Goal: Complete application form: Complete application form

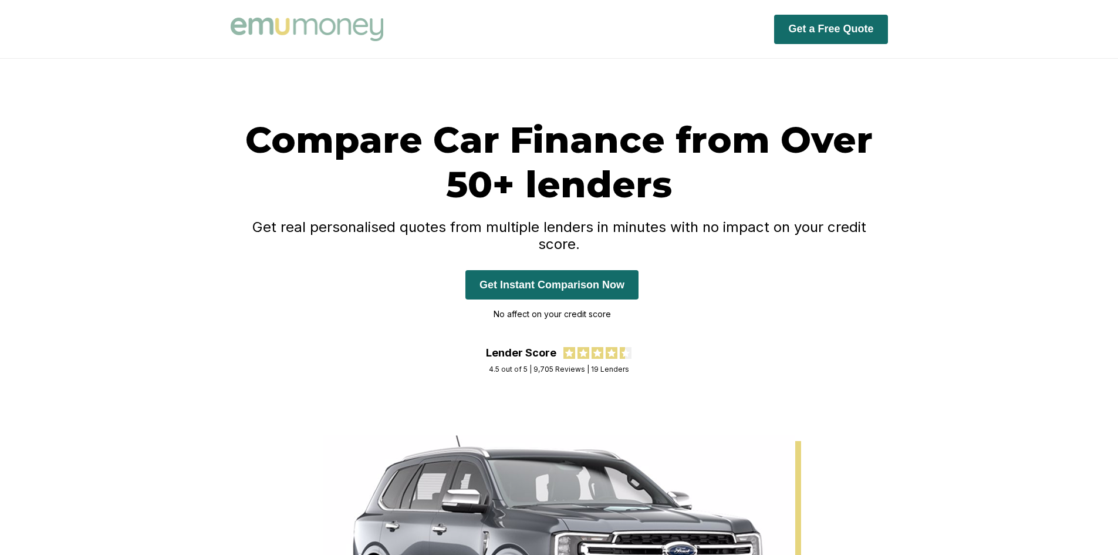
click at [460, 213] on div "Compare Car Finance from Over 50+ lenders Get real personalised quotes from mul…" at bounding box center [560, 231] width 658 height 229
click at [574, 231] on h4 "Get real personalised quotes from multiple lenders in minutes with no impact on…" at bounding box center [560, 235] width 658 height 34
click at [586, 270] on button "Get Instant Comparison Now" at bounding box center [552, 284] width 173 height 29
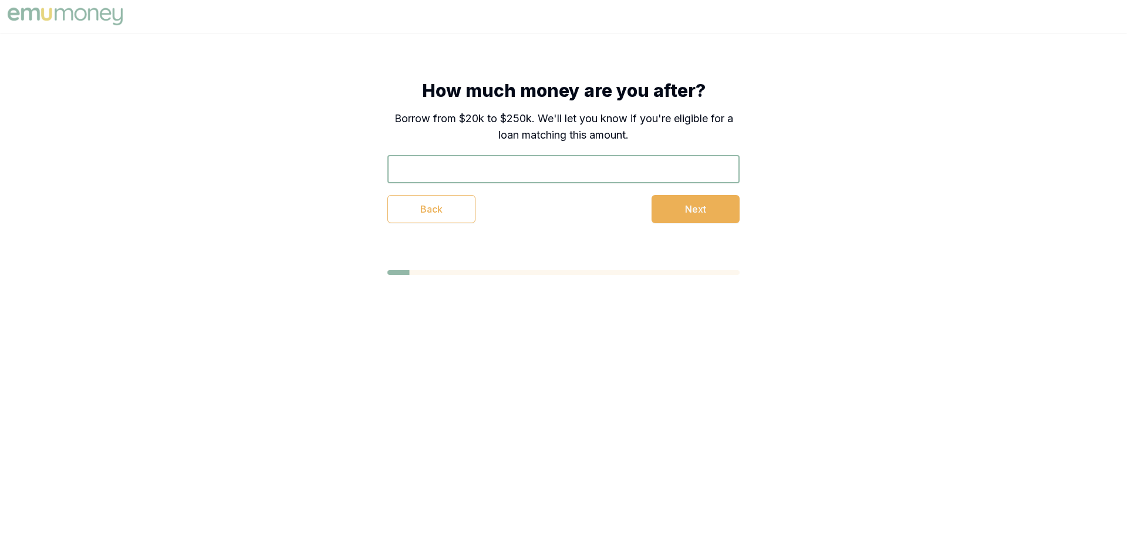
click at [477, 177] on input "text" at bounding box center [563, 169] width 352 height 28
click at [449, 93] on h1 "How much money are you after?" at bounding box center [563, 90] width 352 height 21
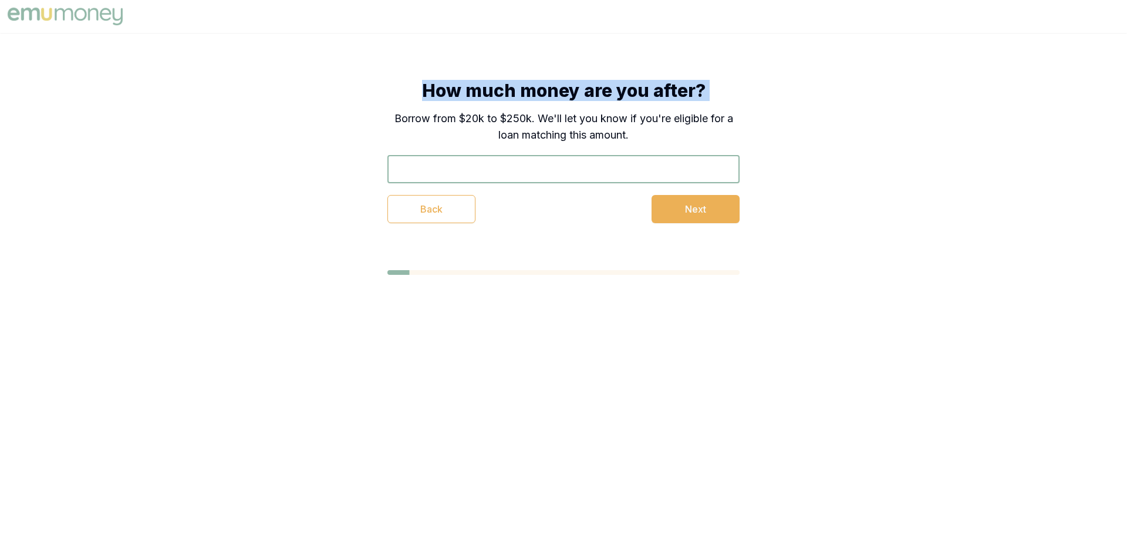
drag, startPoint x: 448, startPoint y: 93, endPoint x: 739, endPoint y: 95, distance: 291.2
click at [730, 95] on h1 "How much money are you after?" at bounding box center [563, 90] width 352 height 21
copy h1 "How much money are you after?"
click at [664, 217] on button "Next" at bounding box center [696, 209] width 88 height 28
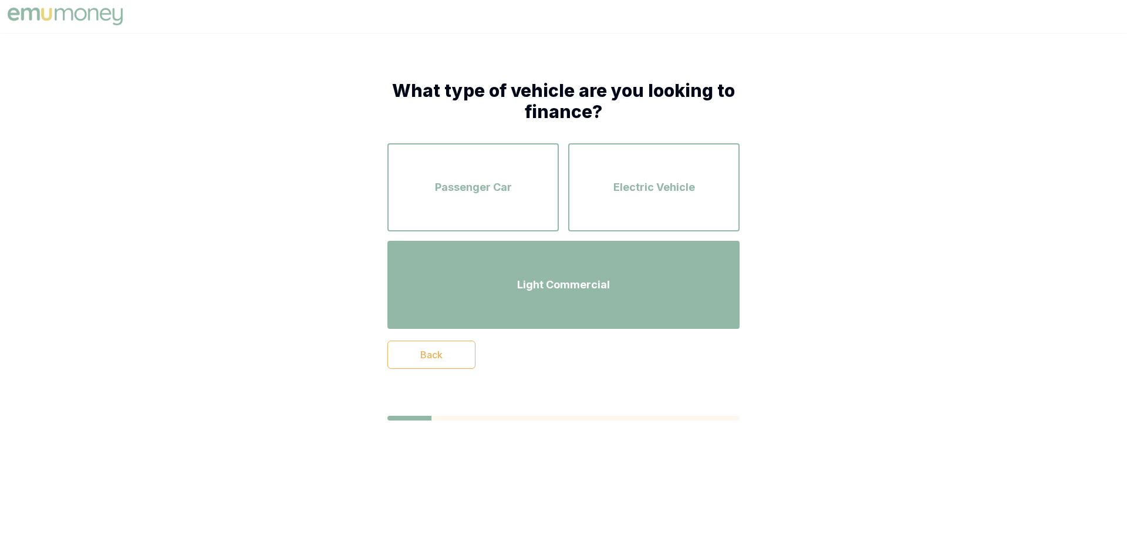
click at [534, 272] on div "Light Commercial" at bounding box center [563, 284] width 331 height 67
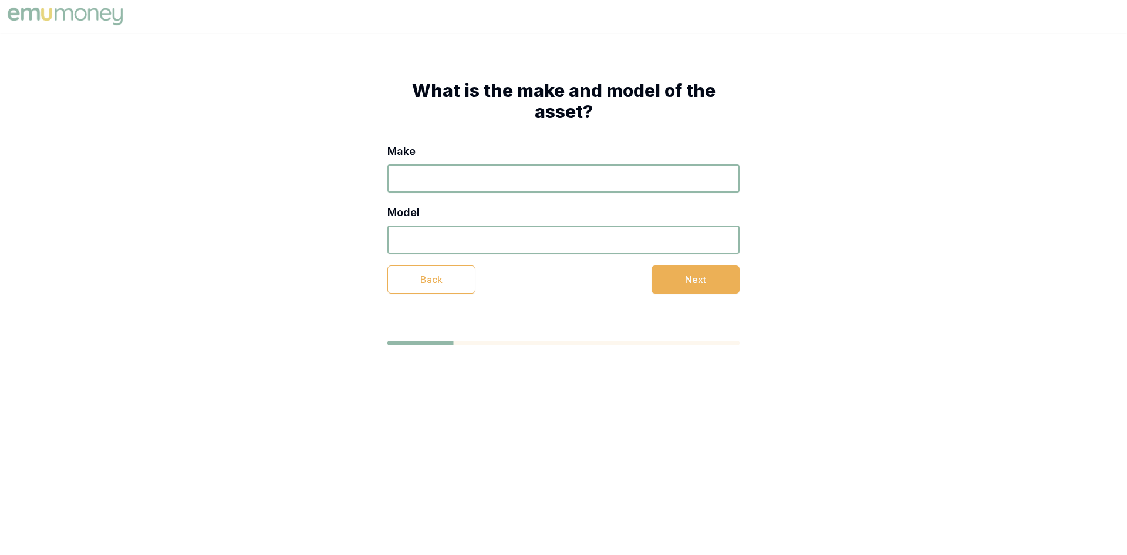
click at [437, 274] on button "Back" at bounding box center [431, 279] width 88 height 28
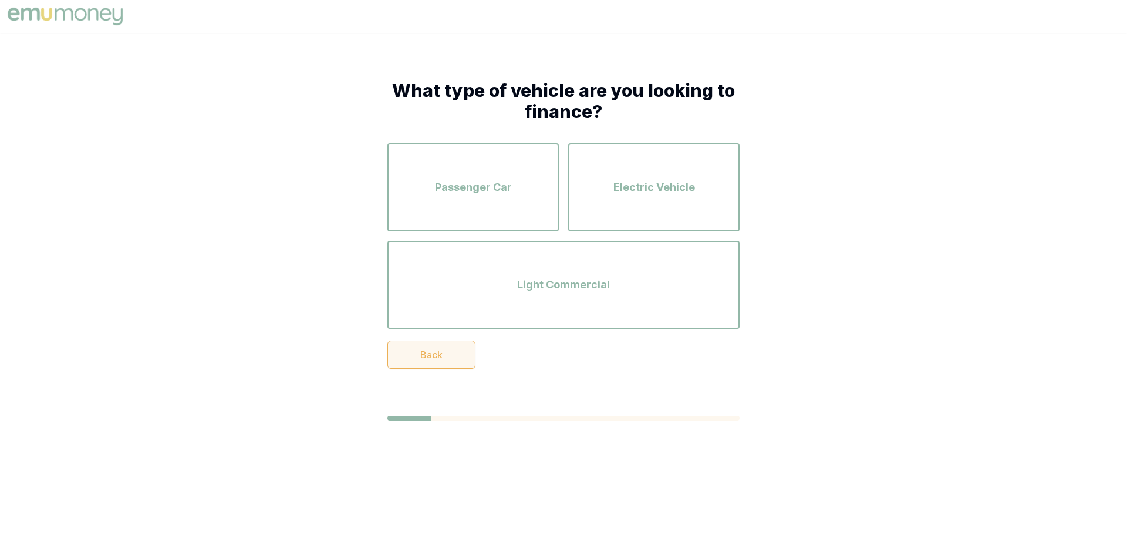
click at [432, 356] on button "Back" at bounding box center [431, 355] width 88 height 28
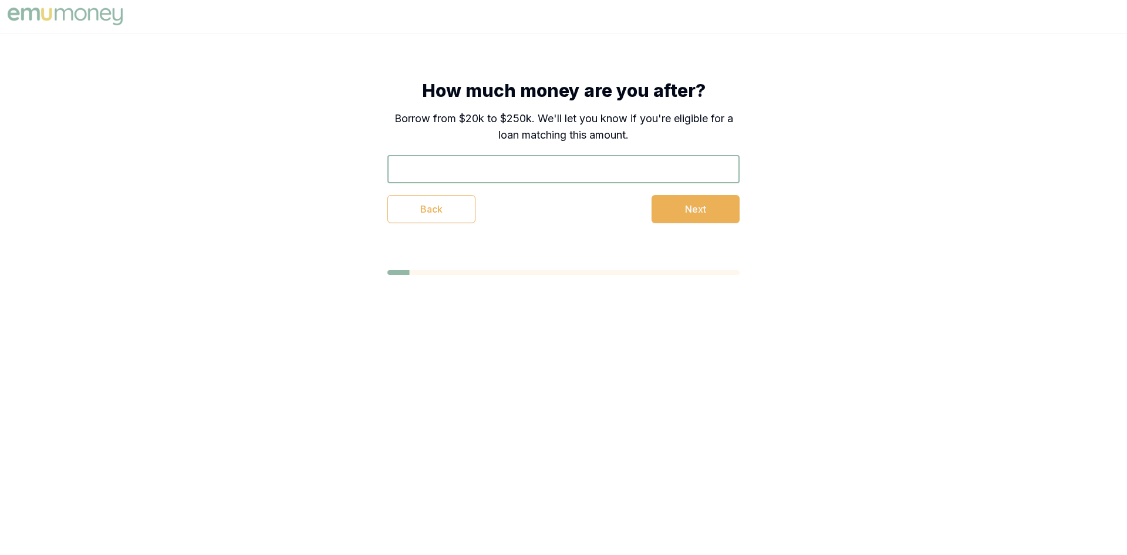
click at [461, 169] on input "text" at bounding box center [563, 169] width 352 height 28
click at [685, 211] on button "Next" at bounding box center [696, 209] width 88 height 28
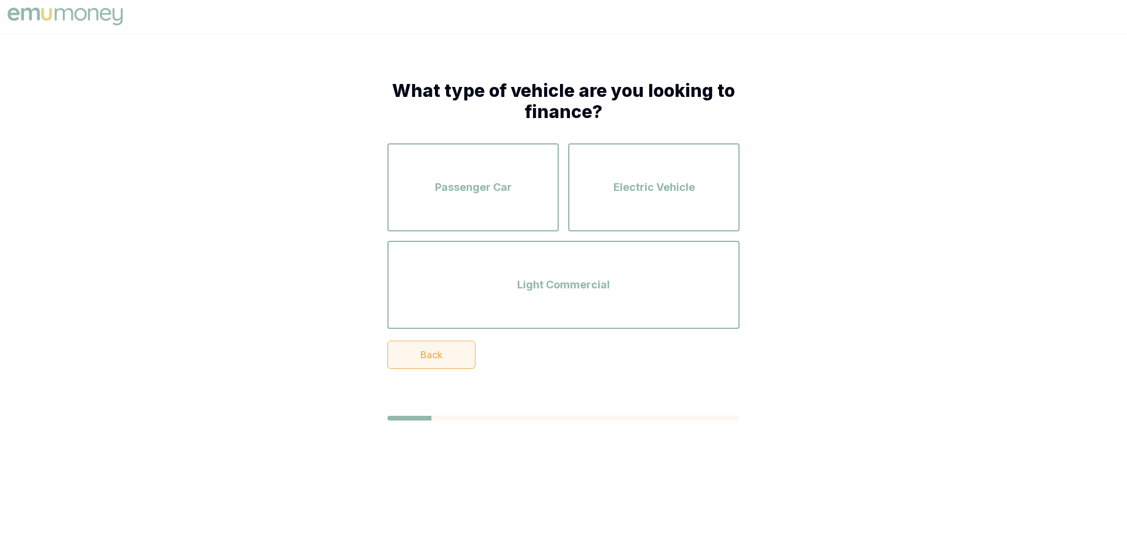
click at [450, 353] on button "Back" at bounding box center [431, 355] width 88 height 28
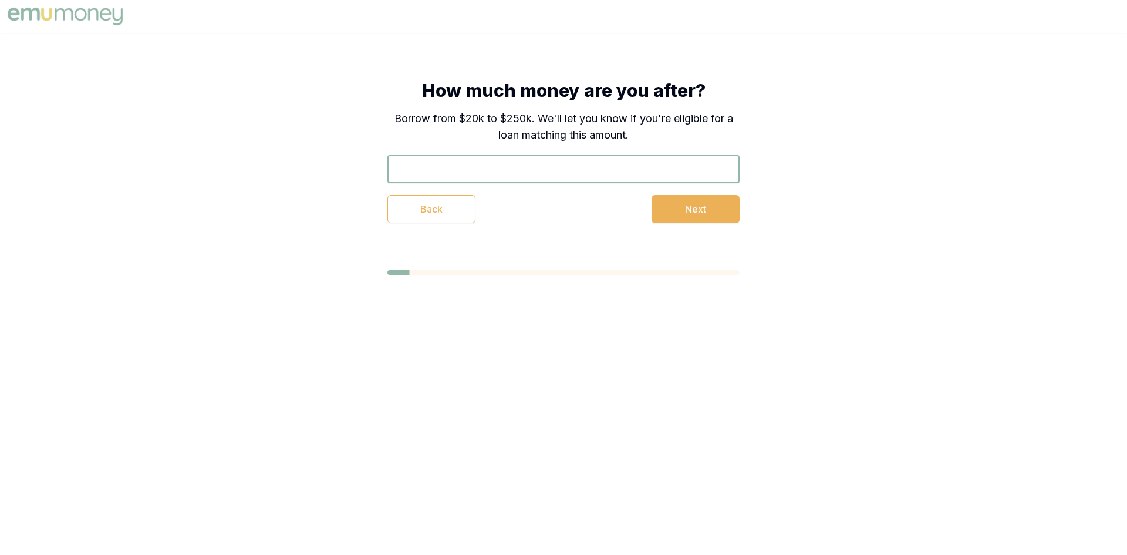
click at [547, 161] on input "text" at bounding box center [563, 169] width 352 height 28
type input "$20,000"
click at [688, 210] on button "Next" at bounding box center [696, 209] width 88 height 28
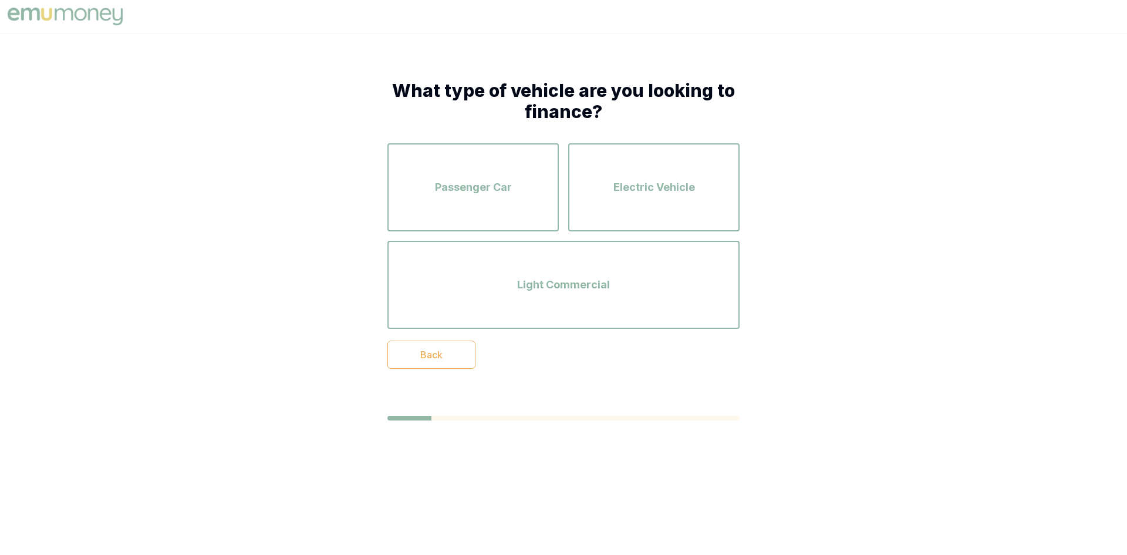
click at [413, 85] on h1 "What type of vehicle are you looking to finance?" at bounding box center [563, 101] width 352 height 42
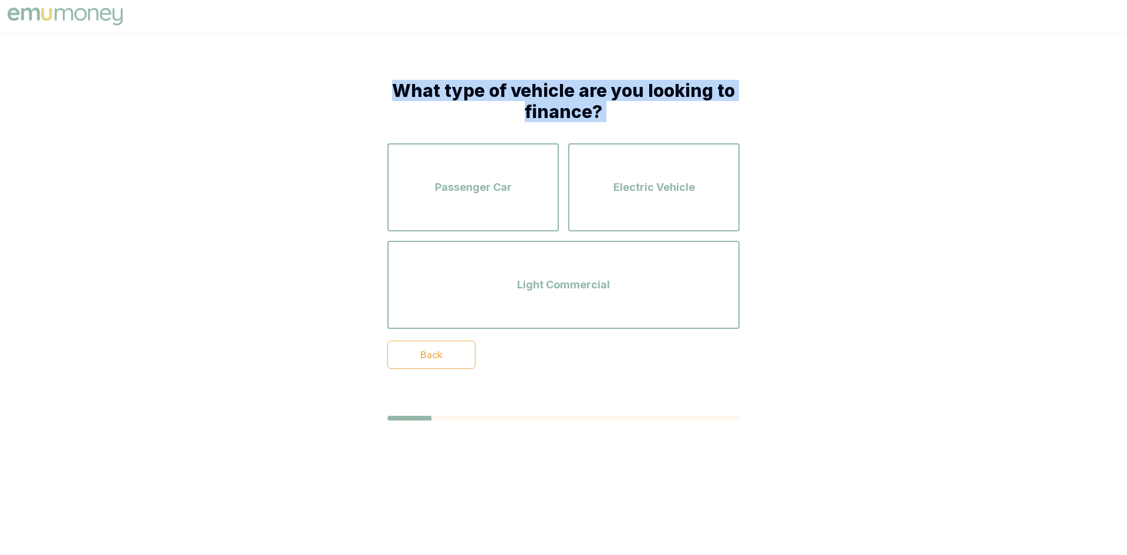
drag, startPoint x: 413, startPoint y: 85, endPoint x: 598, endPoint y: 117, distance: 187.6
click at [598, 117] on h1 "What type of vehicle are you looking to finance?" at bounding box center [563, 101] width 352 height 42
copy h1 "What type of vehicle are you looking to finance?"
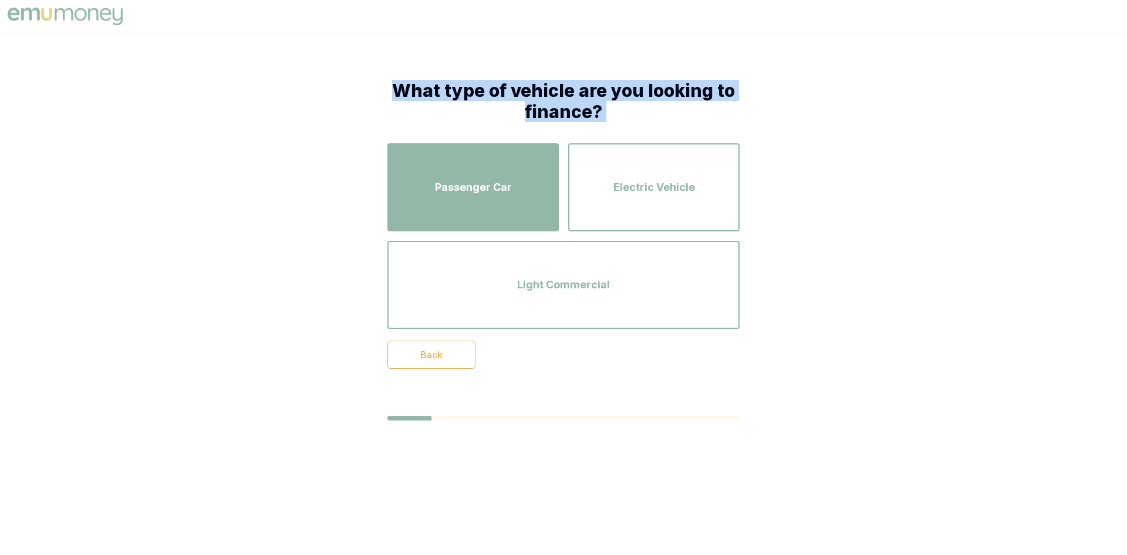
click at [456, 173] on div "Passenger Car" at bounding box center [473, 187] width 150 height 67
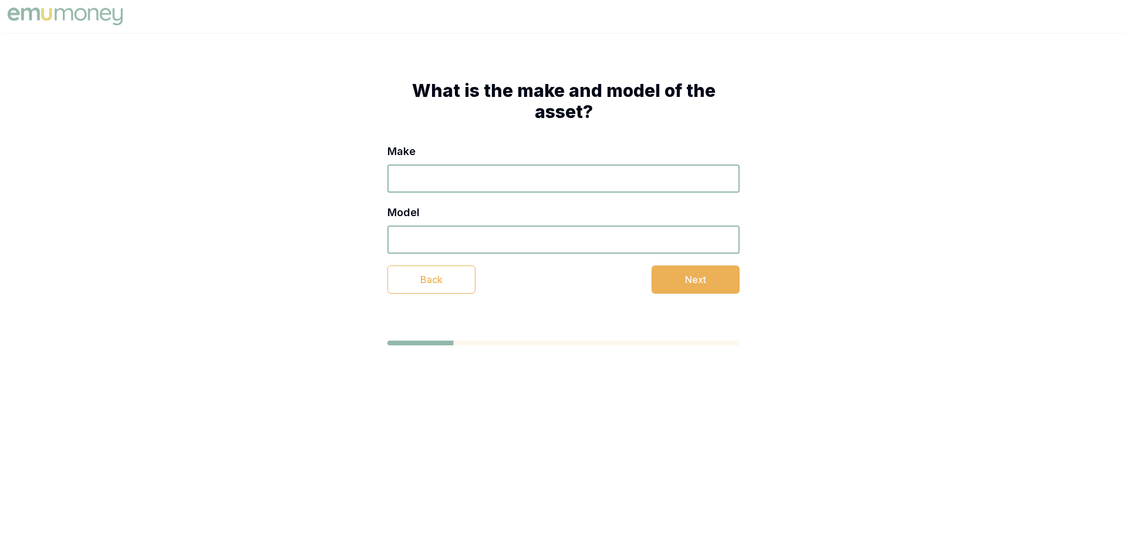
click at [437, 87] on h1 "What is the make and model of the asset?" at bounding box center [563, 101] width 352 height 42
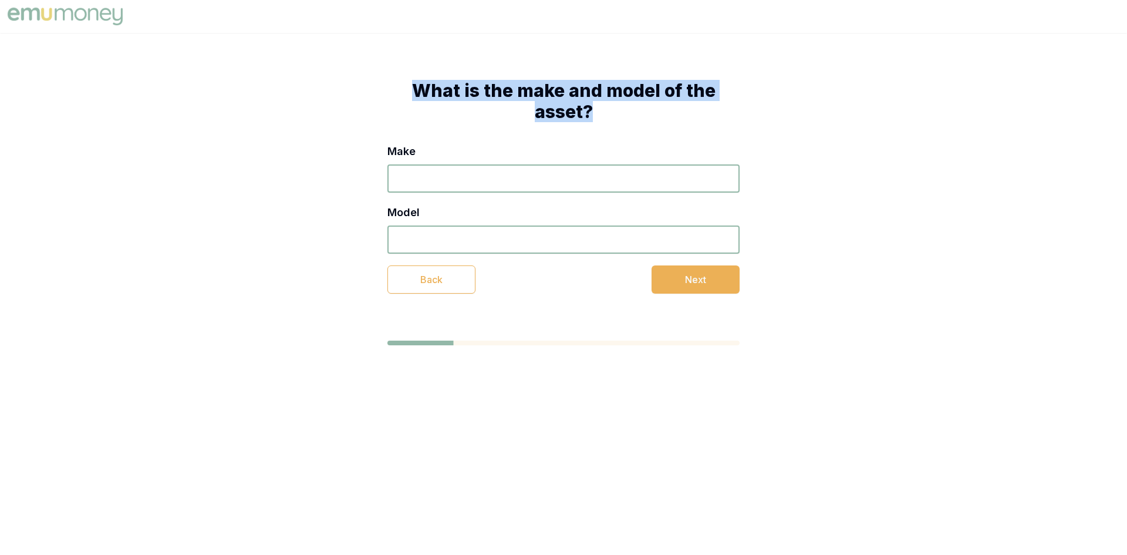
drag, startPoint x: 437, startPoint y: 87, endPoint x: 644, endPoint y: 134, distance: 211.9
click at [644, 134] on div "What is the make and model of the asset? Make Model Back Next" at bounding box center [563, 187] width 352 height 214
copy h1 "What is the make and model of the asset?"
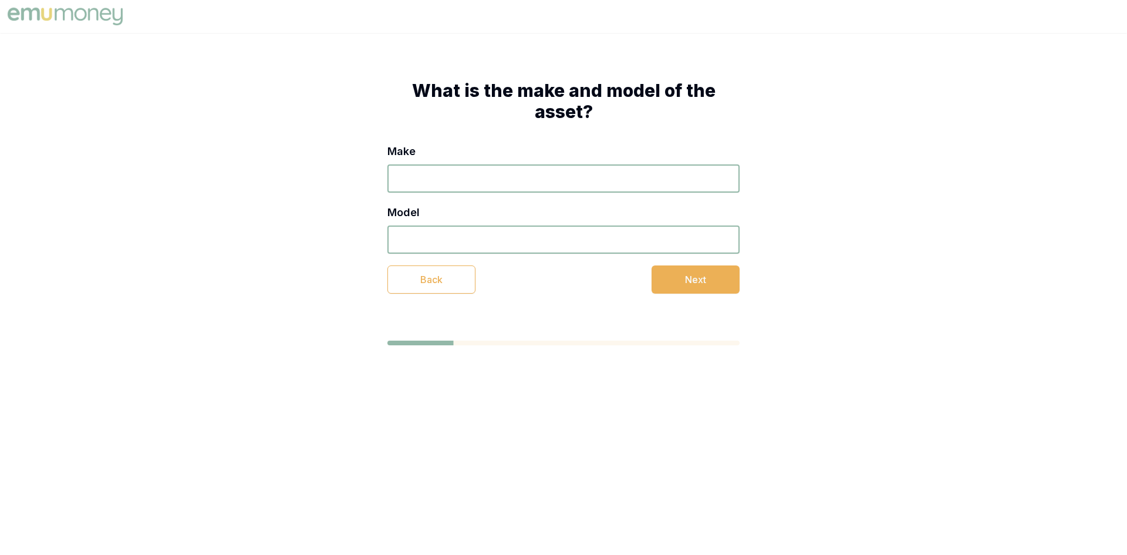
click at [504, 161] on div "Make" at bounding box center [563, 167] width 352 height 49
click at [494, 172] on input "Make" at bounding box center [563, 178] width 352 height 28
type input "Honda"
type input "V"
type input "Civic"
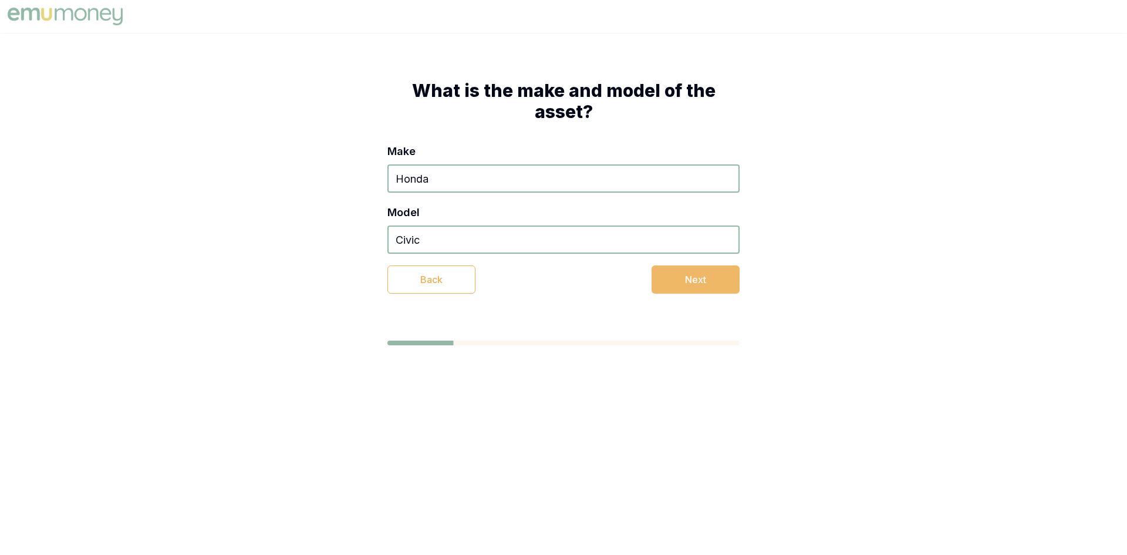
click at [709, 287] on button "Next" at bounding box center [696, 279] width 88 height 28
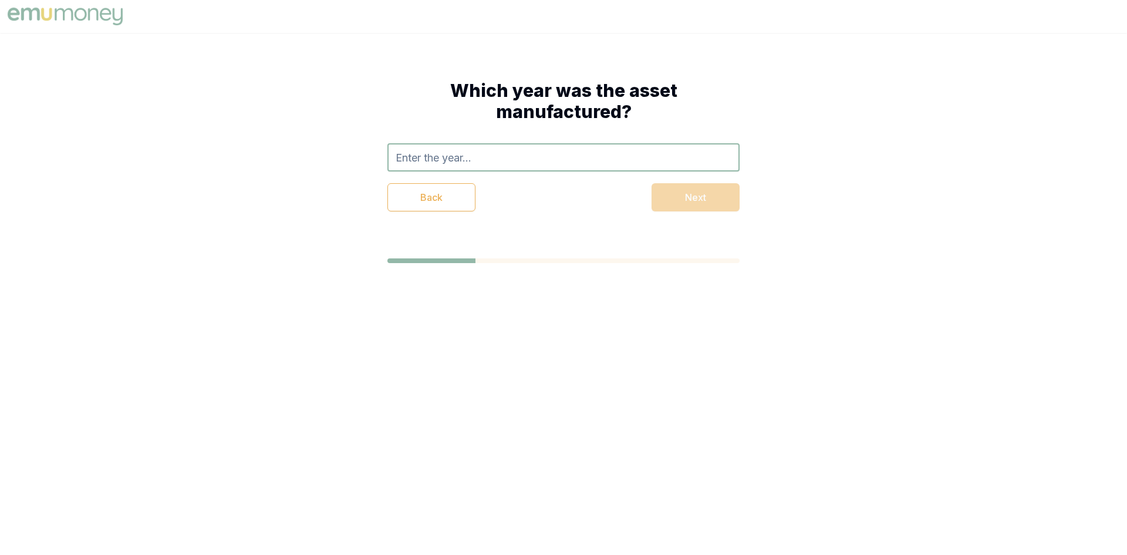
click at [484, 92] on h1 "Which year was the asset manufactured?" at bounding box center [563, 101] width 352 height 42
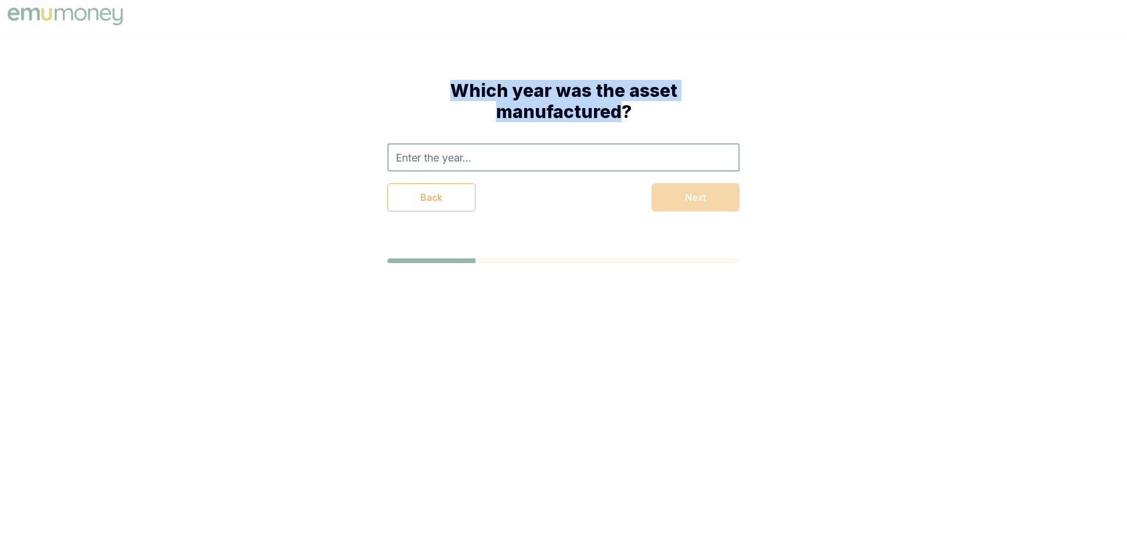
drag, startPoint x: 484, startPoint y: 92, endPoint x: 578, endPoint y: 120, distance: 98.6
click at [578, 120] on h1 "Which year was the asset manufactured?" at bounding box center [563, 101] width 352 height 42
copy h1 "Which year was the asset manufactured"
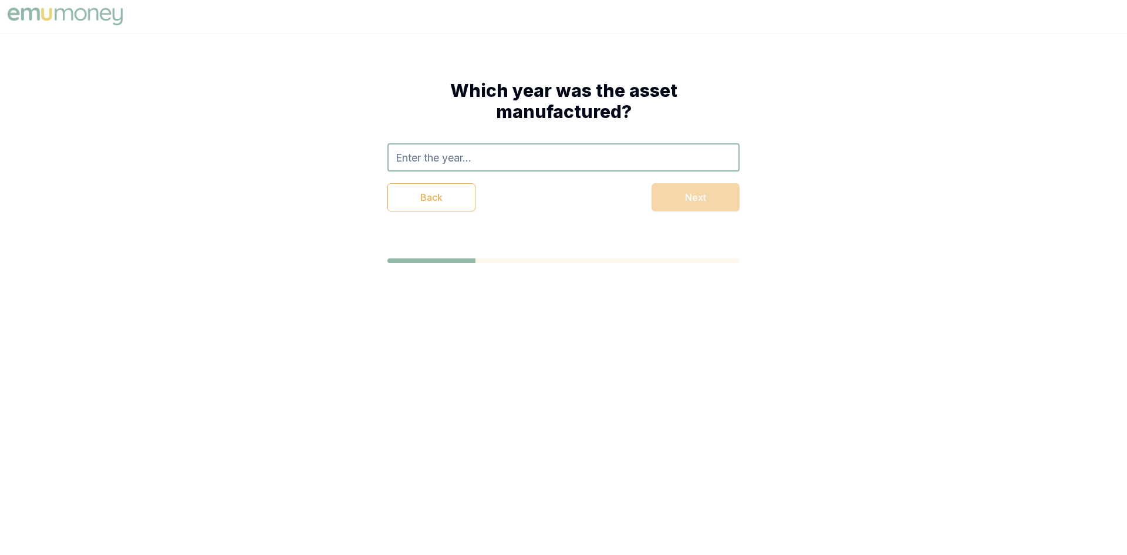
click at [489, 157] on input "text" at bounding box center [563, 157] width 352 height 28
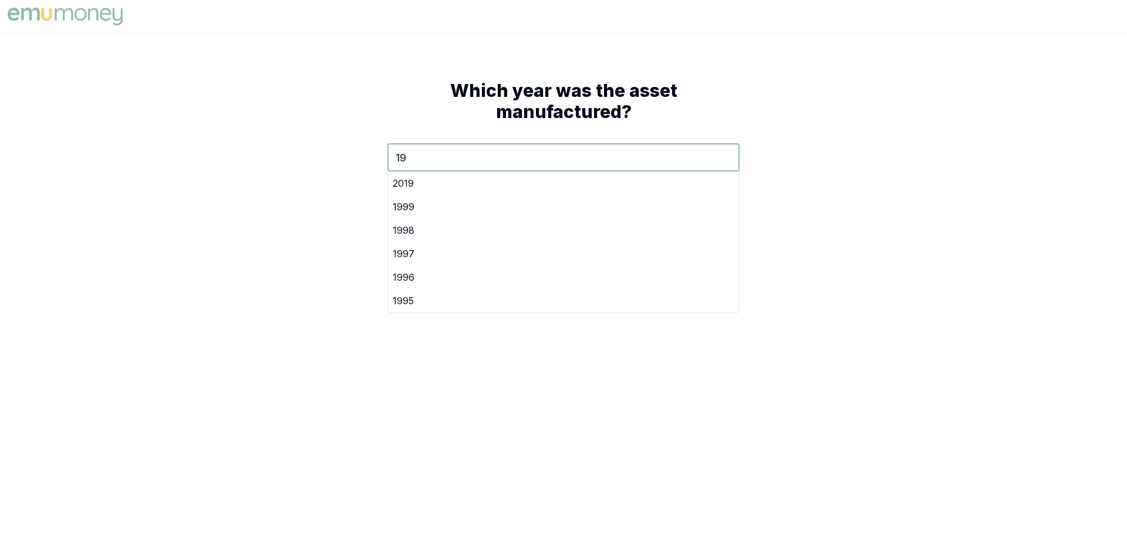
type input "1"
type input "2015"
click at [613, 320] on body "Which year was the asset manufactured? 2015 2015 Back Next" at bounding box center [563, 277] width 1127 height 555
click at [695, 212] on div "Which year was the asset manufactured? 2015 2015 Back Next" at bounding box center [564, 145] width 446 height 225
click at [695, 210] on div "Back Next" at bounding box center [563, 197] width 352 height 28
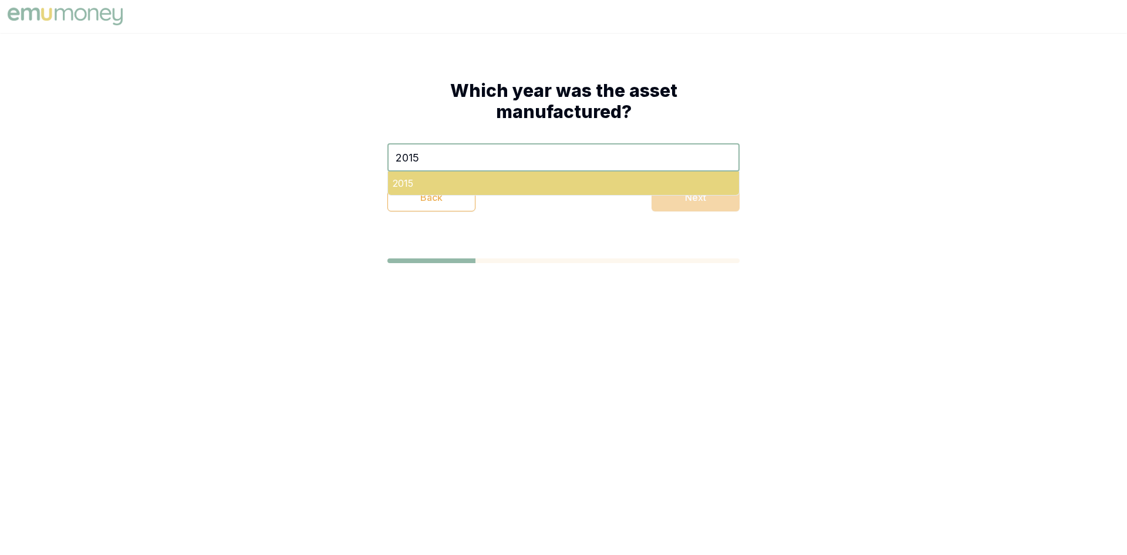
click at [588, 188] on div "2015" at bounding box center [563, 182] width 351 height 23
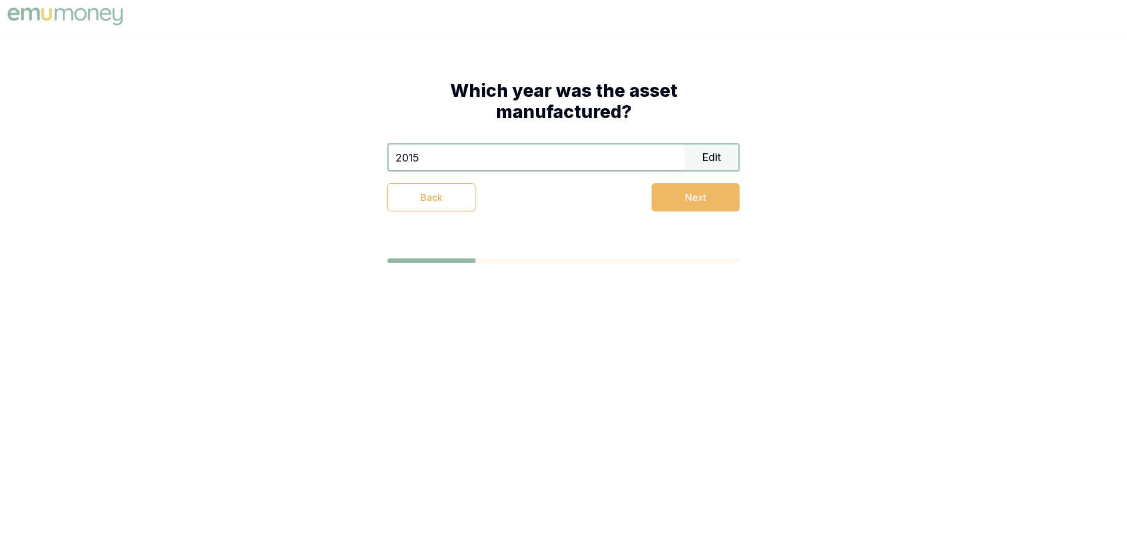
click at [695, 199] on button "Next" at bounding box center [696, 197] width 88 height 28
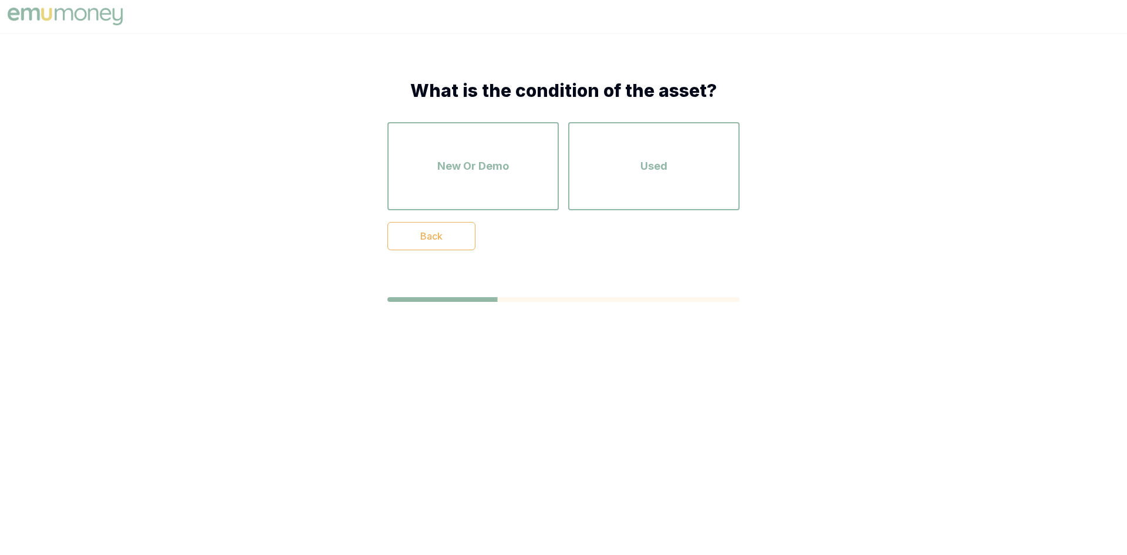
drag, startPoint x: 424, startPoint y: 83, endPoint x: 464, endPoint y: 87, distance: 39.5
click at [424, 83] on h1 "What is the condition of the asset?" at bounding box center [563, 90] width 352 height 21
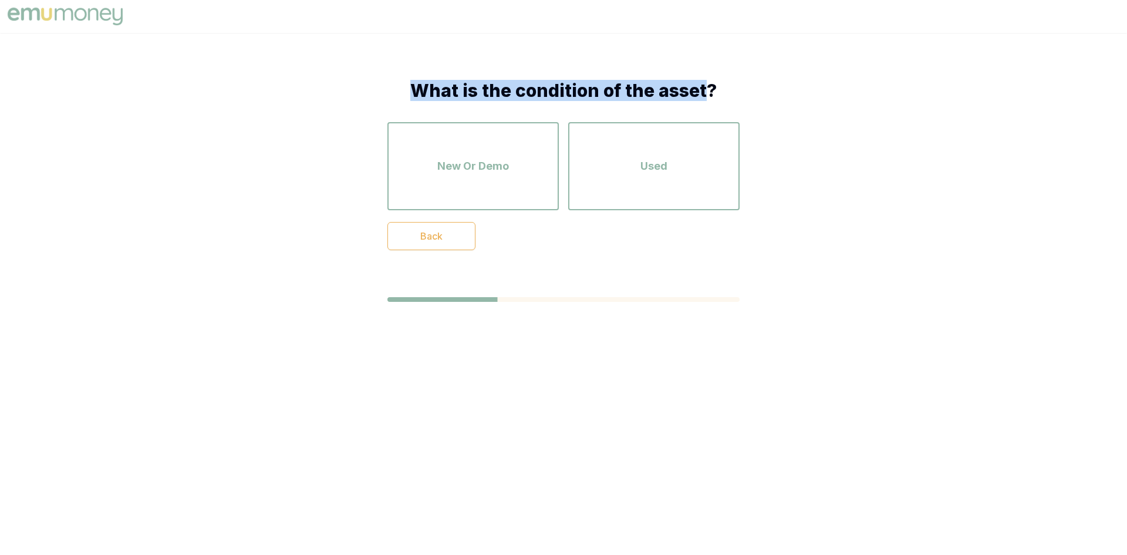
drag, startPoint x: 464, startPoint y: 87, endPoint x: 662, endPoint y: 87, distance: 198.4
click at [662, 87] on h1 "What is the condition of the asset?" at bounding box center [563, 90] width 352 height 21
copy h1 "What is the condition of the asset"
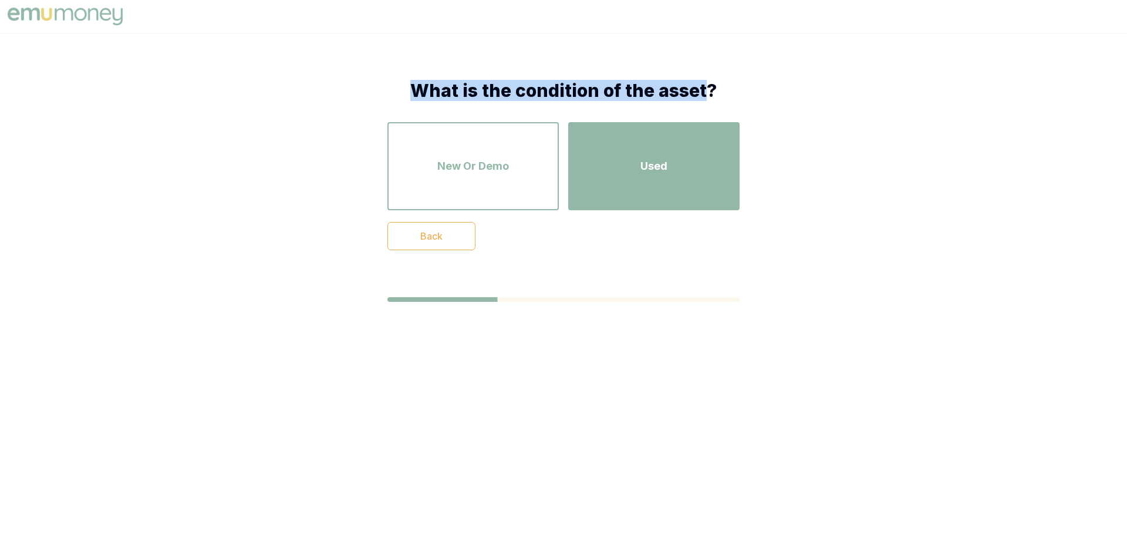
click at [656, 170] on span "Used" at bounding box center [653, 166] width 27 height 16
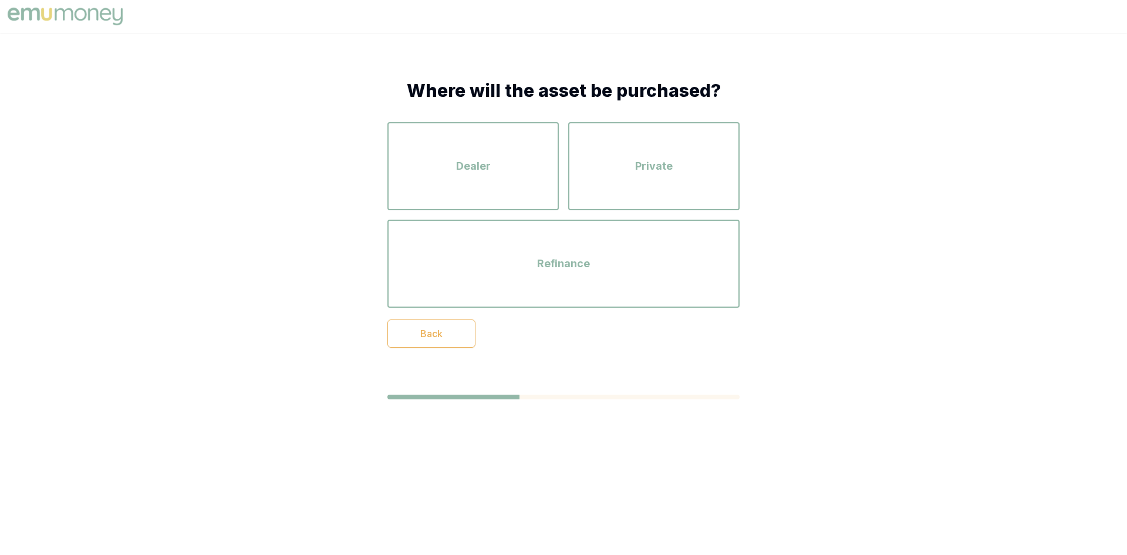
drag, startPoint x: 446, startPoint y: 92, endPoint x: 458, endPoint y: 93, distance: 12.4
click at [446, 92] on h1 "Where will the asset be purchased?" at bounding box center [563, 90] width 352 height 21
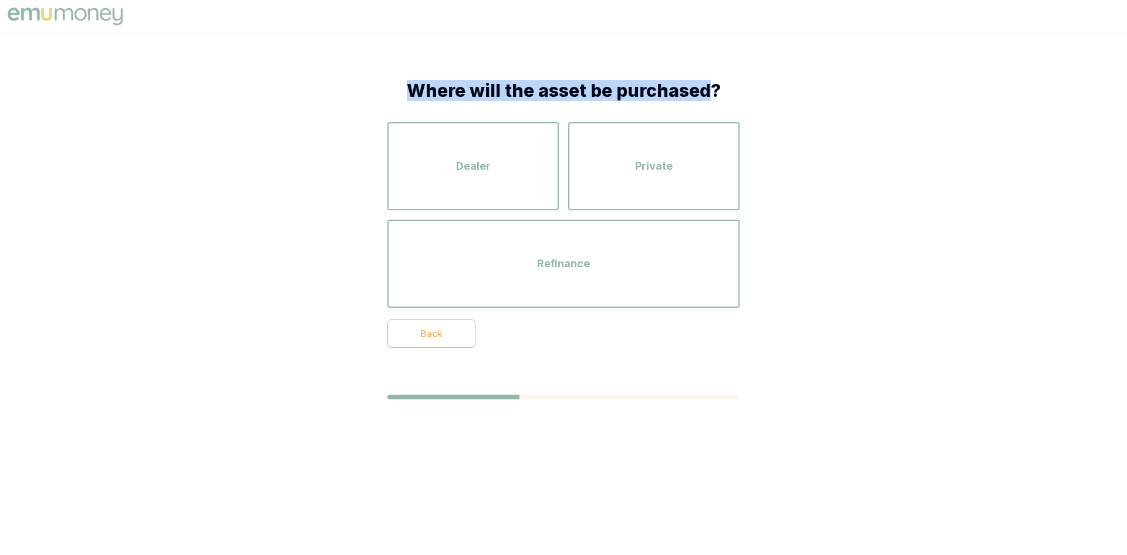
drag, startPoint x: 458, startPoint y: 93, endPoint x: 635, endPoint y: 100, distance: 177.4
click at [635, 100] on h1 "Where will the asset be purchased?" at bounding box center [563, 90] width 352 height 21
copy h1 "Where will the asset be purchased"
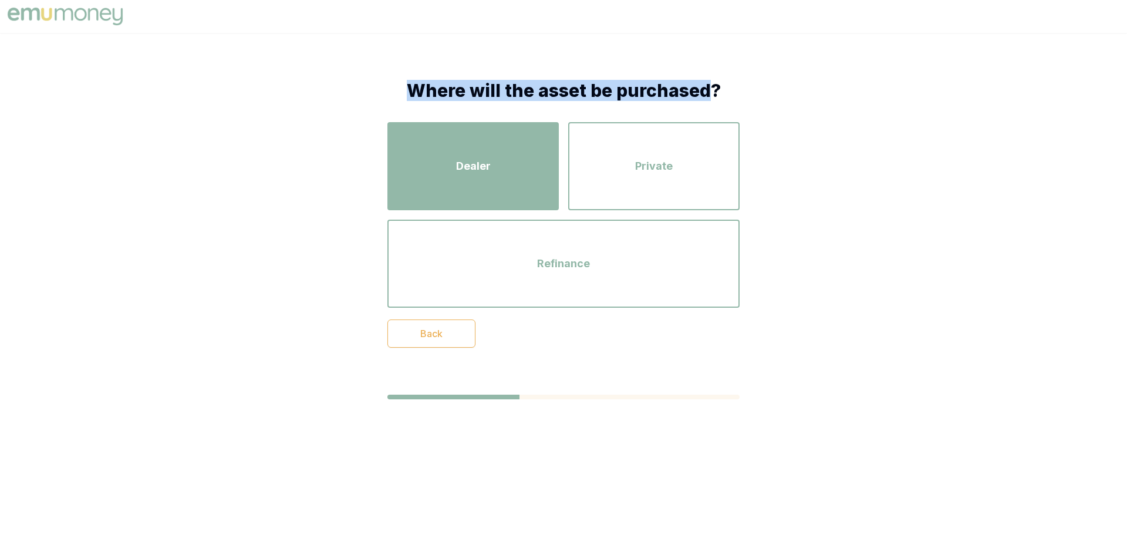
click at [498, 161] on div "Dealer" at bounding box center [473, 166] width 150 height 67
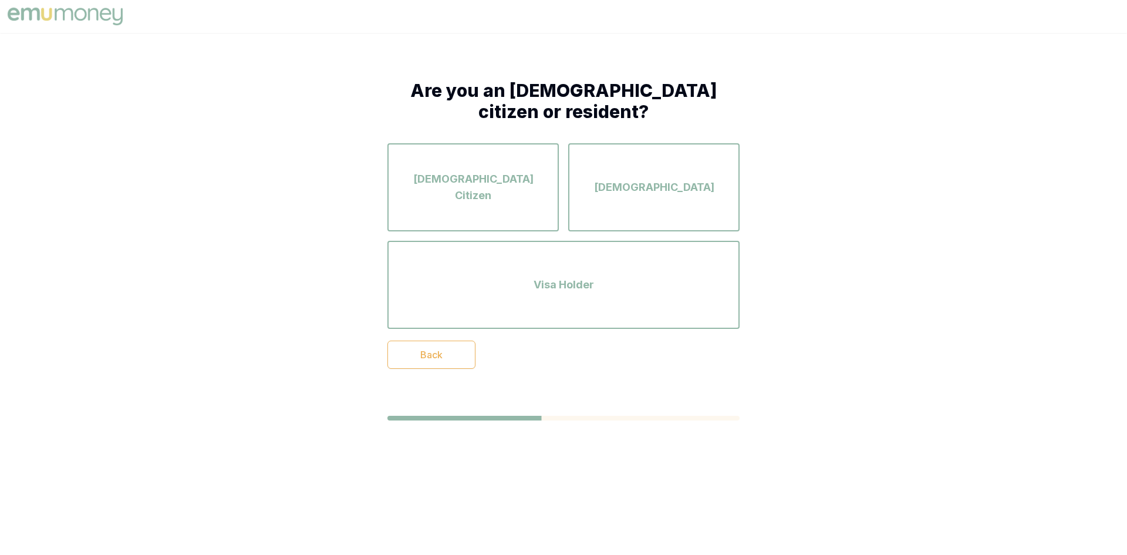
click at [430, 87] on h1 "Are you an Australian citizen or resident?" at bounding box center [563, 101] width 352 height 42
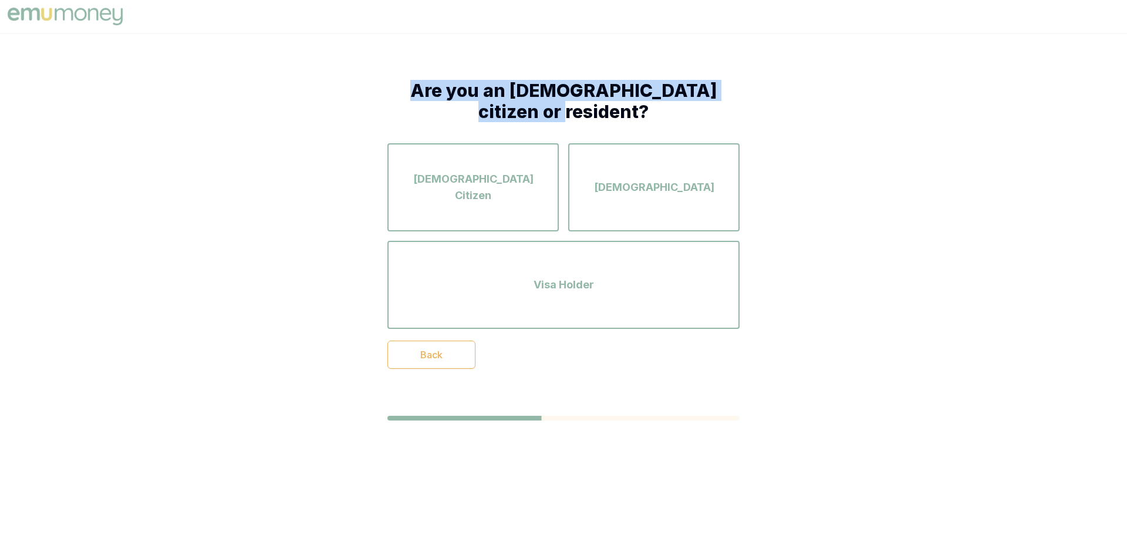
drag, startPoint x: 430, startPoint y: 87, endPoint x: 551, endPoint y: 116, distance: 124.3
click at [551, 116] on h1 "Are you an Australian citizen or resident?" at bounding box center [563, 101] width 352 height 42
copy h1 "Are you an Australian citizen or resident"
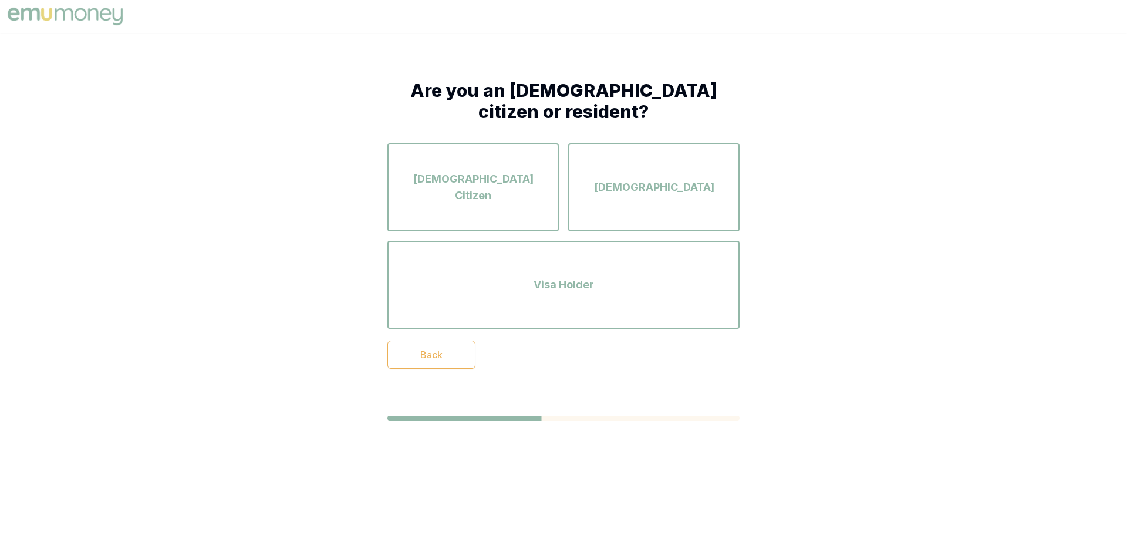
click at [868, 137] on div "Are you an Australian citizen or resident? Australian Citizen Permanent Residen…" at bounding box center [563, 250] width 1127 height 434
drag, startPoint x: 665, startPoint y: 139, endPoint x: 566, endPoint y: 130, distance: 99.7
click at [665, 139] on div "Australian Citizen Permanent Resident Visa Holder" at bounding box center [563, 230] width 352 height 197
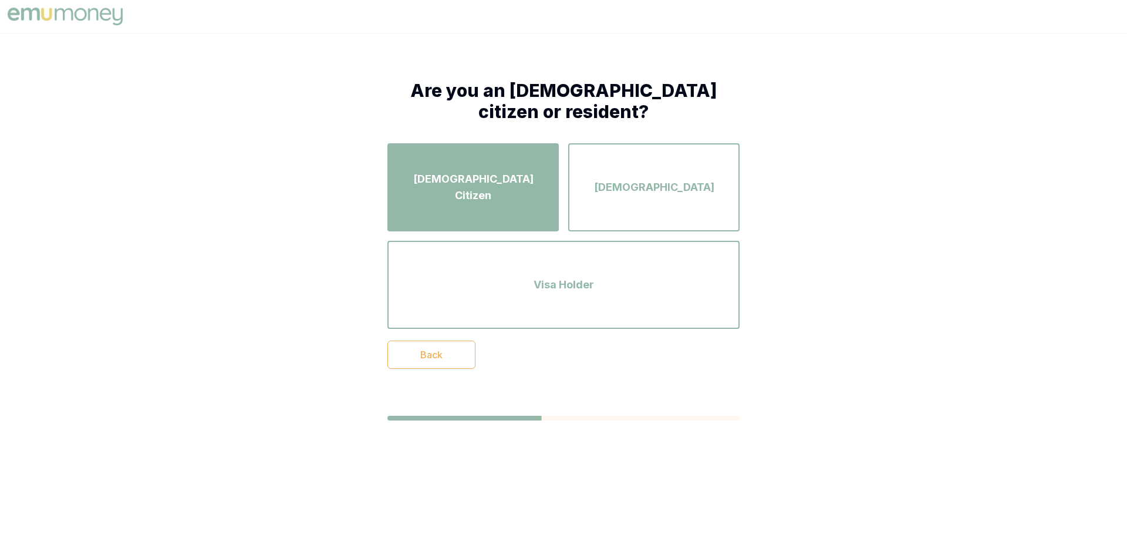
click at [458, 176] on div "Australian Citizen" at bounding box center [473, 187] width 150 height 67
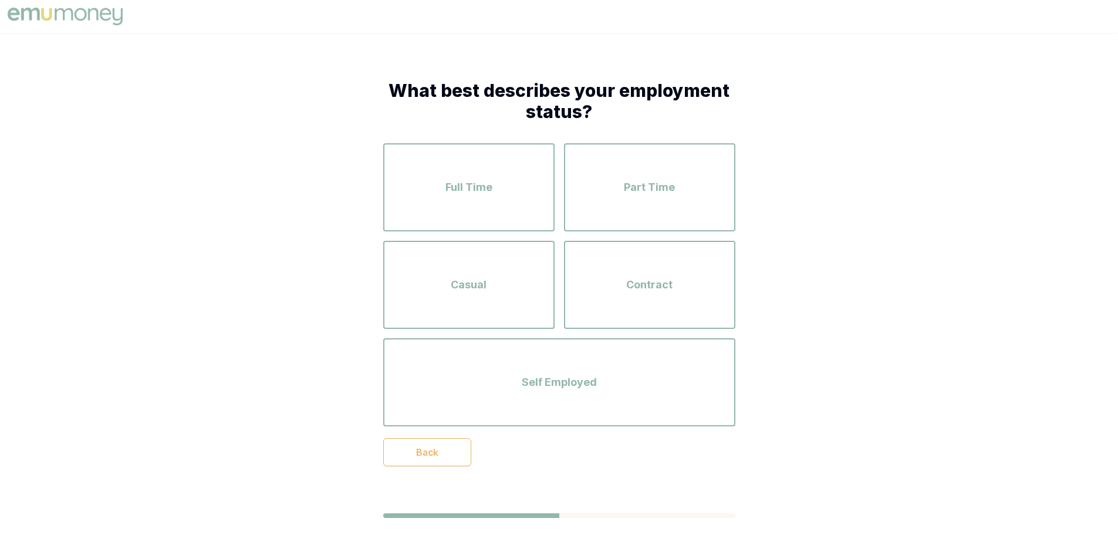
click at [420, 90] on h1 "What best describes your employment status?" at bounding box center [559, 101] width 352 height 42
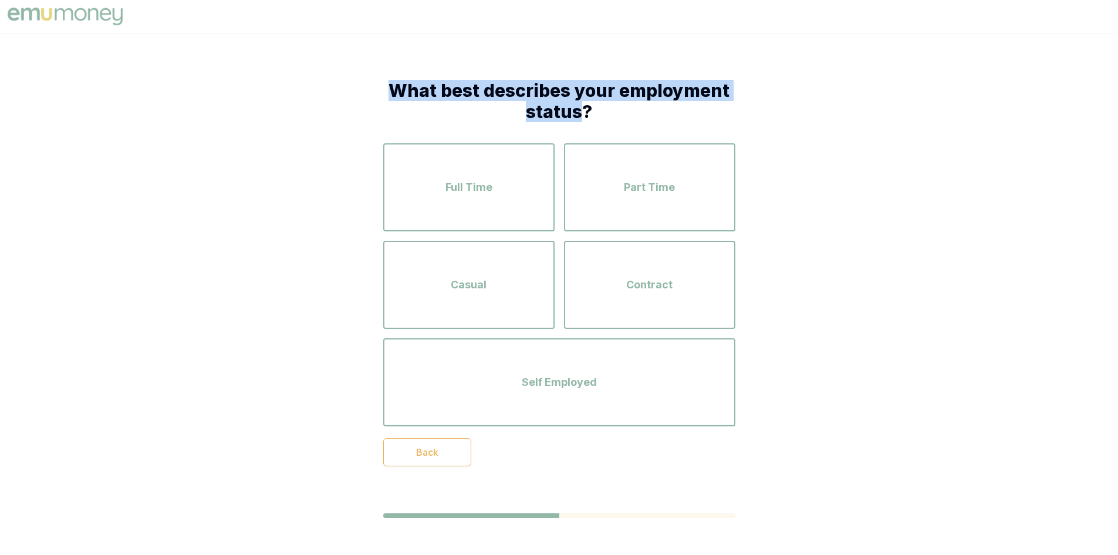
drag, startPoint x: 420, startPoint y: 90, endPoint x: 534, endPoint y: 114, distance: 116.4
click at [534, 114] on h1 "What best describes your employment status?" at bounding box center [559, 101] width 352 height 42
copy h1 "What best describes your employment status"
click at [541, 96] on h1 "What best describes your employment status?" at bounding box center [559, 101] width 352 height 42
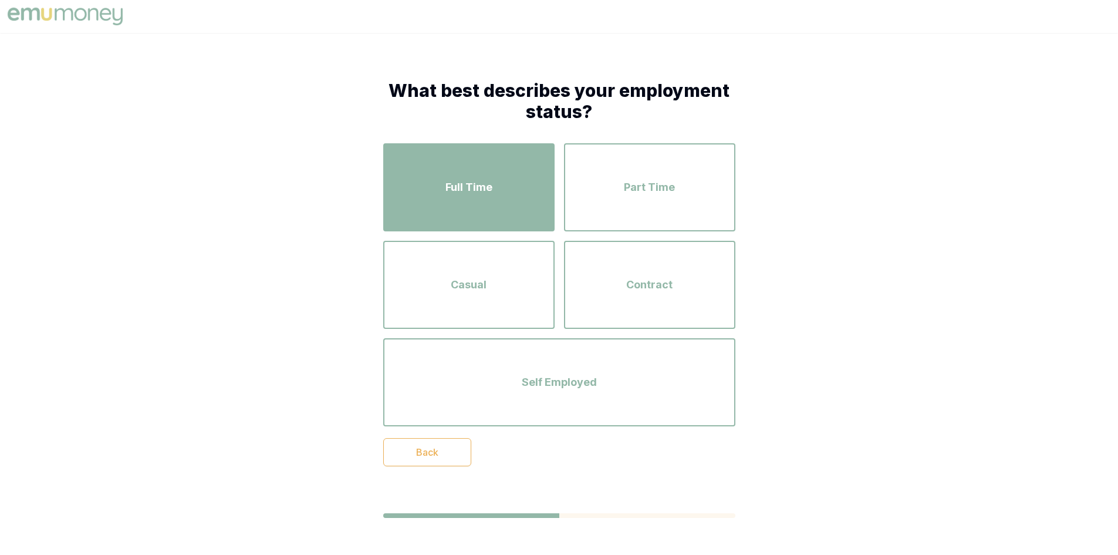
click at [496, 172] on div "Full Time" at bounding box center [469, 187] width 150 height 67
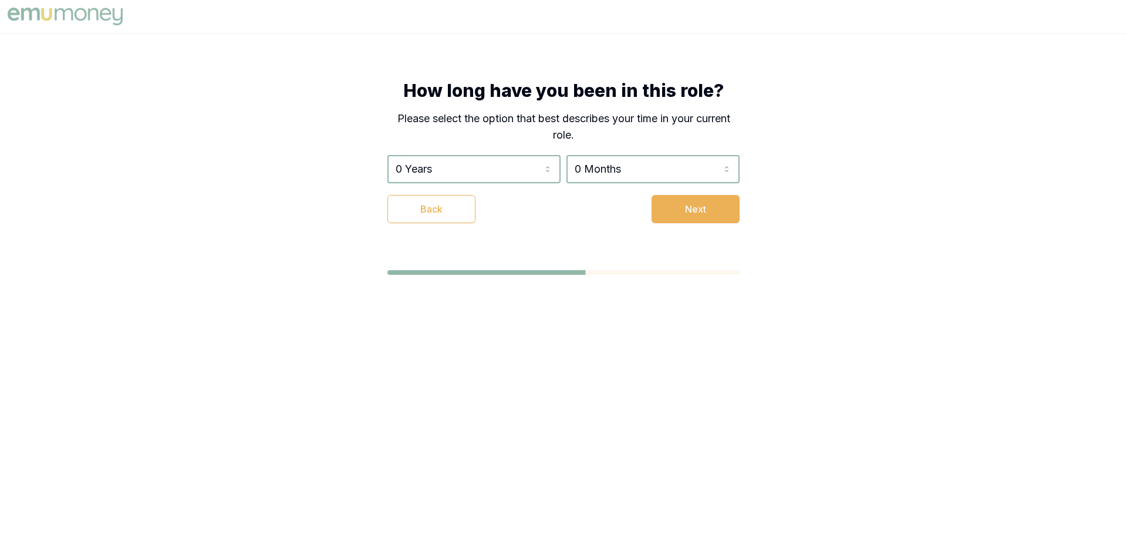
click at [423, 89] on h1 "How long have you been in this role?" at bounding box center [563, 90] width 352 height 21
drag, startPoint x: 423, startPoint y: 89, endPoint x: 634, endPoint y: 101, distance: 211.7
click at [634, 101] on div "How long have you been in this role? Please select the option that best describ…" at bounding box center [563, 151] width 352 height 143
click at [650, 103] on div "How long have you been in this role? Please select the option that best describ…" at bounding box center [563, 151] width 352 height 143
click at [683, 94] on h1 "How long have you been in this role?" at bounding box center [563, 90] width 352 height 21
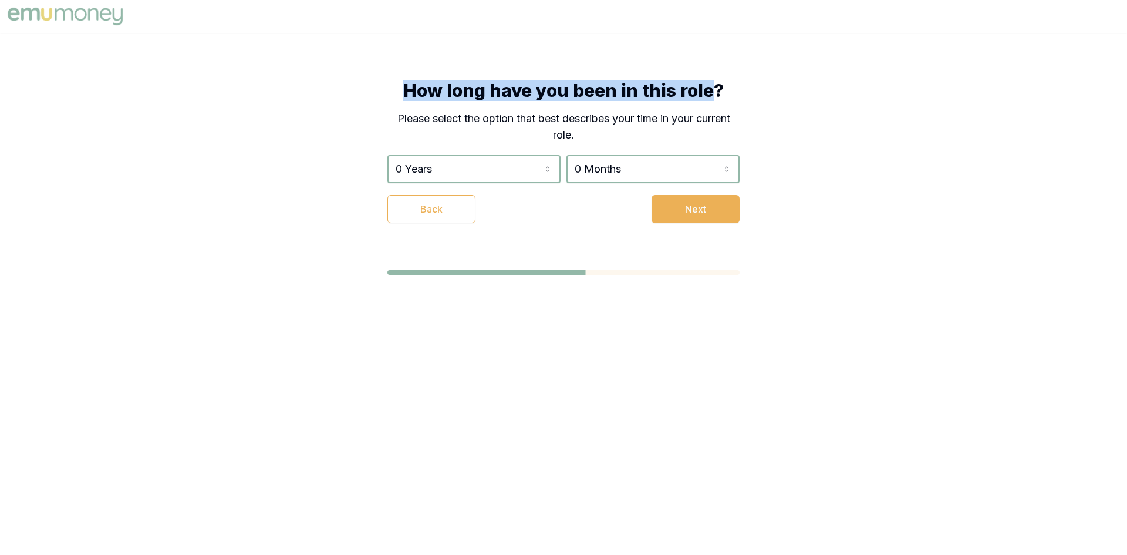
drag, startPoint x: 683, startPoint y: 94, endPoint x: 419, endPoint y: 91, distance: 263.6
click at [419, 91] on h1 "How long have you been in this role?" at bounding box center [563, 90] width 352 height 21
copy h1 "How long have you been in this role"
drag, startPoint x: 574, startPoint y: 119, endPoint x: 500, endPoint y: 174, distance: 91.9
click at [574, 119] on p "Please select the option that best describes your time in your current role." at bounding box center [563, 126] width 352 height 33
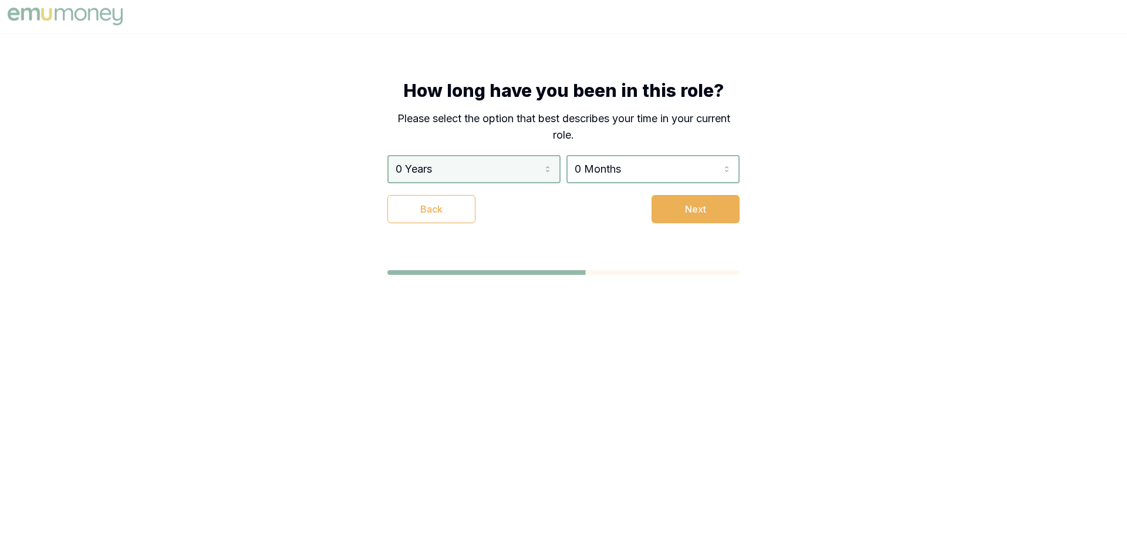
click at [500, 174] on html "How long have you been in this role? Please select the option that best describ…" at bounding box center [563, 277] width 1127 height 555
click at [467, 223] on div "How long have you been in this role? Please select the option that best describ…" at bounding box center [564, 151] width 446 height 237
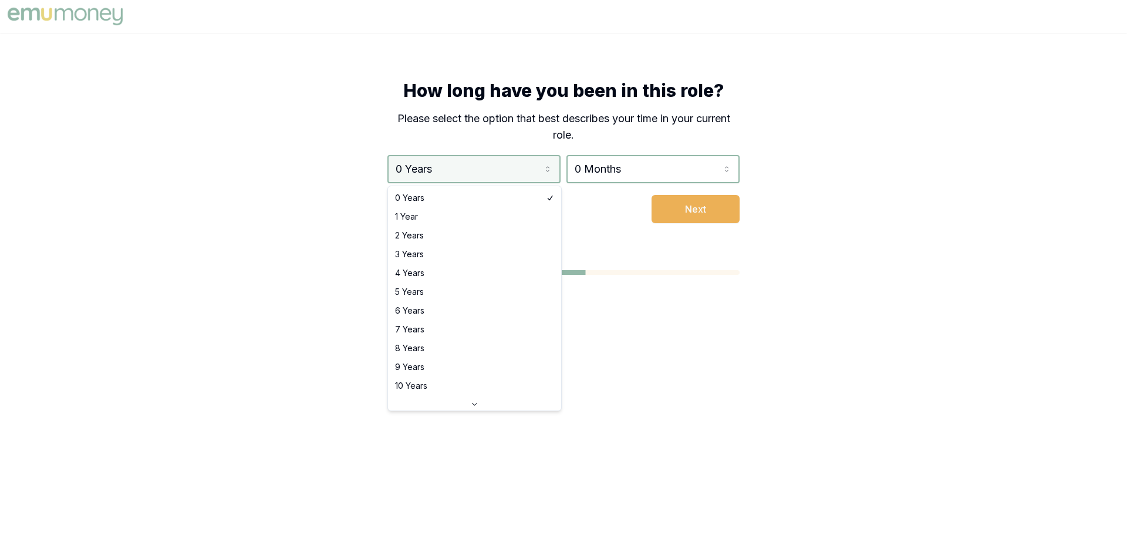
click at [471, 166] on html "How long have you been in this role? Please select the option that best describ…" at bounding box center [563, 277] width 1127 height 555
select select "1"
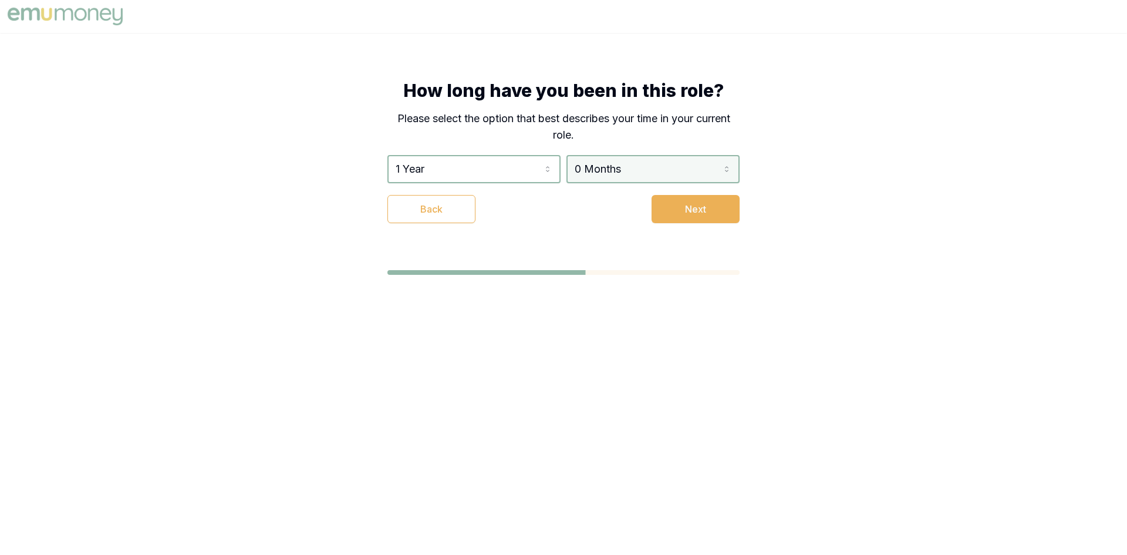
click at [634, 173] on html "How long have you been in this role? Please select the option that best describ…" at bounding box center [563, 277] width 1127 height 555
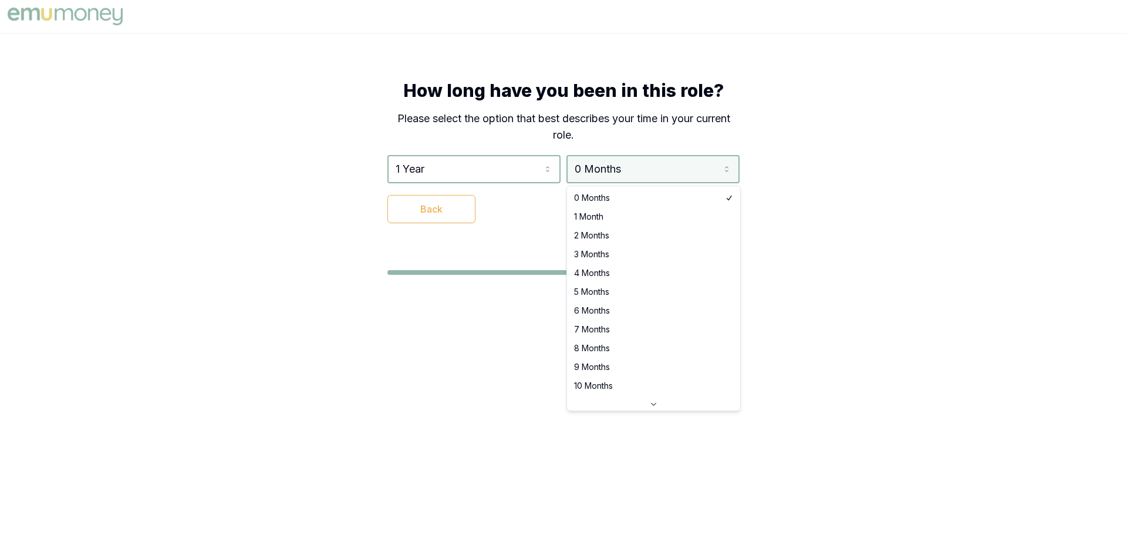
click at [601, 172] on html "How long have you been in this role? Please select the option that best describ…" at bounding box center [563, 277] width 1127 height 555
select select "2"
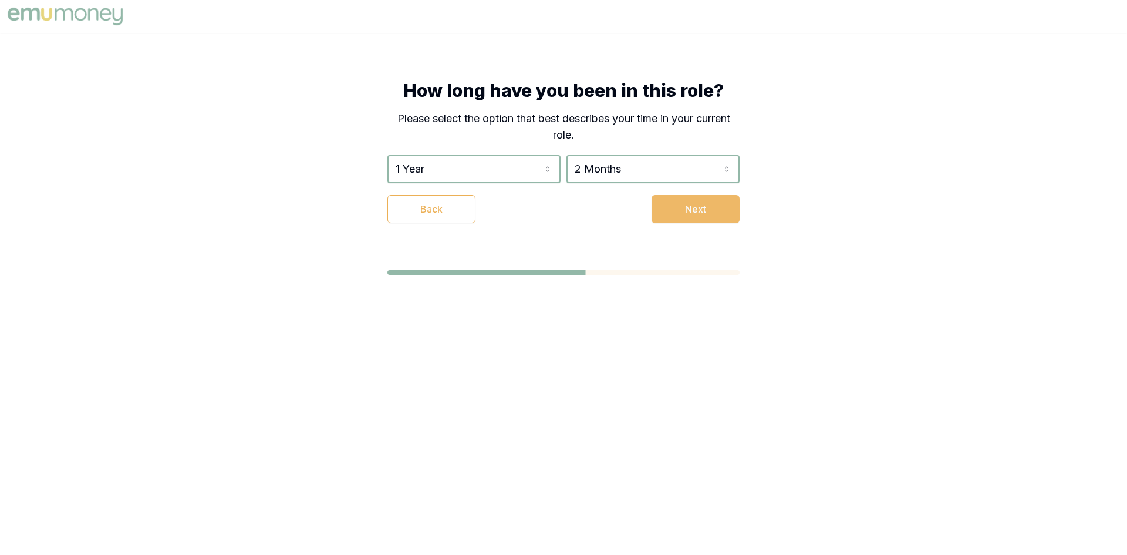
click at [704, 214] on button "Next" at bounding box center [696, 209] width 88 height 28
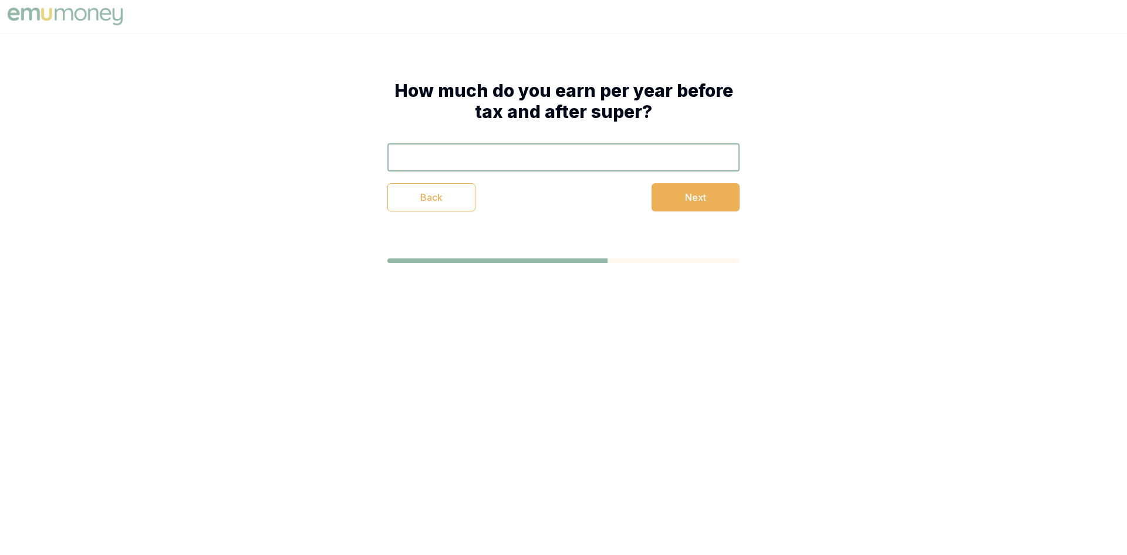
click at [429, 92] on h1 "How much do you earn per year before tax and after super?" at bounding box center [563, 101] width 352 height 42
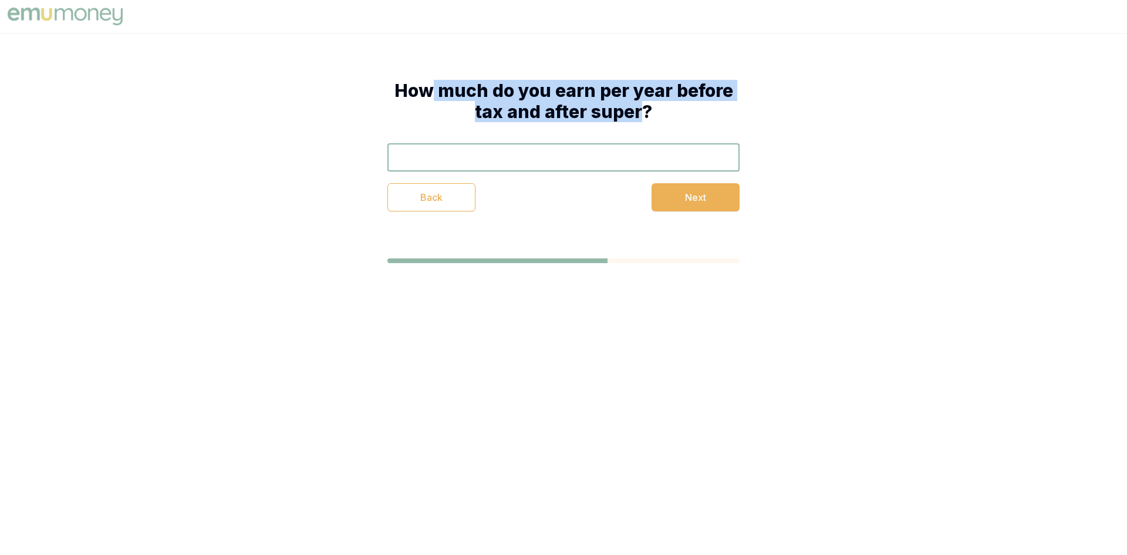
drag, startPoint x: 429, startPoint y: 92, endPoint x: 599, endPoint y: 111, distance: 171.3
click at [599, 111] on h1 "How much do you earn per year before tax and after super?" at bounding box center [563, 101] width 352 height 42
click at [459, 100] on h1 "How much do you earn per year before tax and after super?" at bounding box center [563, 101] width 352 height 42
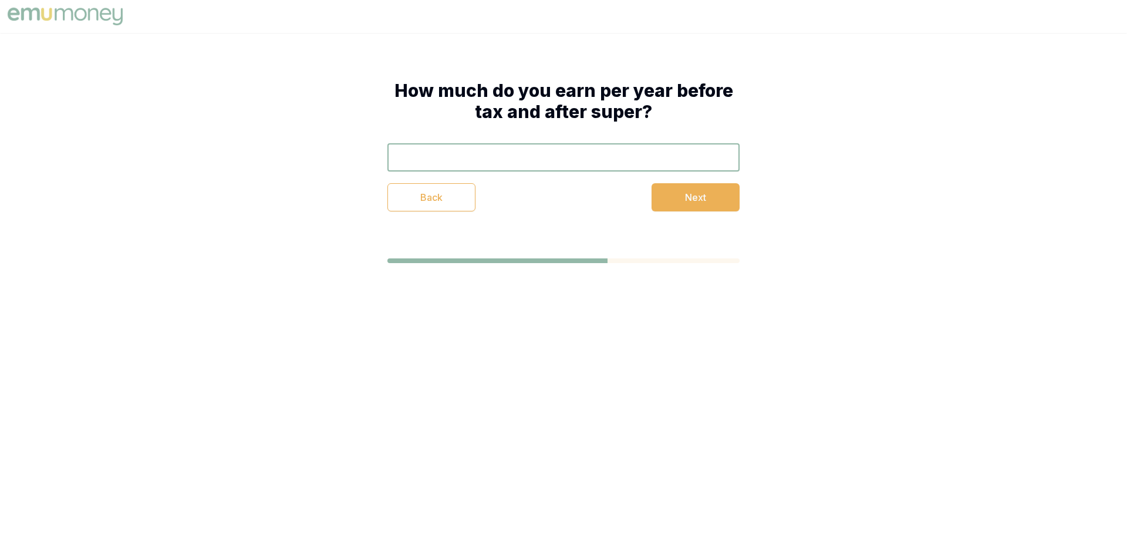
click at [427, 93] on h1 "How much do you earn per year before tax and after super?" at bounding box center [563, 101] width 352 height 42
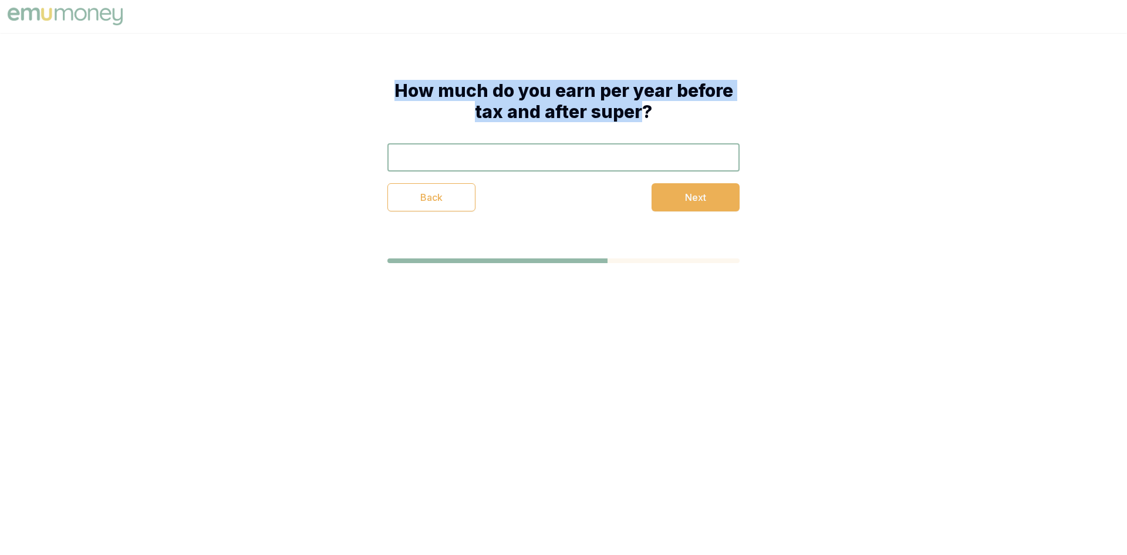
drag, startPoint x: 427, startPoint y: 93, endPoint x: 605, endPoint y: 113, distance: 179.7
click at [605, 113] on h1 "How much do you earn per year before tax and after super?" at bounding box center [563, 101] width 352 height 42
copy h1 "How much do you earn per year before tax and after super"
click at [495, 158] on input "text" at bounding box center [563, 157] width 352 height 28
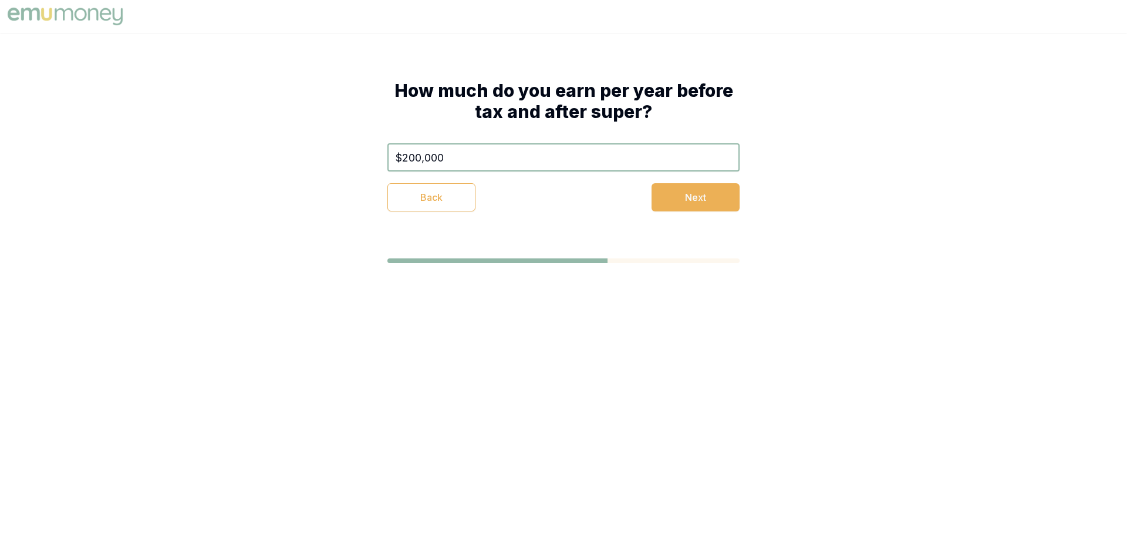
type input "$200,000"
click at [713, 212] on div "How much do you earn per year before tax and after super? $200,000 Back Next" at bounding box center [564, 145] width 446 height 225
click at [686, 197] on button "Next" at bounding box center [696, 197] width 88 height 28
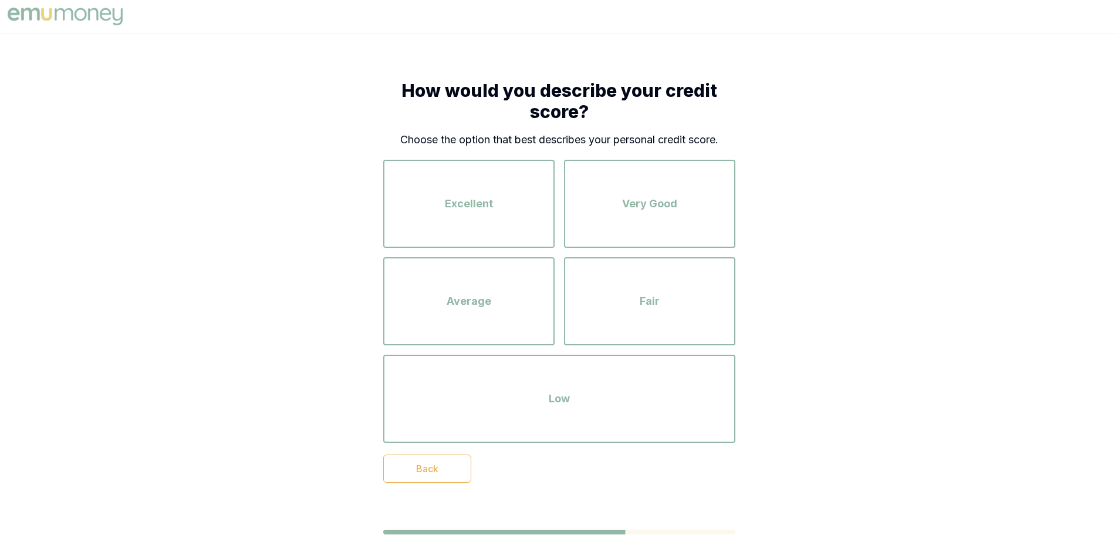
click at [428, 92] on h1 "How would you describe your credit score?" at bounding box center [559, 101] width 352 height 42
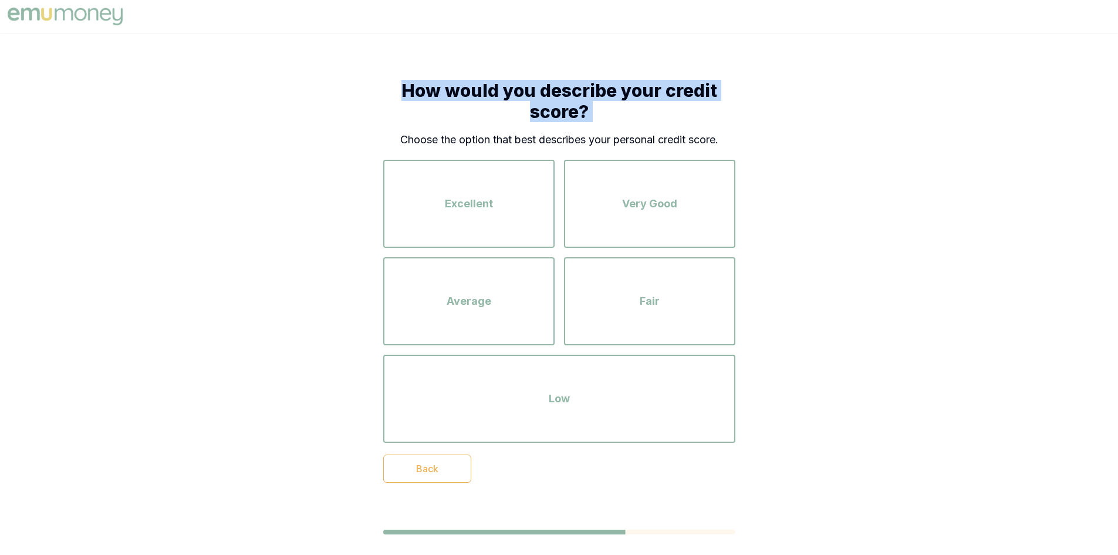
drag, startPoint x: 428, startPoint y: 92, endPoint x: 612, endPoint y: 120, distance: 185.8
click at [612, 120] on h1 "How would you describe your credit score?" at bounding box center [559, 101] width 352 height 42
click at [772, 125] on div "How would you describe your credit score? Choose the option that best describes…" at bounding box center [559, 281] width 446 height 497
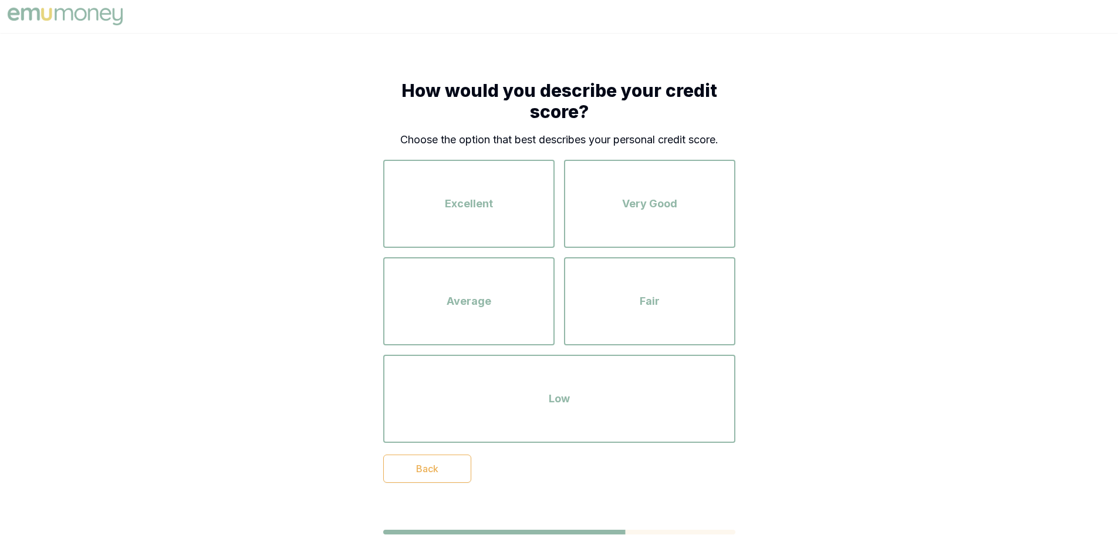
drag, startPoint x: 419, startPoint y: 104, endPoint x: 429, endPoint y: 111, distance: 12.7
click at [419, 104] on h1 "How would you describe your credit score?" at bounding box center [559, 101] width 352 height 42
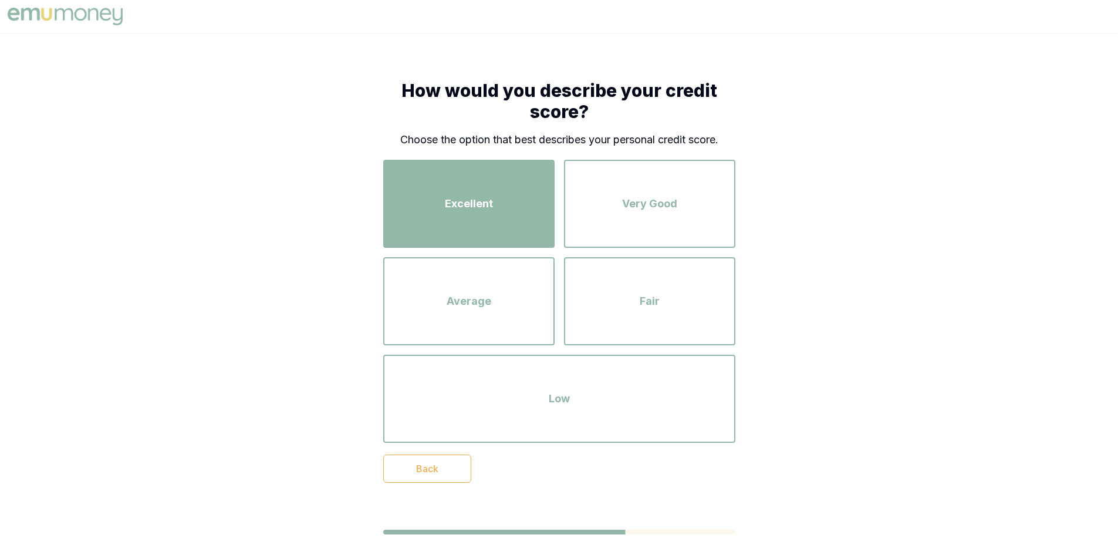
click at [514, 196] on div "Excellent" at bounding box center [469, 203] width 150 height 67
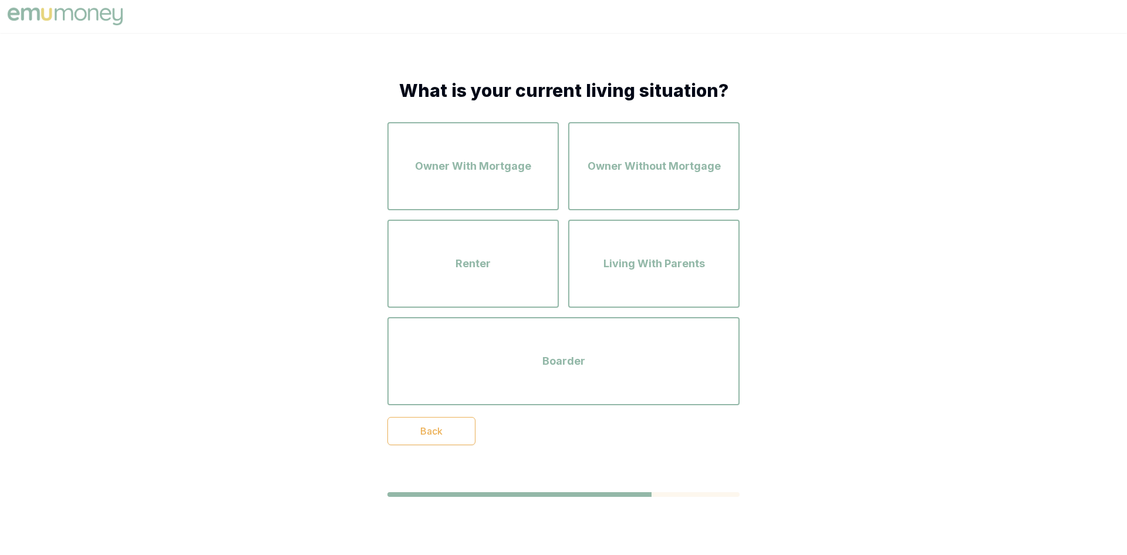
click at [429, 85] on h1 "What is your current living situation?" at bounding box center [563, 90] width 352 height 21
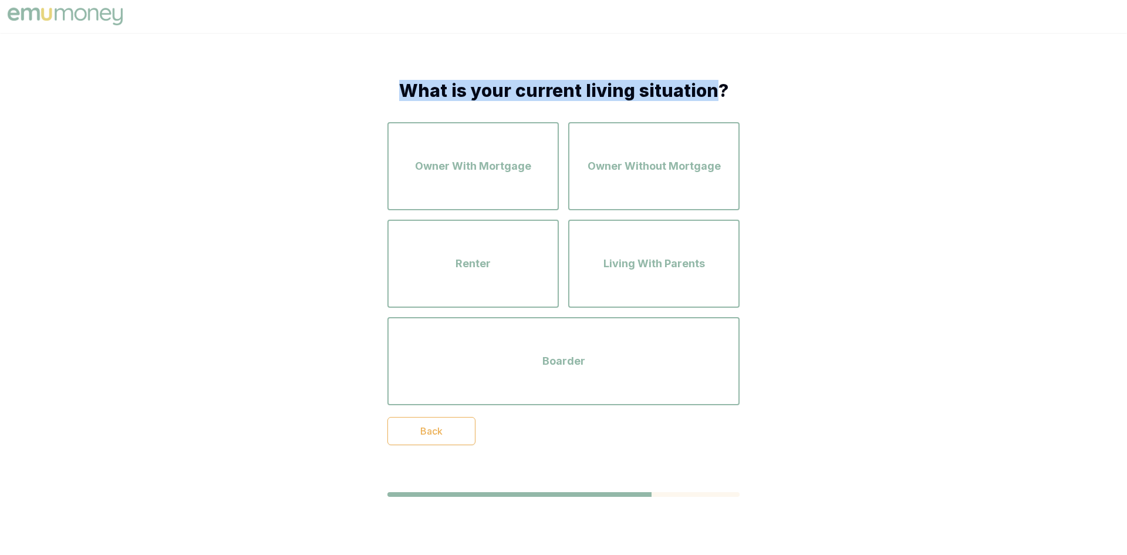
drag, startPoint x: 429, startPoint y: 85, endPoint x: 708, endPoint y: 99, distance: 279.8
click at [708, 99] on h1 "What is your current living situation?" at bounding box center [563, 90] width 352 height 21
click at [462, 97] on h1 "What is your current living situation?" at bounding box center [563, 90] width 352 height 21
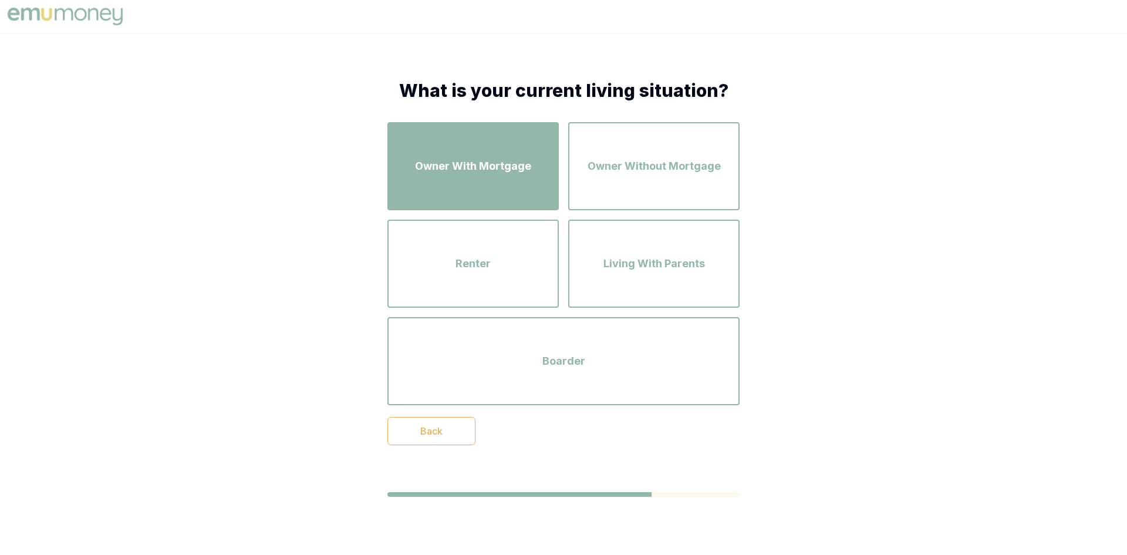
click at [506, 163] on span "Owner With Mortgage" at bounding box center [473, 166] width 116 height 16
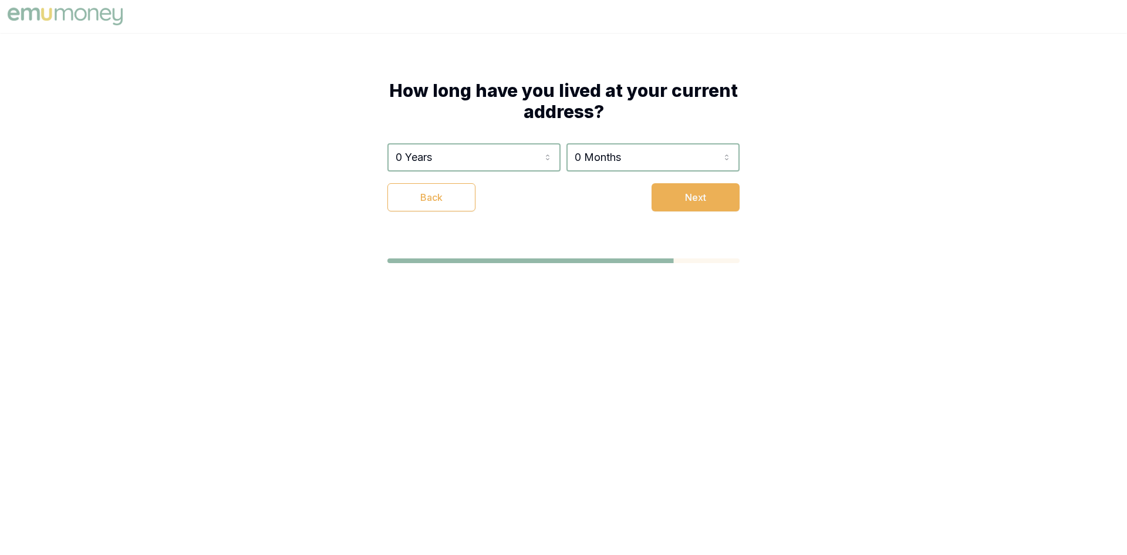
click at [422, 93] on h1 "How long have you lived at your current address?" at bounding box center [563, 101] width 352 height 42
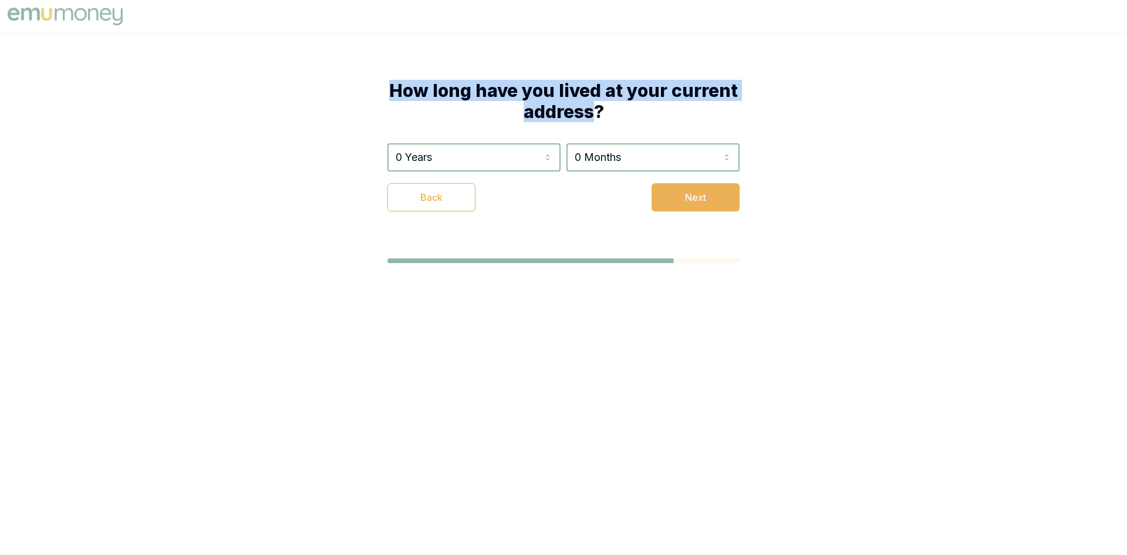
drag, startPoint x: 422, startPoint y: 93, endPoint x: 575, endPoint y: 114, distance: 155.3
click at [575, 114] on h1 "How long have you lived at your current address?" at bounding box center [563, 101] width 352 height 42
drag, startPoint x: 473, startPoint y: 102, endPoint x: 432, endPoint y: 94, distance: 42.4
click at [473, 102] on h1 "How long have you lived at your current address?" at bounding box center [563, 101] width 352 height 42
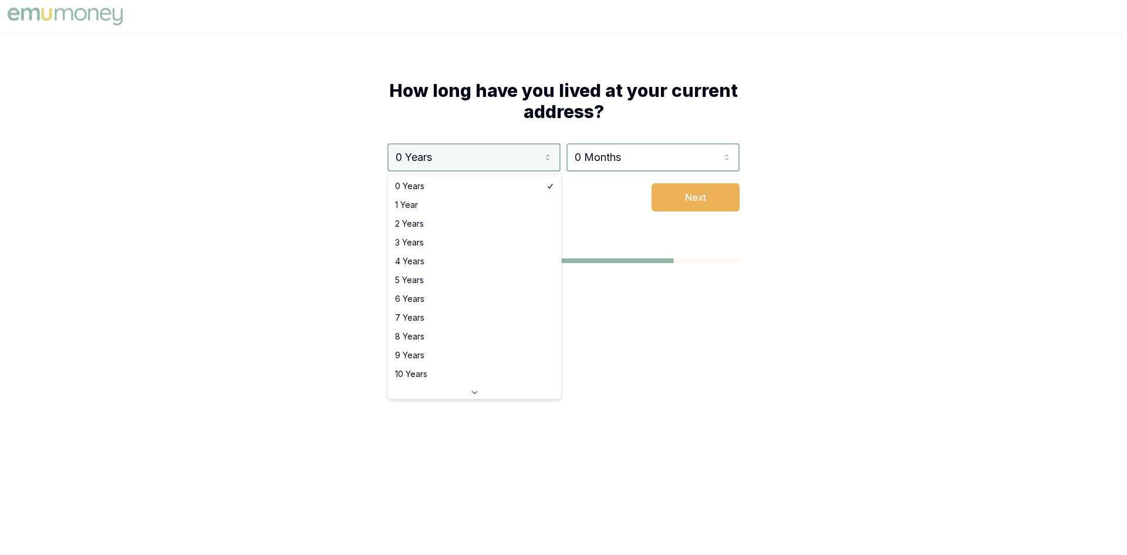
click at [440, 143] on html "How long have you lived at your current address? 0 Years 0 Years 1 Year 2 Years…" at bounding box center [563, 277] width 1127 height 555
select select "2"
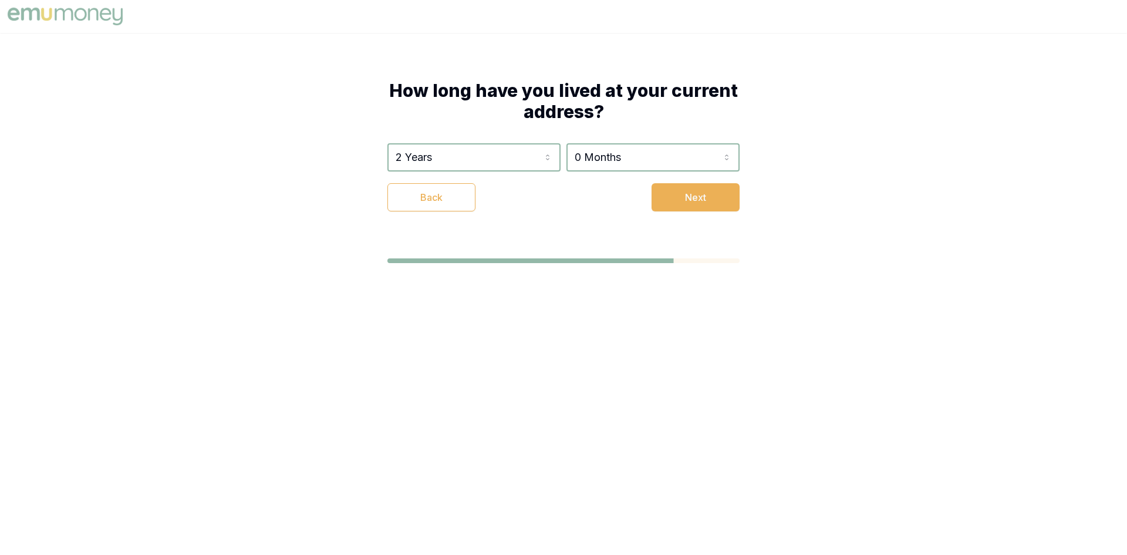
click at [663, 166] on html "How long have you lived at your current address? 2 Years 0 Years 1 Year 2 Years…" at bounding box center [563, 277] width 1127 height 555
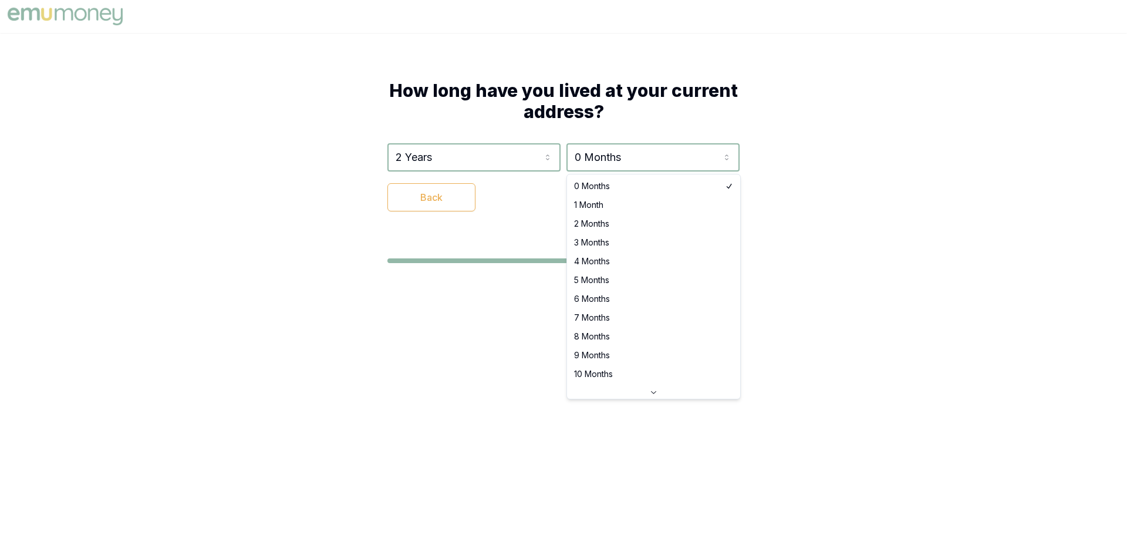
select select "3"
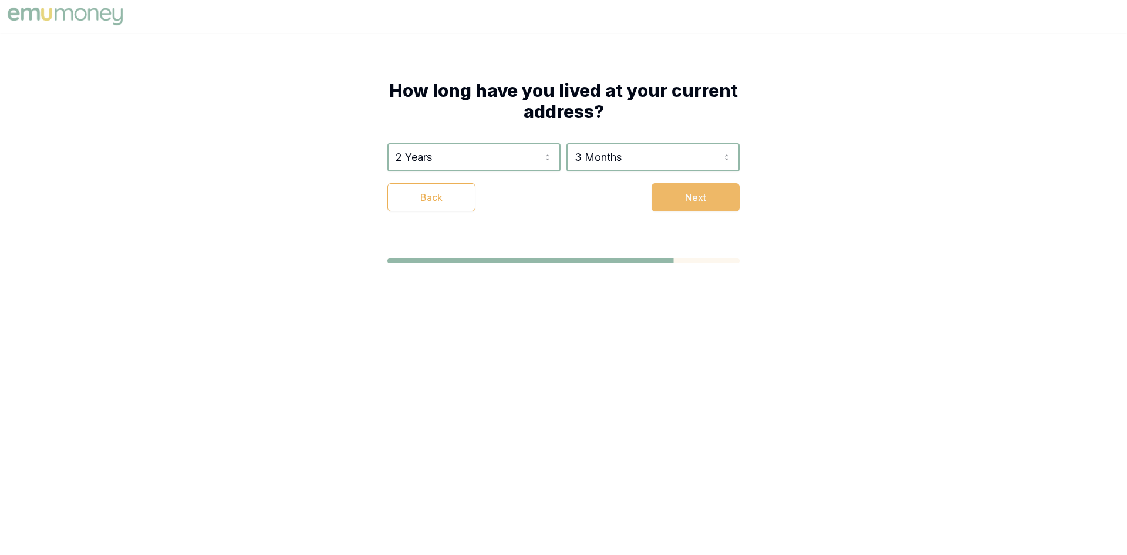
click at [728, 196] on button "Next" at bounding box center [696, 197] width 88 height 28
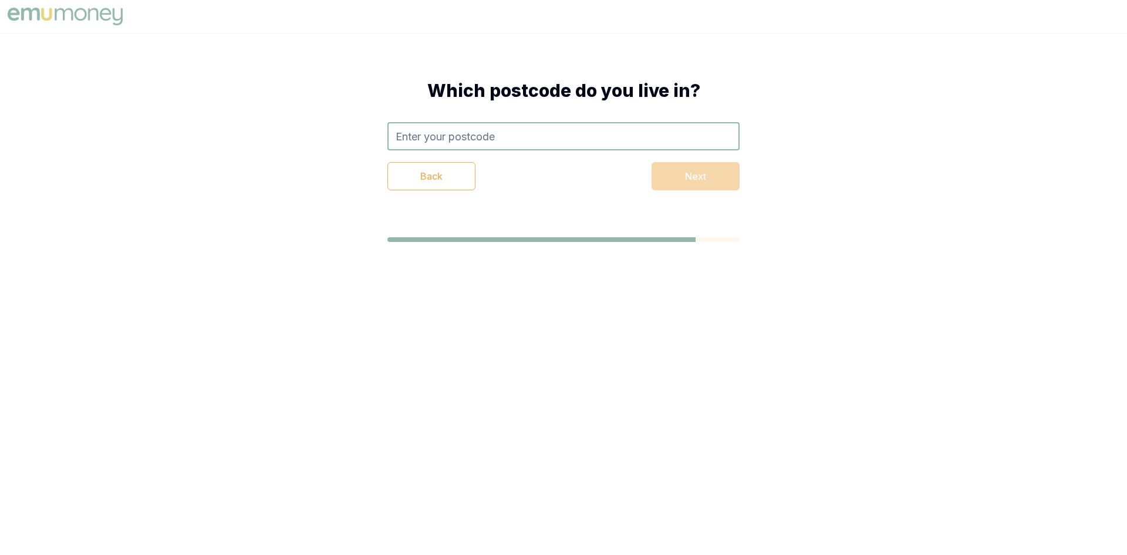
click at [439, 84] on h1 "Which postcode do you live in?" at bounding box center [563, 90] width 352 height 21
drag, startPoint x: 622, startPoint y: 96, endPoint x: 682, endPoint y: 98, distance: 59.9
click at [682, 98] on h1 "Which postcode do you live in?" at bounding box center [563, 90] width 352 height 21
drag, startPoint x: 495, startPoint y: 95, endPoint x: 451, endPoint y: 95, distance: 44.0
click at [495, 95] on h1 "Which postcode do you live in?" at bounding box center [563, 90] width 352 height 21
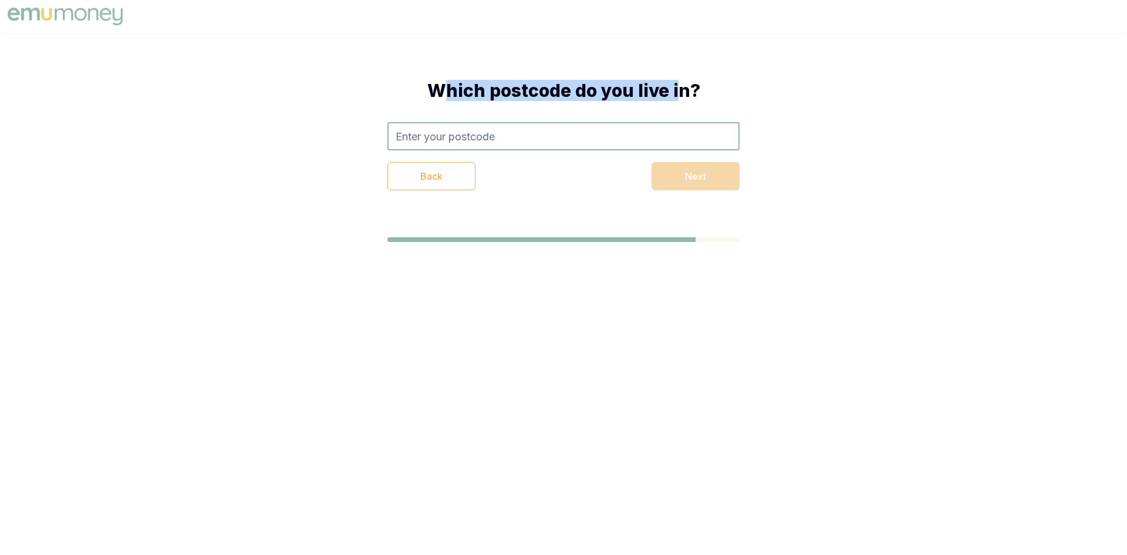
click at [450, 95] on h1 "Which postcode do you live in?" at bounding box center [563, 90] width 352 height 21
drag, startPoint x: 449, startPoint y: 95, endPoint x: 689, endPoint y: 89, distance: 239.6
click at [689, 89] on h1 "Which postcode do you live in?" at bounding box center [563, 90] width 352 height 21
click at [466, 153] on div "Back Next" at bounding box center [563, 156] width 352 height 68
click at [471, 144] on input "text" at bounding box center [563, 136] width 352 height 28
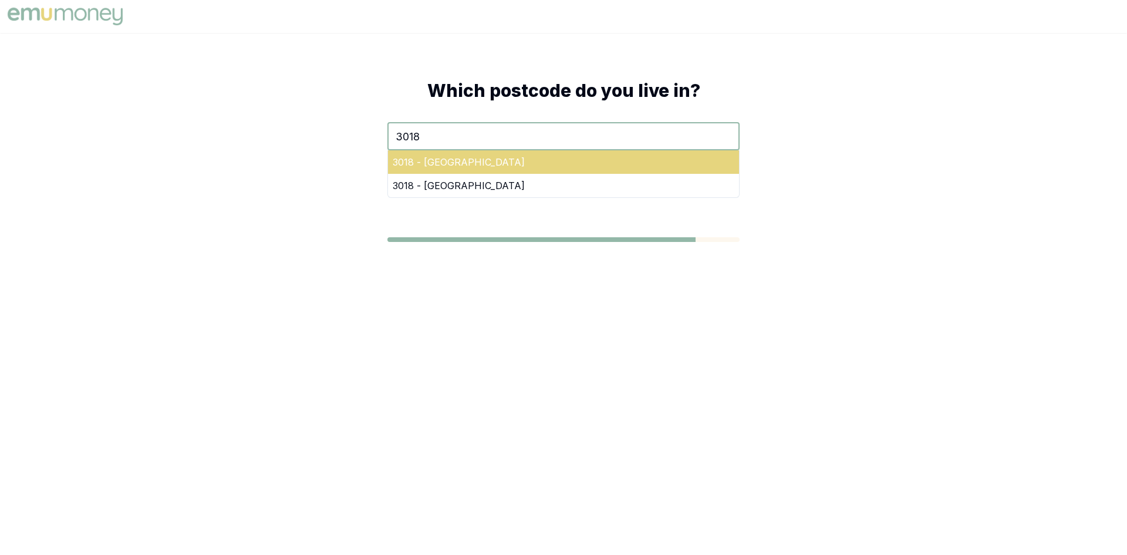
type input "3018"
click at [423, 156] on div "3018 - Seaholme" at bounding box center [563, 161] width 351 height 23
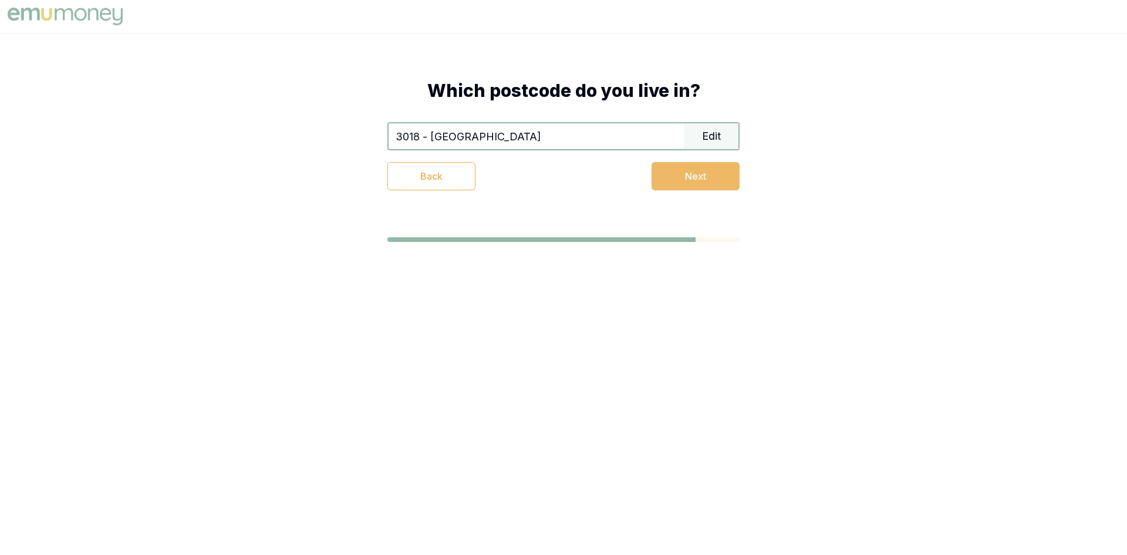
click at [684, 178] on button "Next" at bounding box center [696, 176] width 88 height 28
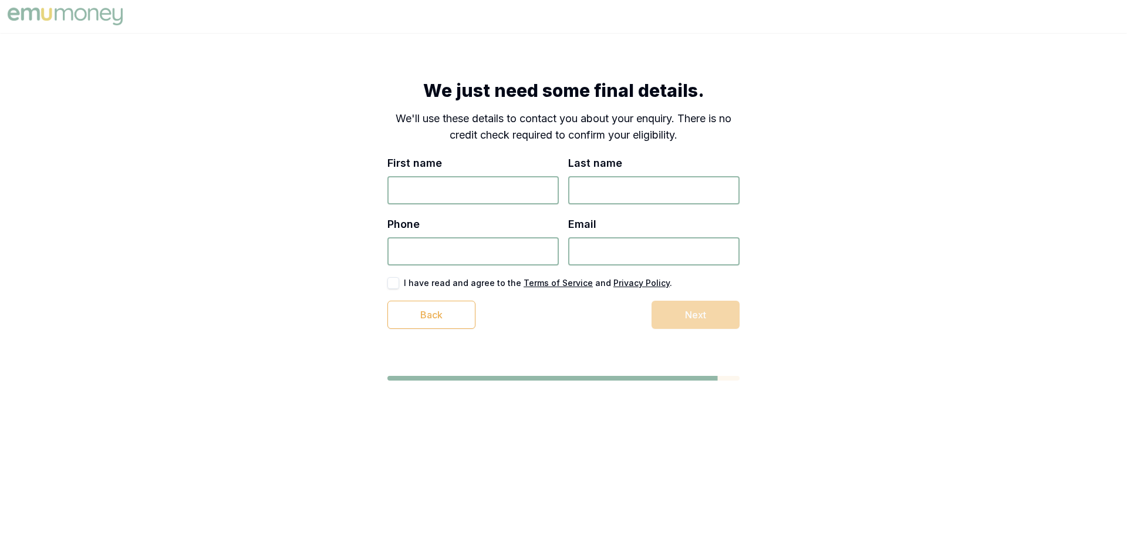
click at [442, 75] on div "We just need some final details. We'll use these details to contact you about y…" at bounding box center [564, 204] width 446 height 343
click at [435, 89] on h1 "We just need some final details." at bounding box center [563, 90] width 352 height 21
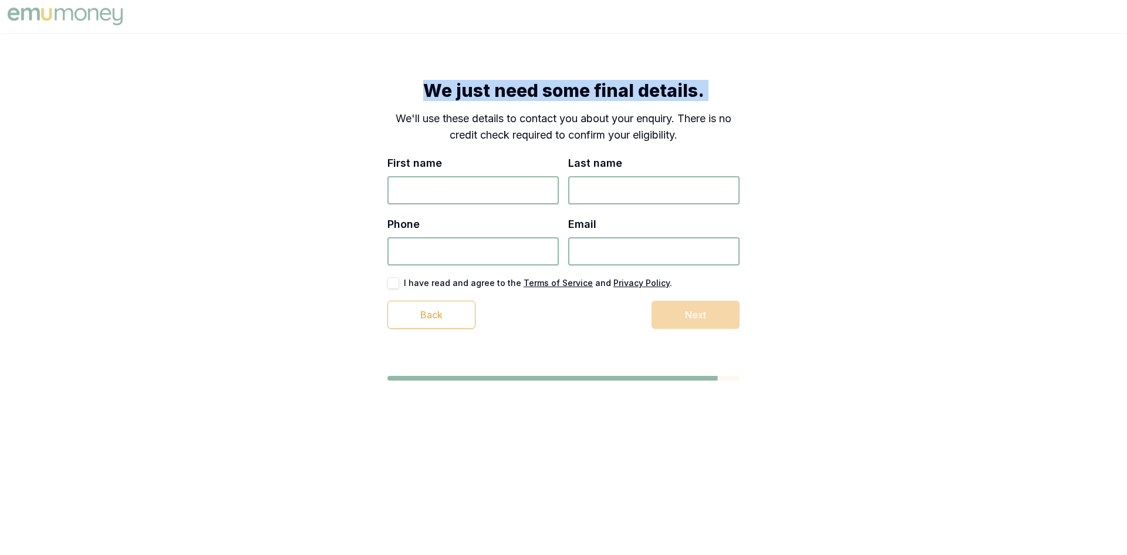
drag, startPoint x: 435, startPoint y: 89, endPoint x: 746, endPoint y: 86, distance: 311.2
click at [746, 86] on div "We just need some final details. We'll use these details to contact you about y…" at bounding box center [564, 204] width 446 height 343
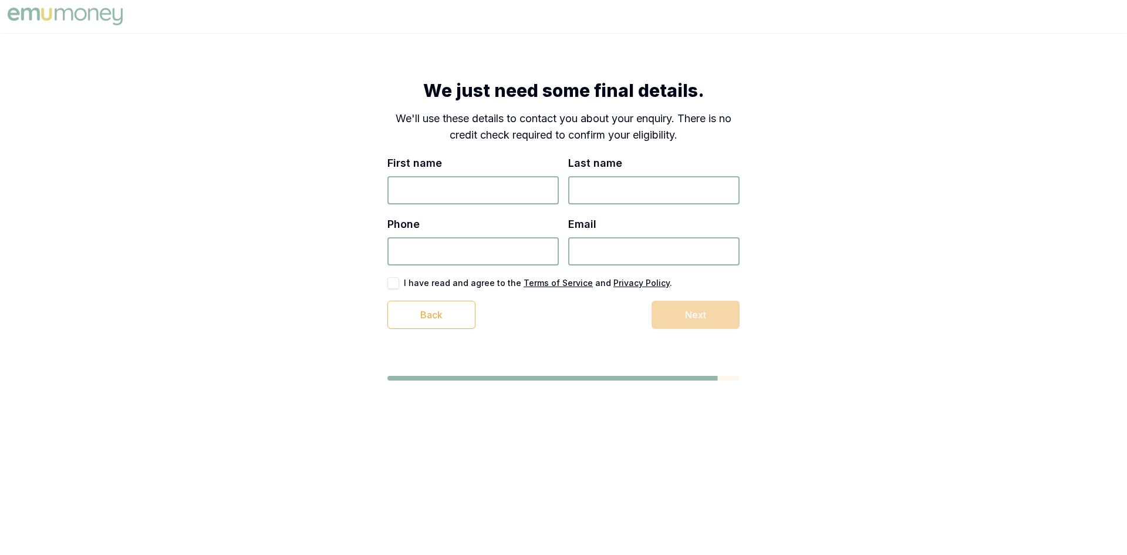
click at [461, 174] on div "First name" at bounding box center [472, 179] width 171 height 49
click at [451, 186] on input "First name" at bounding box center [472, 190] width 171 height 28
type input "Ethan"
type input "Klien"
click at [433, 232] on div "Phone" at bounding box center [472, 240] width 171 height 49
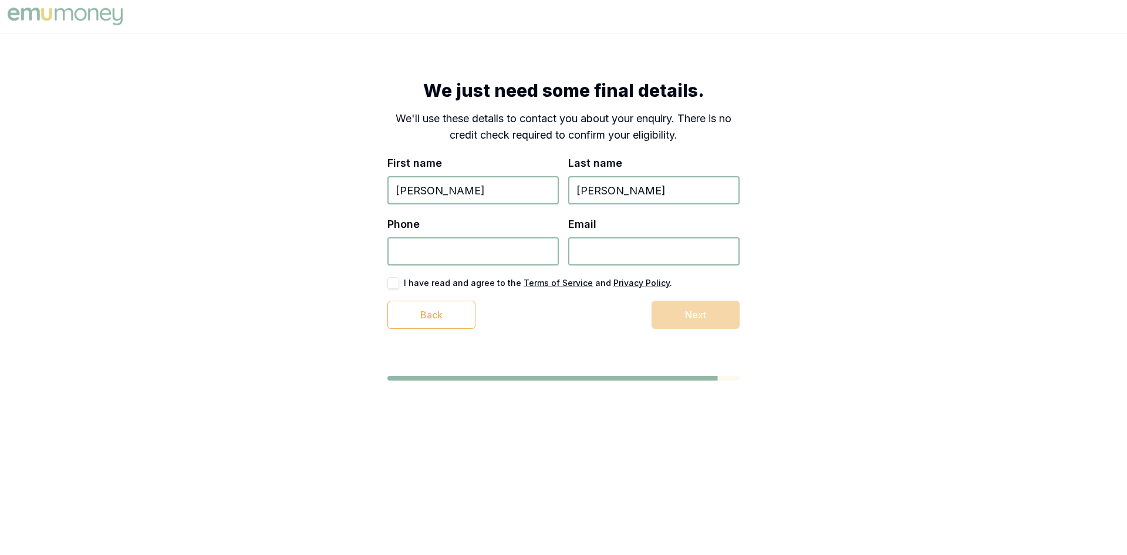
drag, startPoint x: 447, startPoint y: 249, endPoint x: 450, endPoint y: 265, distance: 16.1
click at [447, 250] on input "Phone" at bounding box center [472, 251] width 171 height 28
paste input "0412 414 793"
type input "0412 414 793"
drag, startPoint x: 658, startPoint y: 235, endPoint x: 674, endPoint y: 250, distance: 21.2
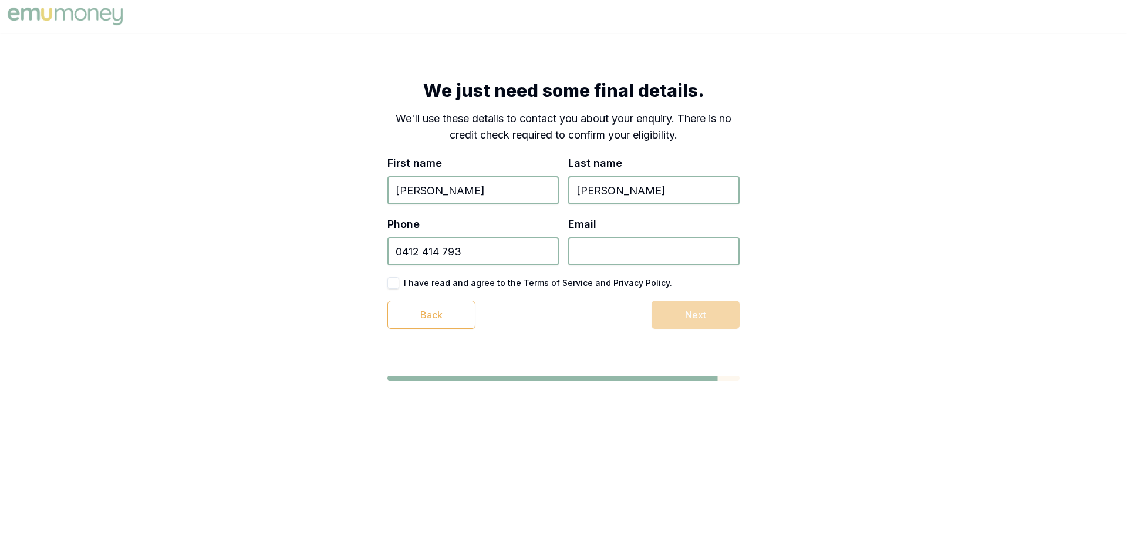
click at [659, 235] on div "Email" at bounding box center [653, 240] width 171 height 49
drag, startPoint x: 609, startPoint y: 264, endPoint x: 609, endPoint y: 257, distance: 6.5
click at [609, 259] on input "Email" at bounding box center [653, 251] width 171 height 28
click at [609, 254] on input "Email" at bounding box center [653, 251] width 171 height 28
paste input "mdw71031@gmail.com"
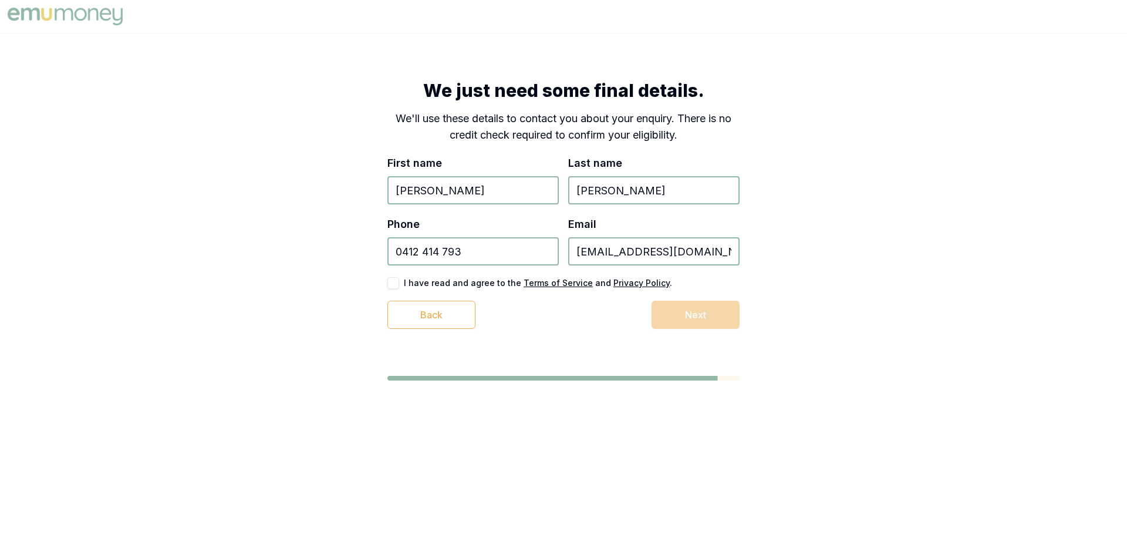
type input "mdw71031@gmail.com"
click at [260, 269] on div "We just need some final details. We'll use these details to contact you about y…" at bounding box center [563, 230] width 1127 height 395
click at [685, 320] on div "Back Next" at bounding box center [563, 315] width 352 height 28
click at [602, 341] on div "We just need some final details. We'll use these details to contact you about y…" at bounding box center [564, 204] width 446 height 343
click at [687, 318] on div "Back Next" at bounding box center [563, 315] width 352 height 28
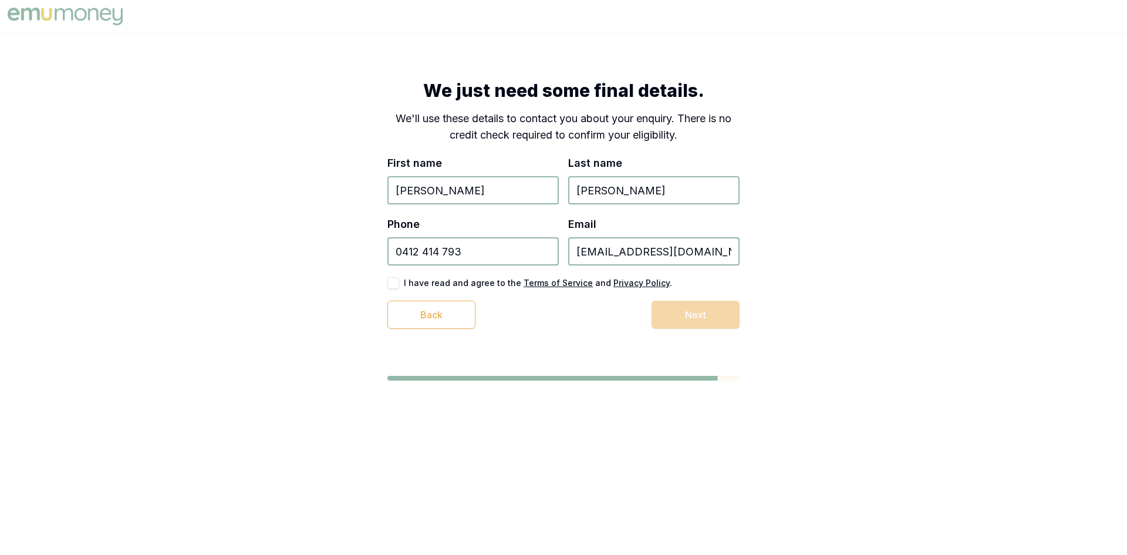
click at [574, 331] on div "We just need some final details. We'll use these details to contact you about y…" at bounding box center [564, 204] width 446 height 343
click at [555, 281] on u "Terms of Service" at bounding box center [558, 283] width 69 height 10
click at [610, 295] on div "First name Ethan Last name Klien Phone 0412 414 793 Email mdw71031@gmail.com I …" at bounding box center [563, 242] width 352 height 174
click at [626, 282] on u "Privacy Policy" at bounding box center [641, 283] width 56 height 10
click at [572, 369] on div "We just need some final details. We'll use these details to contact you about y…" at bounding box center [564, 204] width 446 height 343
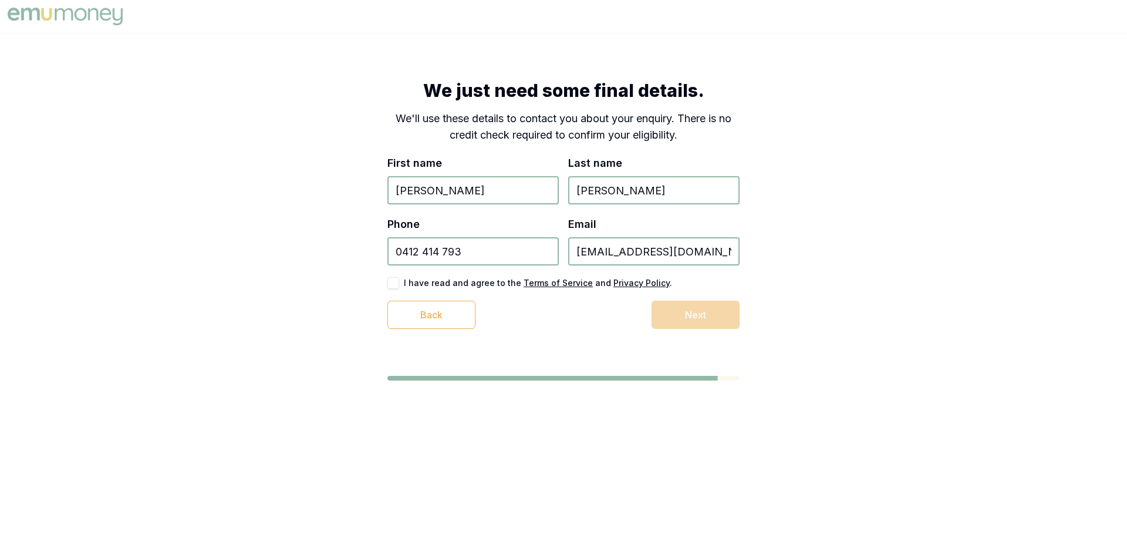
click at [669, 314] on div "Back Next" at bounding box center [563, 315] width 352 height 28
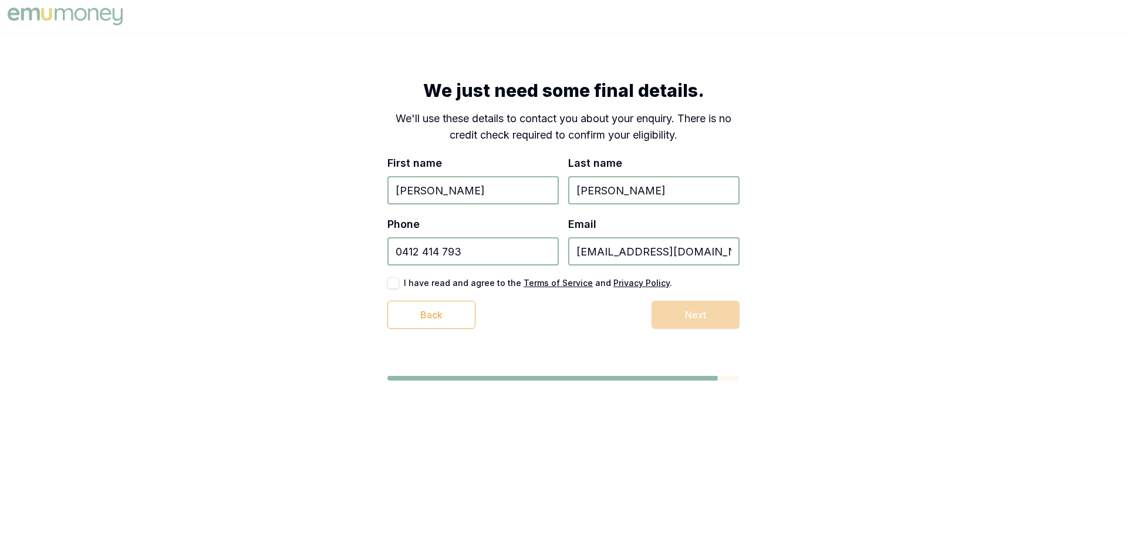
click at [402, 120] on p "We'll use these details to contact you about your enquiry. There is no credit c…" at bounding box center [563, 126] width 352 height 33
click at [453, 207] on div "First name Ethan Last name Klien Phone 0412 414 793 Email mdw71031@gmail.com I …" at bounding box center [563, 242] width 352 height 174
click at [439, 194] on input "Ethan" at bounding box center [472, 190] width 171 height 28
click at [592, 196] on input "Klien" at bounding box center [653, 190] width 171 height 28
click at [467, 257] on input "0412 414 793" at bounding box center [472, 251] width 171 height 28
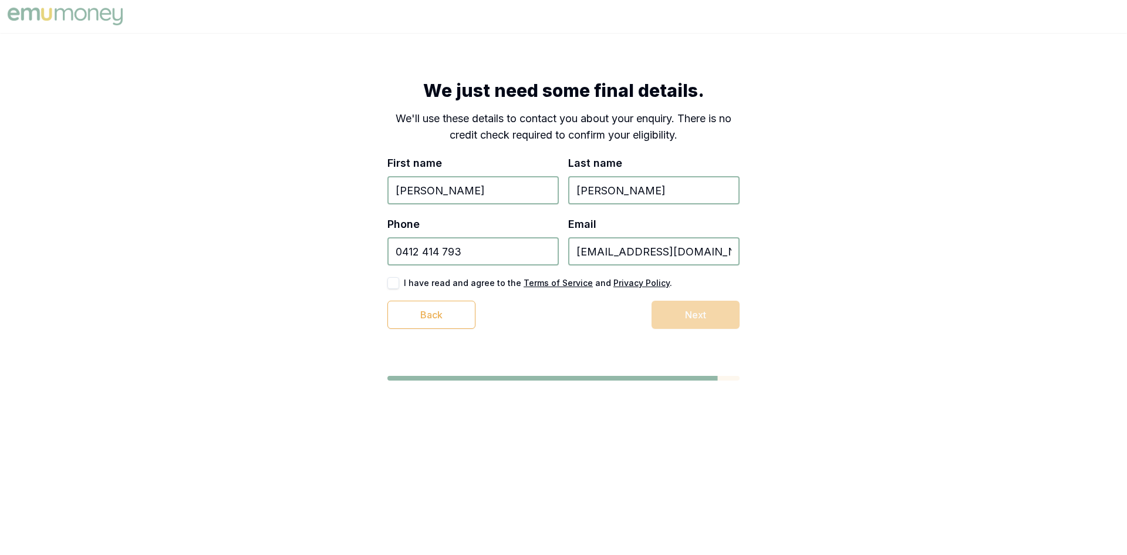
click at [408, 255] on input "0412 414 793" at bounding box center [472, 251] width 171 height 28
drag, startPoint x: 418, startPoint y: 251, endPoint x: 503, endPoint y: 255, distance: 84.6
click at [427, 254] on input "0412 414 793" at bounding box center [472, 251] width 171 height 28
drag, startPoint x: 510, startPoint y: 255, endPoint x: 599, endPoint y: 254, distance: 89.2
click at [511, 255] on input "0412 414 793" at bounding box center [472, 251] width 171 height 28
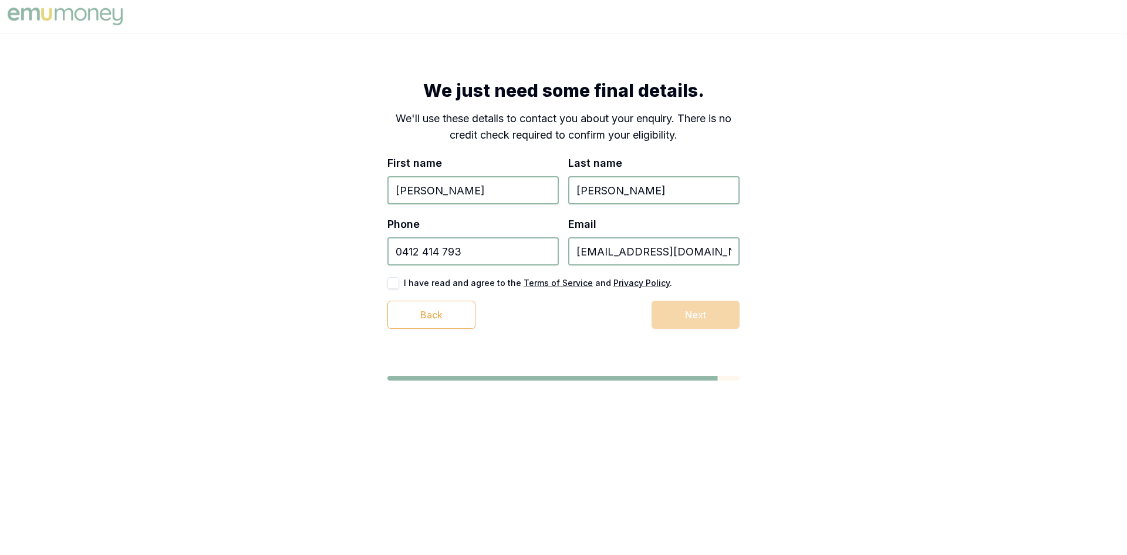
drag, startPoint x: 599, startPoint y: 254, endPoint x: 608, endPoint y: 255, distance: 8.8
click at [599, 254] on input "mdw71031@gmail.com" at bounding box center [653, 251] width 171 height 28
drag, startPoint x: 674, startPoint y: 256, endPoint x: 707, endPoint y: 251, distance: 33.2
click at [676, 256] on input "mdw71031@gmail.com" at bounding box center [653, 251] width 171 height 28
click at [708, 251] on input "mdw71031@gmail.com" at bounding box center [653, 251] width 171 height 28
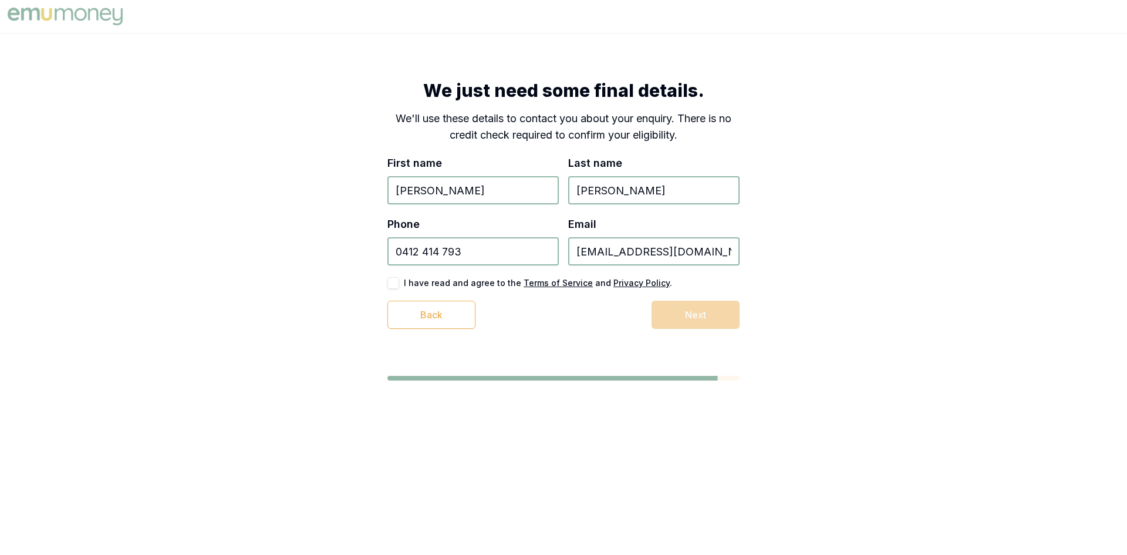
click at [584, 359] on div "We just need some final details. We'll use these details to contact you about y…" at bounding box center [564, 204] width 446 height 343
click at [431, 281] on label "I have read and agree to the Terms of Service and Privacy Policy ." at bounding box center [538, 283] width 268 height 8
click at [620, 335] on div "We just need some final details. We'll use these details to contact you about y…" at bounding box center [564, 204] width 446 height 343
click at [693, 310] on div "Back Next" at bounding box center [563, 315] width 352 height 28
click at [592, 370] on div "We just need some final details. We'll use these details to contact you about y…" at bounding box center [564, 204] width 446 height 343
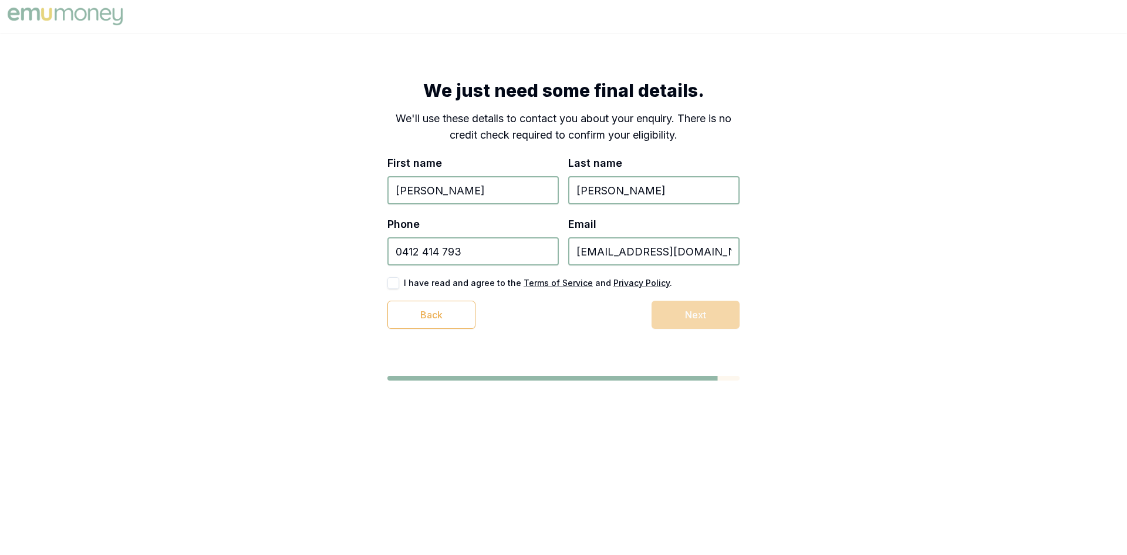
click at [682, 323] on div "Back Next" at bounding box center [563, 315] width 352 height 28
click at [488, 143] on p "We'll use these details to contact you about your enquiry. There is no credit c…" at bounding box center [563, 126] width 352 height 33
click at [439, 94] on h1 "We just need some final details." at bounding box center [563, 90] width 352 height 21
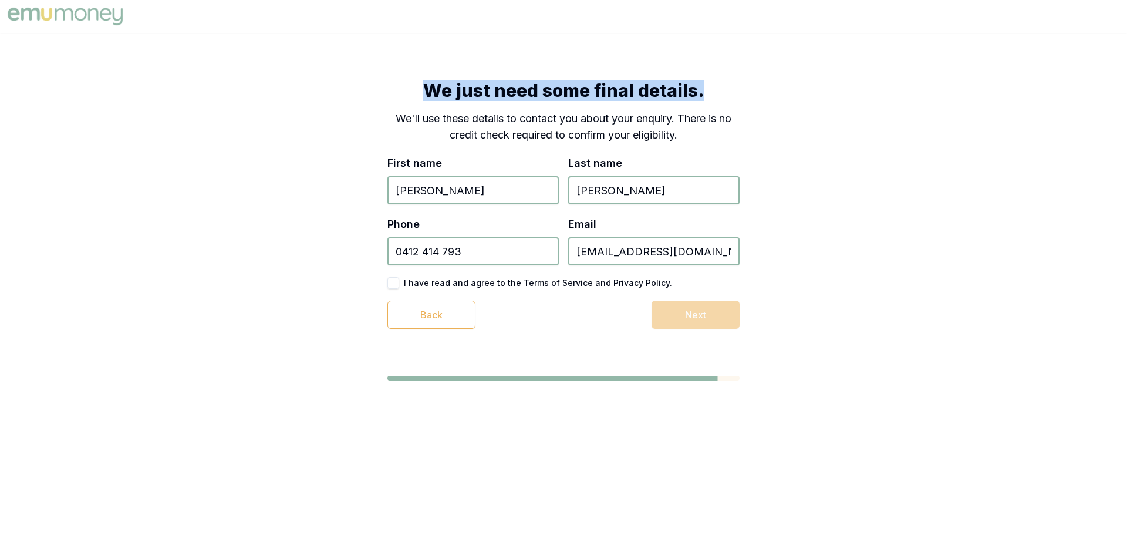
drag, startPoint x: 438, startPoint y: 93, endPoint x: 693, endPoint y: 103, distance: 255.0
click at [693, 103] on div "We just need some final details. We'll use these details to contact you about y…" at bounding box center [563, 204] width 352 height 249
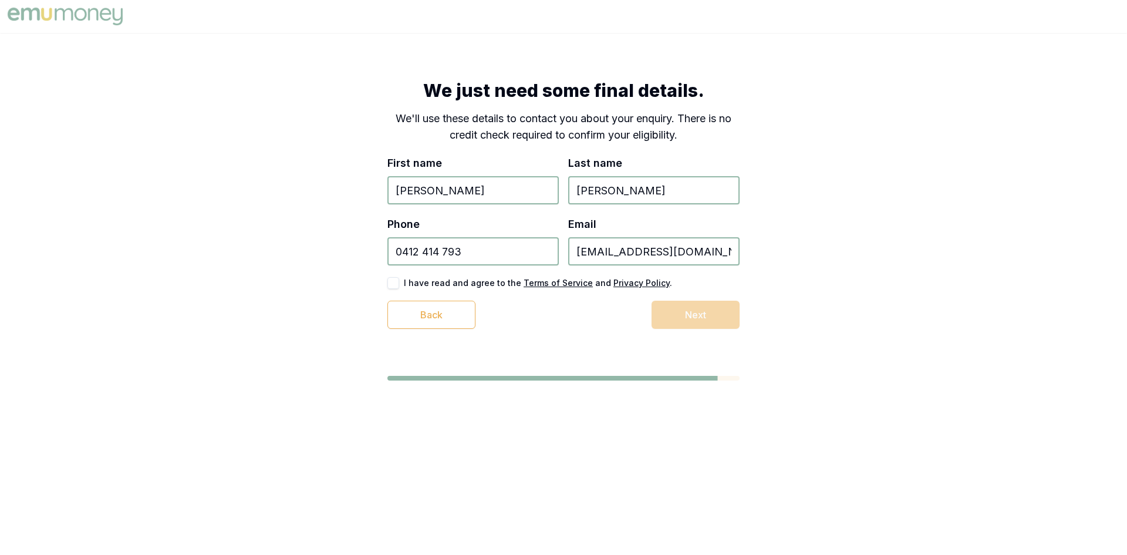
click at [567, 124] on p "We'll use these details to contact you about your enquiry. There is no credit c…" at bounding box center [563, 126] width 352 height 33
click at [392, 117] on p "We'll use these details to contact you about your enquiry. There is no credit c…" at bounding box center [563, 126] width 352 height 33
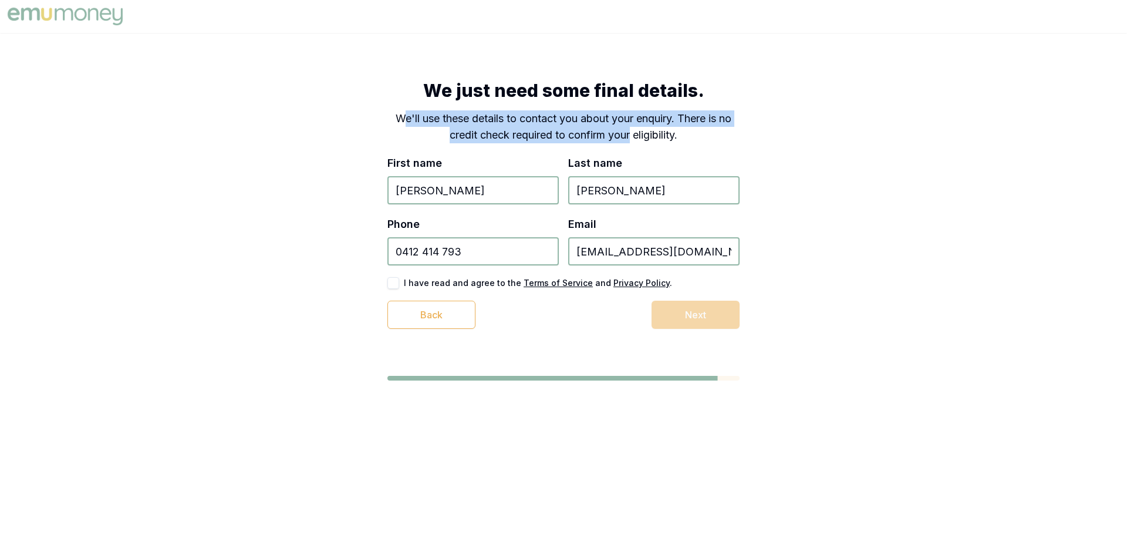
drag, startPoint x: 515, startPoint y: 127, endPoint x: 632, endPoint y: 134, distance: 117.0
click at [632, 134] on p "We'll use these details to contact you about your enquiry. There is no credit c…" at bounding box center [563, 126] width 352 height 33
click at [578, 139] on p "We'll use these details to contact you about your enquiry. There is no credit c…" at bounding box center [563, 126] width 352 height 33
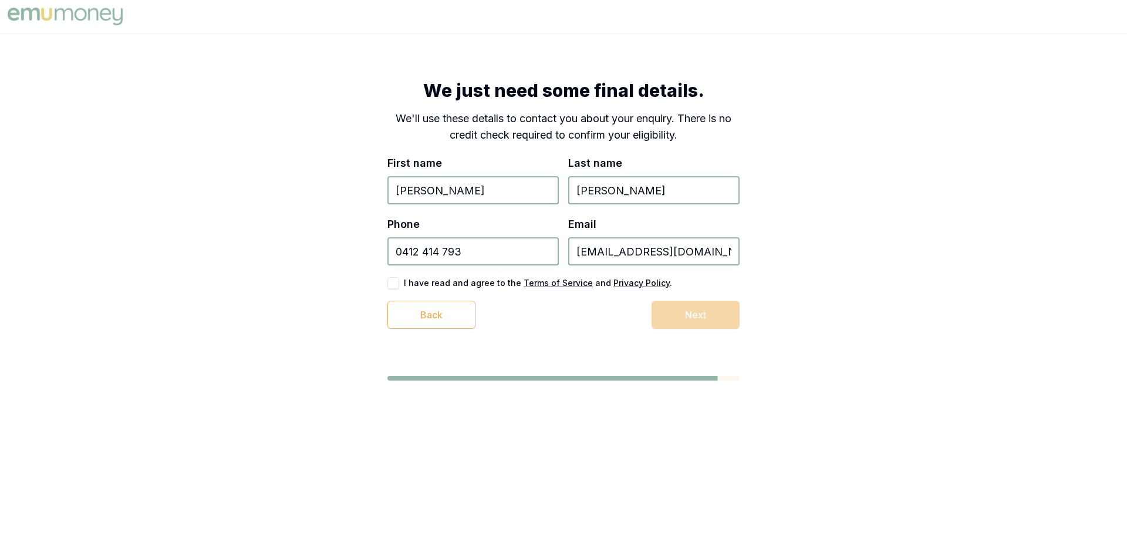
click at [402, 120] on p "We'll use these details to contact you about your enquiry. There is no credit c…" at bounding box center [563, 126] width 352 height 33
drag, startPoint x: 402, startPoint y: 120, endPoint x: 648, endPoint y: 120, distance: 246.0
click at [647, 120] on p "We'll use these details to contact you about your enquiry. There is no credit c…" at bounding box center [563, 126] width 352 height 33
click at [689, 120] on p "We'll use these details to contact you about your enquiry. There is no credit c…" at bounding box center [563, 126] width 352 height 33
click at [466, 134] on p "We'll use these details to contact you about your enquiry. There is no credit c…" at bounding box center [563, 126] width 352 height 33
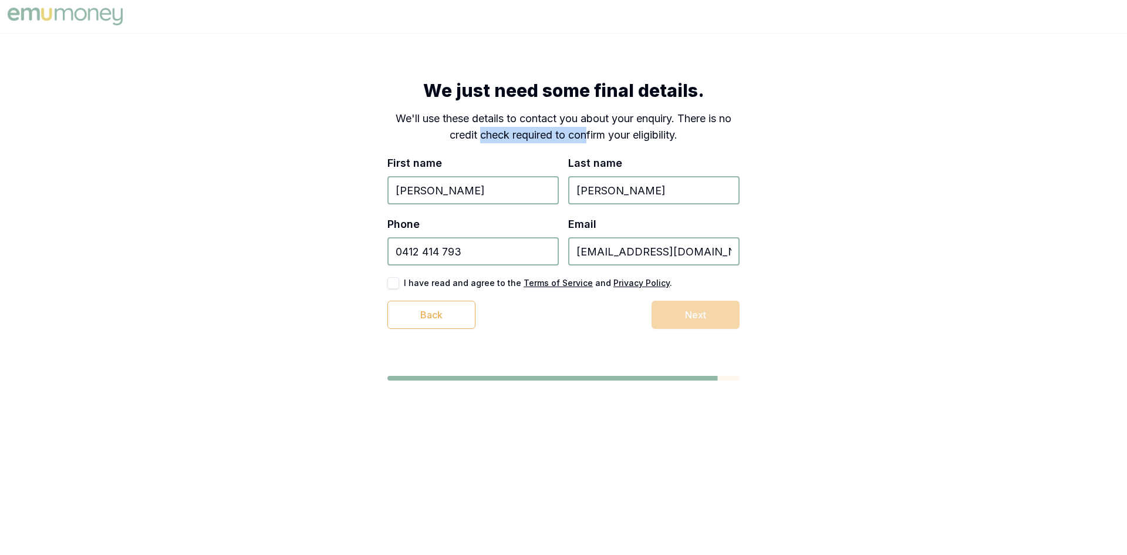
drag, startPoint x: 538, startPoint y: 138, endPoint x: 589, endPoint y: 138, distance: 51.1
click at [585, 138] on p "We'll use these details to contact you about your enquiry. There is no credit c…" at bounding box center [563, 126] width 352 height 33
click at [640, 134] on p "We'll use these details to contact you about your enquiry. There is no credit c…" at bounding box center [563, 126] width 352 height 33
click at [457, 183] on input "Ethan" at bounding box center [472, 190] width 171 height 28
click at [639, 198] on input "Klien" at bounding box center [653, 190] width 171 height 28
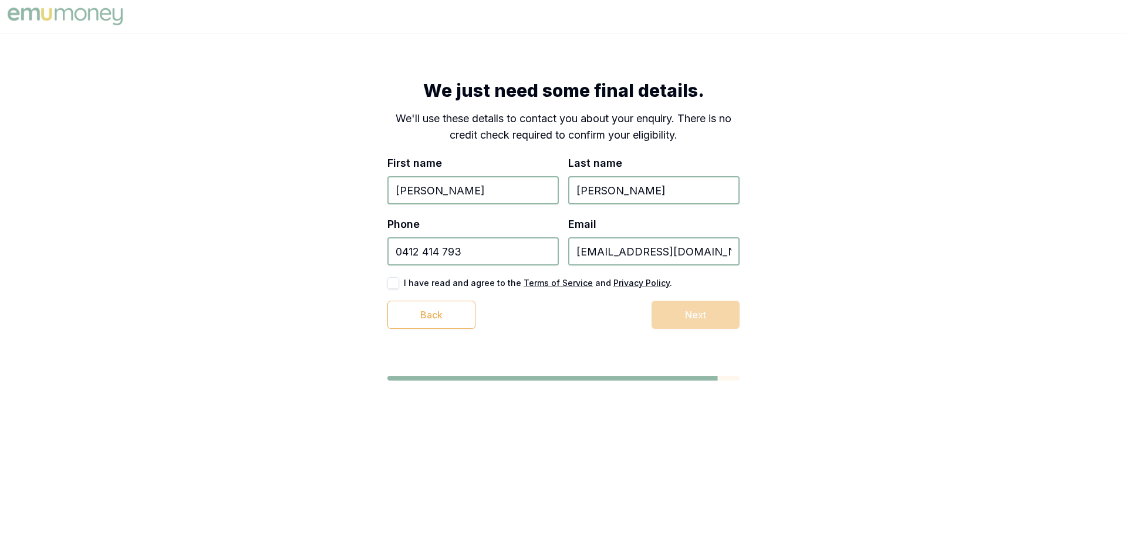
click at [490, 261] on input "0412 414 793" at bounding box center [472, 251] width 171 height 28
click at [394, 247] on input "0412 414 793" at bounding box center [472, 251] width 171 height 28
drag, startPoint x: 422, startPoint y: 248, endPoint x: 359, endPoint y: 250, distance: 62.9
click at [359, 250] on div "We just need some final details. We'll use these details to contact you about y…" at bounding box center [564, 204] width 446 height 343
type input "0412 414 793"
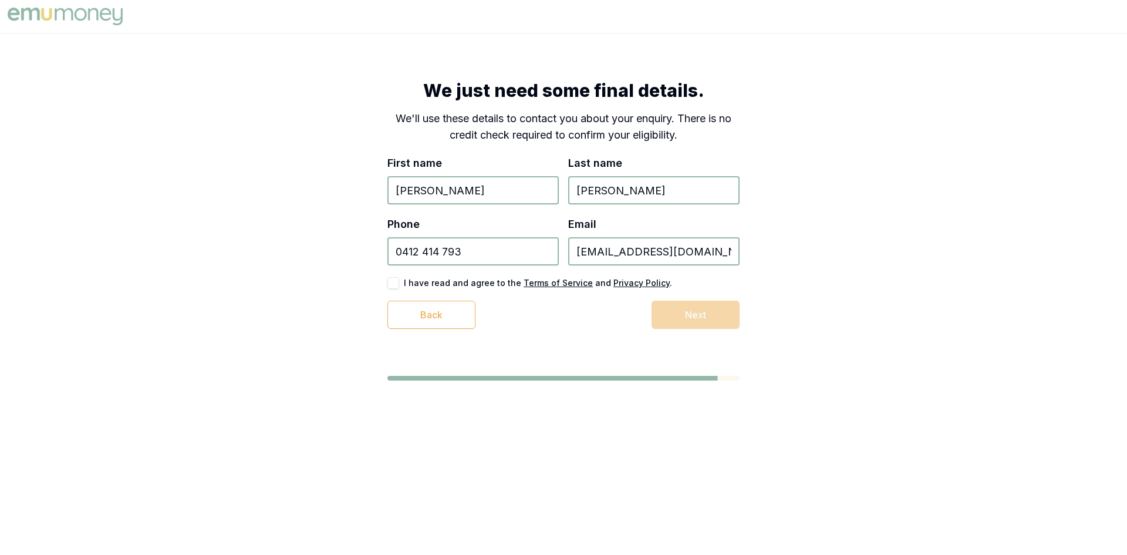
drag, startPoint x: 583, startPoint y: 256, endPoint x: 589, endPoint y: 260, distance: 7.7
click at [583, 256] on input "mdw71031@gmail.com" at bounding box center [653, 251] width 171 height 28
drag, startPoint x: 593, startPoint y: 260, endPoint x: 700, endPoint y: 267, distance: 107.7
click at [700, 267] on div "First name Ethan Last name Klien Phone 0412 414 793 Email mdw71031@gmail.com I …" at bounding box center [563, 242] width 352 height 174
click at [501, 260] on input "0412 414 793" at bounding box center [472, 251] width 171 height 28
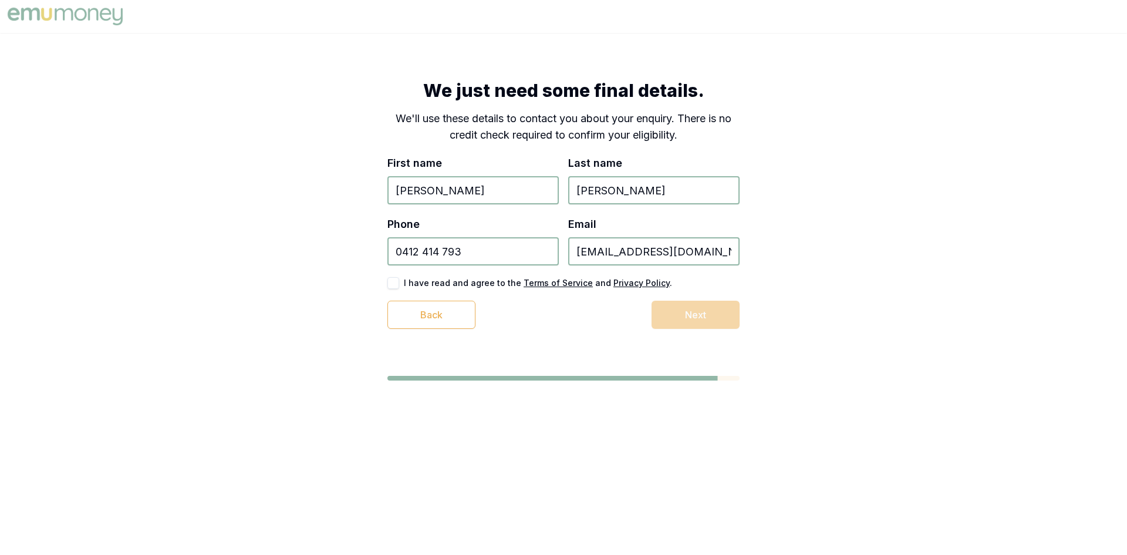
click at [511, 331] on div "We just need some final details. We'll use these details to contact you about y…" at bounding box center [564, 204] width 446 height 343
click at [692, 312] on div "Back Next" at bounding box center [563, 315] width 352 height 28
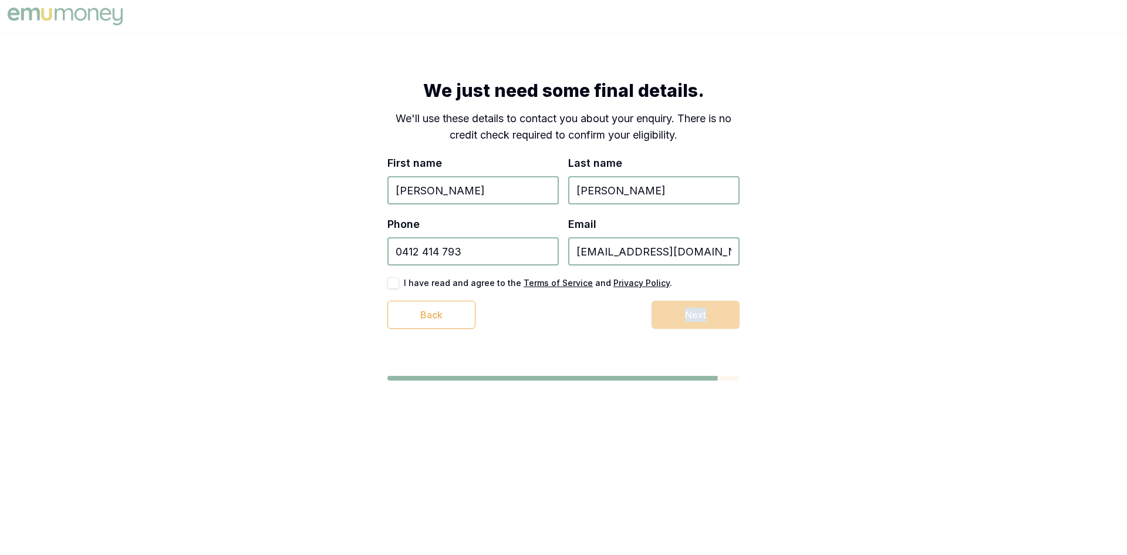
click at [629, 326] on div "Back Next" at bounding box center [563, 315] width 352 height 28
click at [668, 313] on div "Back Next" at bounding box center [563, 315] width 352 height 28
click at [564, 315] on div "Back Next" at bounding box center [563, 315] width 352 height 28
drag, startPoint x: 612, startPoint y: 244, endPoint x: 630, endPoint y: 248, distance: 18.1
click at [612, 244] on input "mdw71031@gmail.com" at bounding box center [653, 251] width 171 height 28
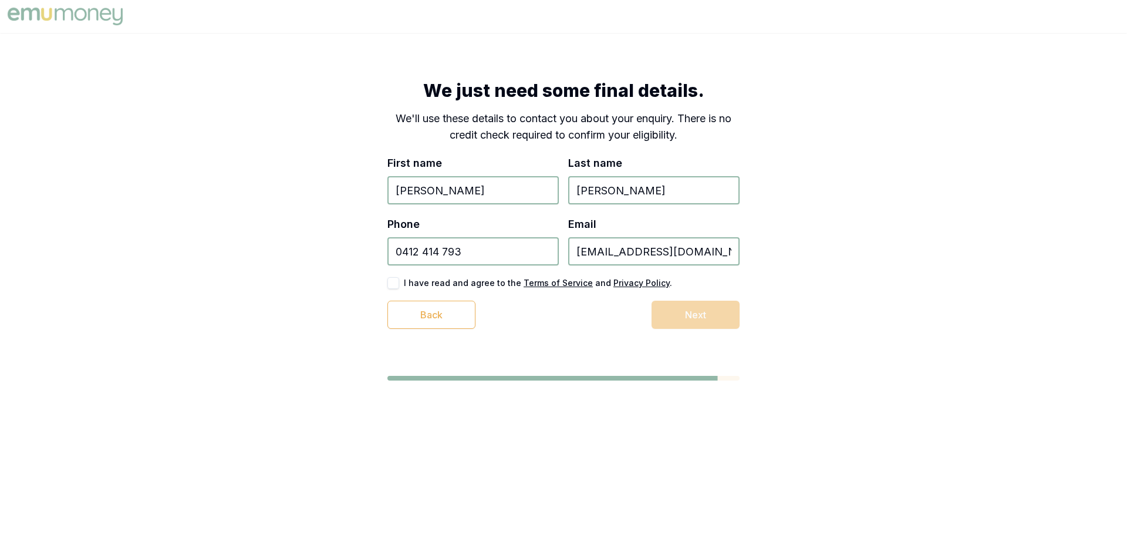
click at [630, 255] on input "mdw71031@gmail.com" at bounding box center [653, 251] width 171 height 28
type input "mdw71031+1@gmail.com"
drag, startPoint x: 797, startPoint y: 266, endPoint x: 781, endPoint y: 275, distance: 18.1
click at [798, 266] on div "We just need some final details. We'll use these details to contact you about y…" at bounding box center [563, 230] width 1127 height 395
click at [692, 317] on div "Back Next" at bounding box center [563, 315] width 352 height 28
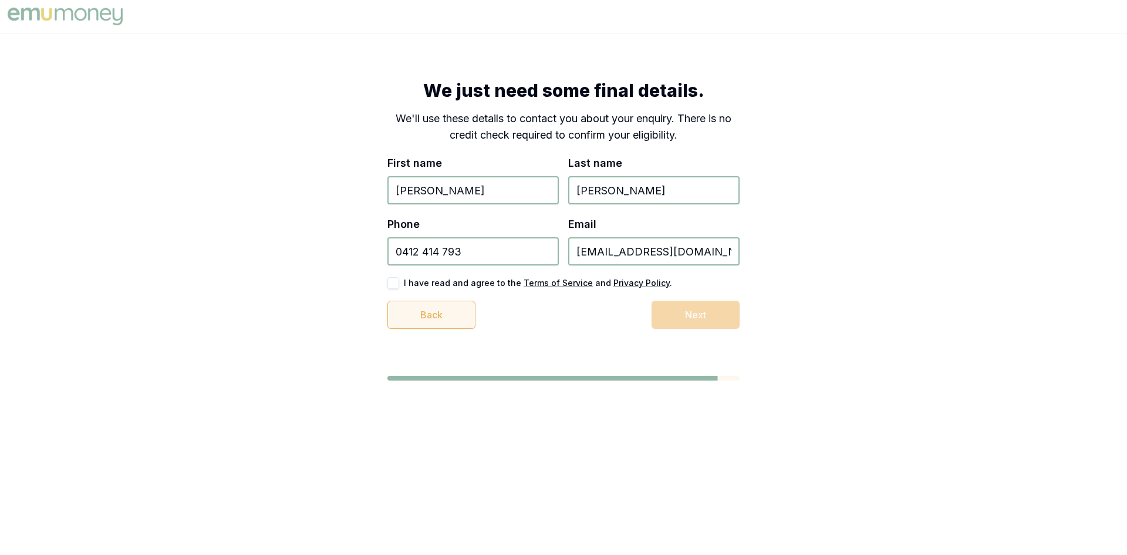
click at [445, 322] on button "Back" at bounding box center [431, 315] width 88 height 28
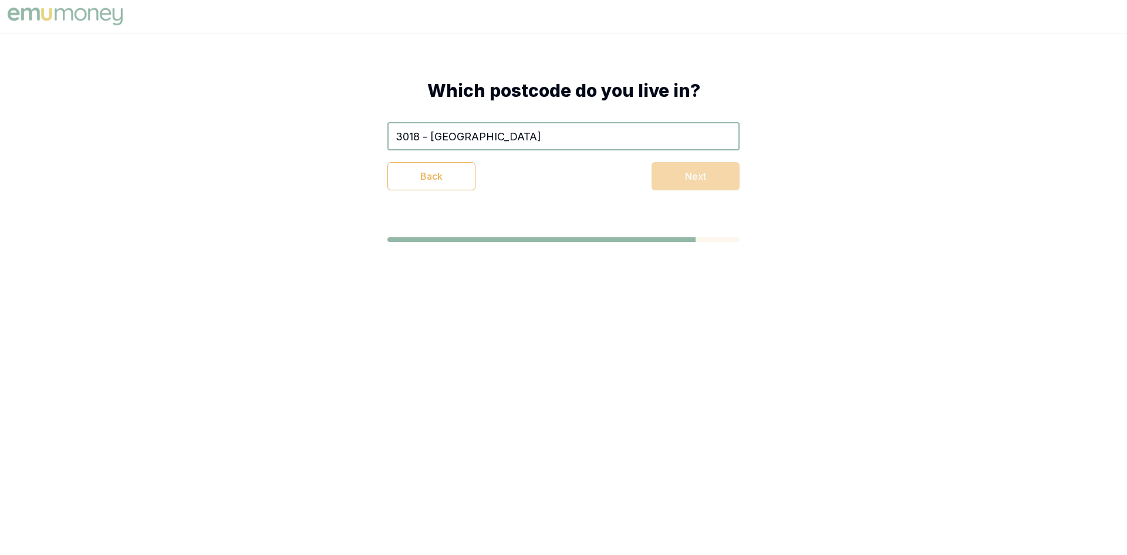
click at [461, 139] on input "3018 - Seaholme" at bounding box center [563, 136] width 352 height 28
click at [527, 170] on div "Back Next" at bounding box center [563, 176] width 352 height 28
click at [707, 183] on div "Back Next" at bounding box center [563, 176] width 352 height 28
click at [571, 194] on div "Which postcode do you live in? 3018 - Seaholme Back Next" at bounding box center [564, 135] width 446 height 204
click at [685, 175] on div "Back Next" at bounding box center [563, 176] width 352 height 28
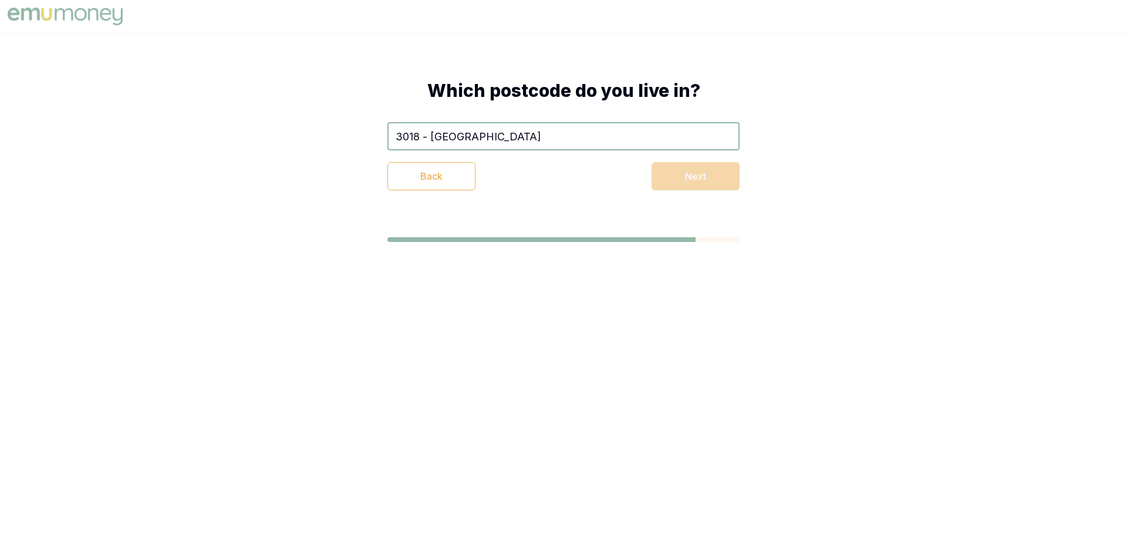
click at [589, 204] on div "Which postcode do you live in? 3018 - Seaholme Back Next" at bounding box center [564, 135] width 446 height 204
click at [439, 178] on button "Back" at bounding box center [431, 176] width 88 height 28
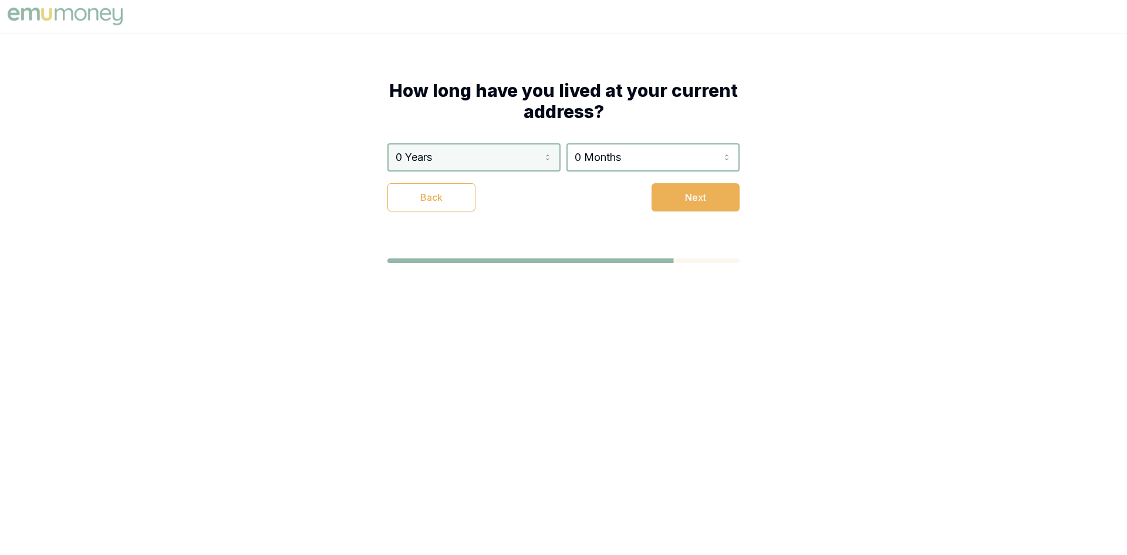
click at [471, 156] on html "How long have you lived at your current address? 0 Years 0 Years 1 Year 2 Years…" at bounding box center [563, 277] width 1127 height 555
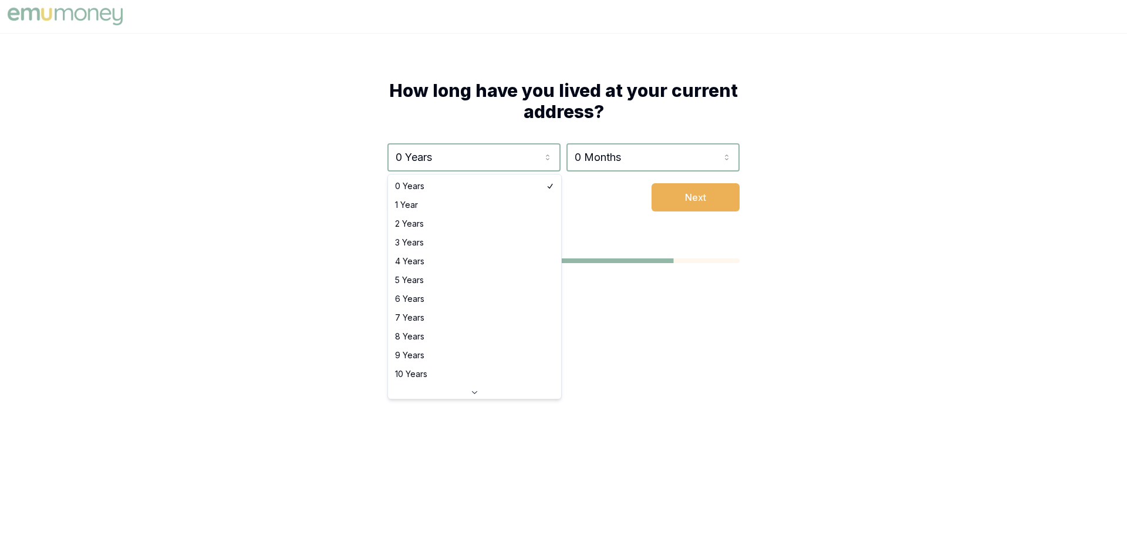
select select "1"
drag, startPoint x: 429, startPoint y: 204, endPoint x: 456, endPoint y: 205, distance: 26.4
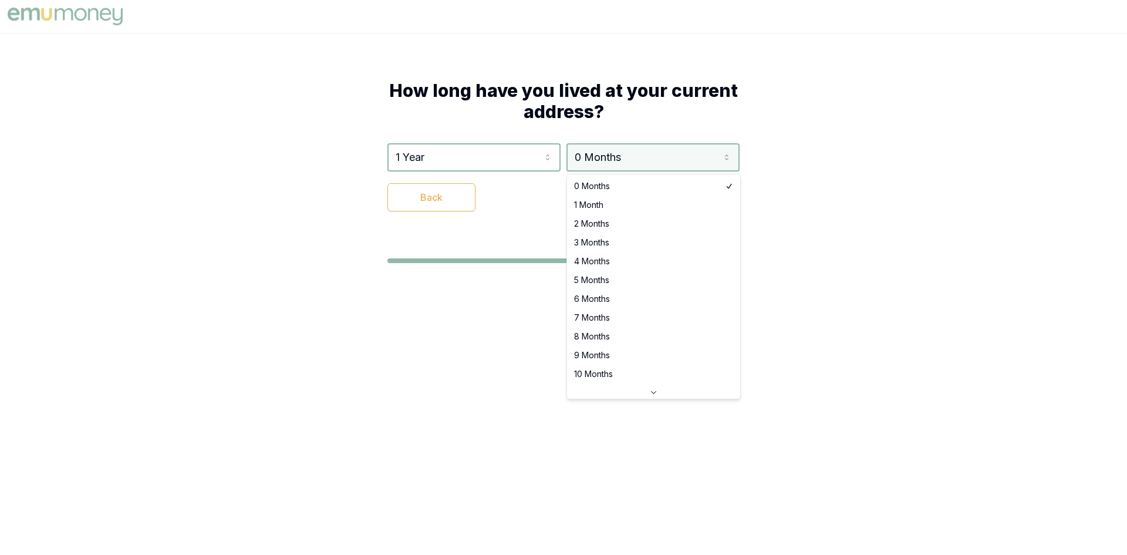
click at [605, 166] on html "How long have you lived at your current address? 1 Year 0 Years 1 Year 2 Years …" at bounding box center [563, 277] width 1127 height 555
select select "2"
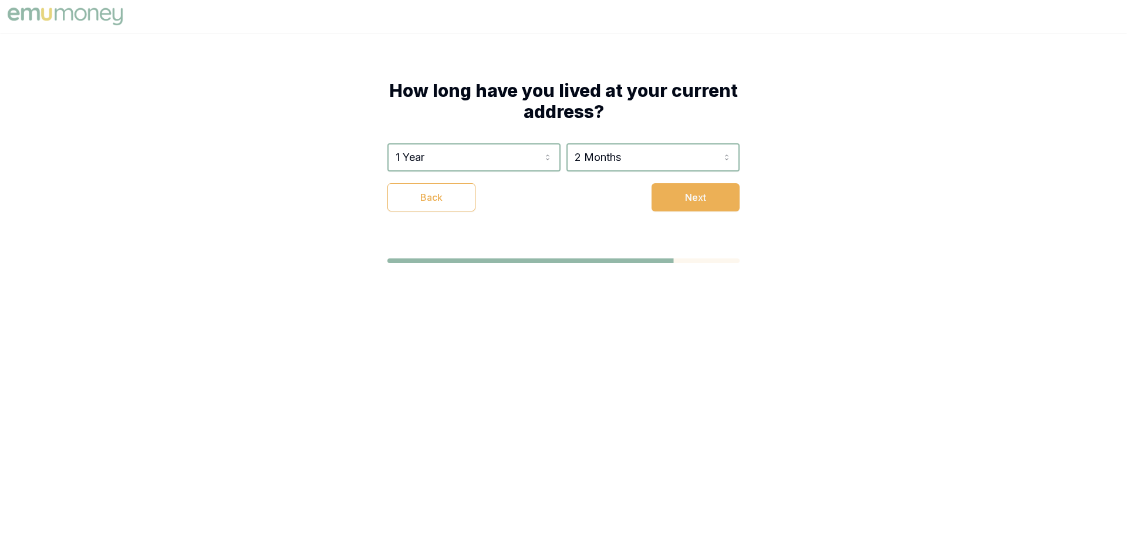
click at [526, 223] on div "How long have you lived at your current address? 1 Year 0 Years 1 Year 2 Years …" at bounding box center [564, 145] width 446 height 225
click at [706, 199] on button "Next" at bounding box center [696, 197] width 88 height 28
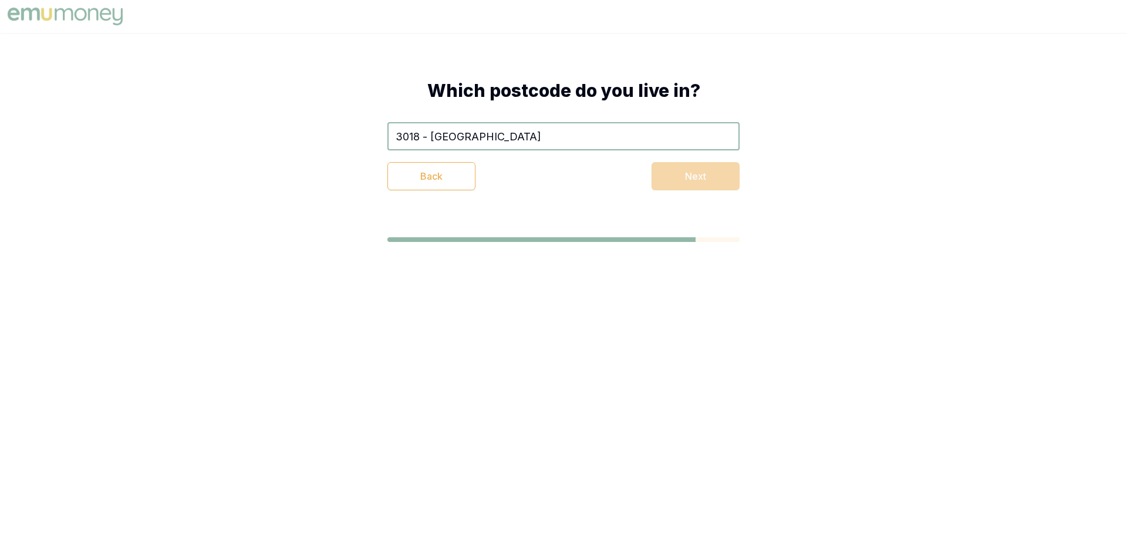
click at [583, 179] on div "Back Next" at bounding box center [563, 176] width 352 height 28
click at [531, 132] on input "3018 - Seaholme" at bounding box center [563, 136] width 352 height 28
drag, startPoint x: 559, startPoint y: 188, endPoint x: 673, endPoint y: 174, distance: 114.8
click at [559, 188] on div "Back Next" at bounding box center [563, 176] width 352 height 28
click at [681, 173] on div "Back Next" at bounding box center [563, 176] width 352 height 28
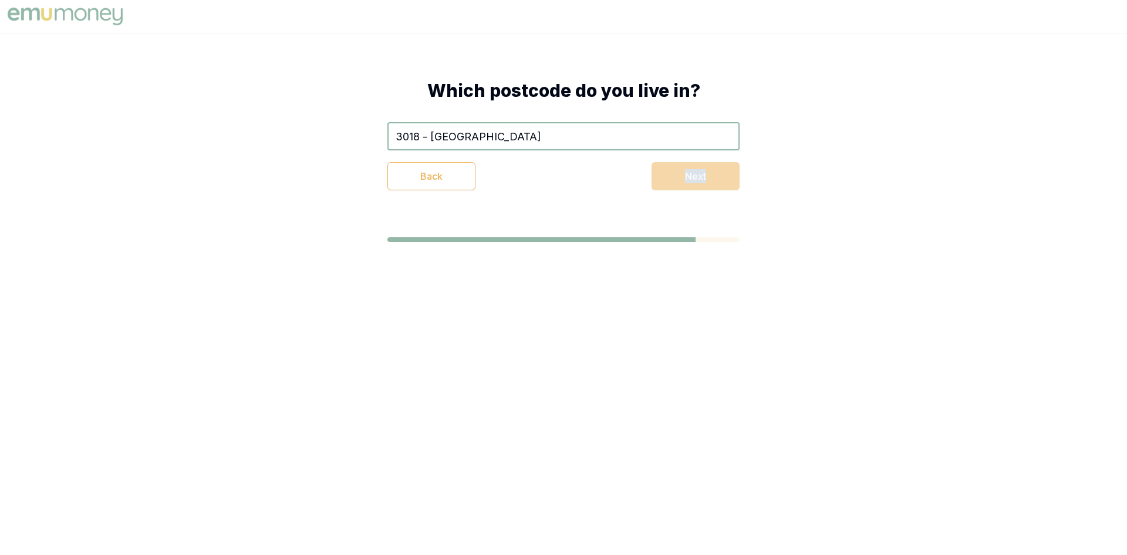
click at [681, 173] on div "Back Next" at bounding box center [563, 176] width 352 height 28
click at [699, 183] on div "Back Next" at bounding box center [563, 176] width 352 height 28
click at [584, 193] on div "Which postcode do you live in? 3018 - Seaholme Back Next" at bounding box center [564, 135] width 446 height 204
click at [703, 174] on div "Back Next" at bounding box center [563, 176] width 352 height 28
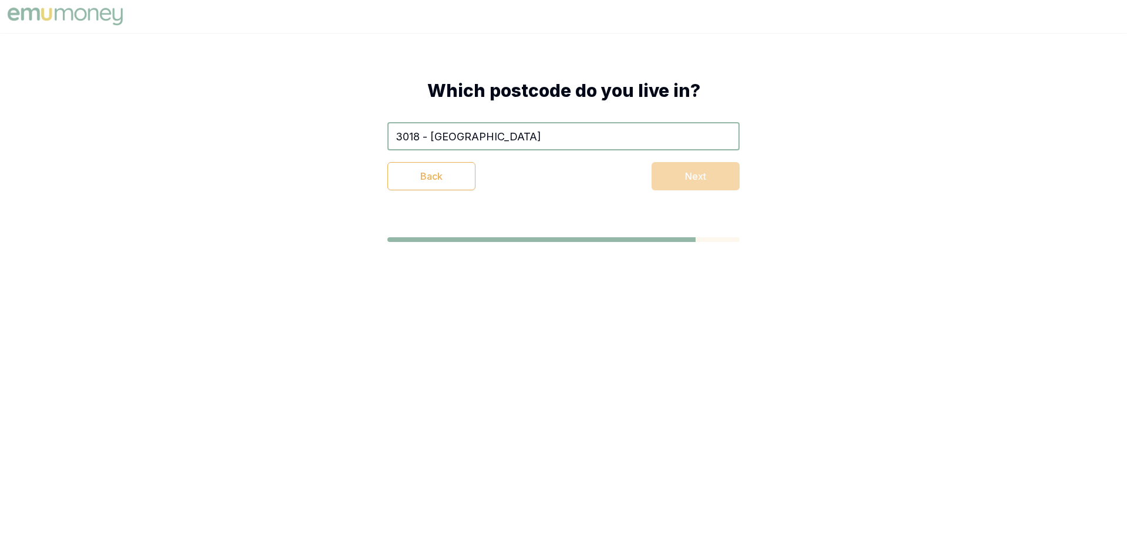
click at [505, 174] on div "Back Next" at bounding box center [563, 176] width 352 height 28
click at [427, 168] on button "Back" at bounding box center [431, 176] width 88 height 28
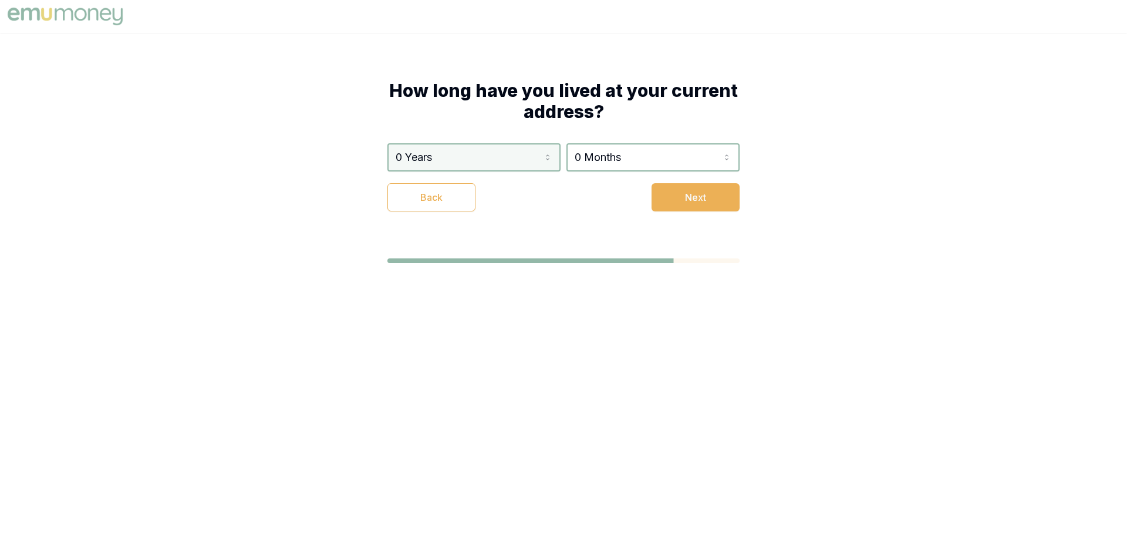
click at [500, 154] on html "How long have you lived at your current address? 0 Years 0 Years 1 Year 2 Years…" at bounding box center [563, 277] width 1127 height 555
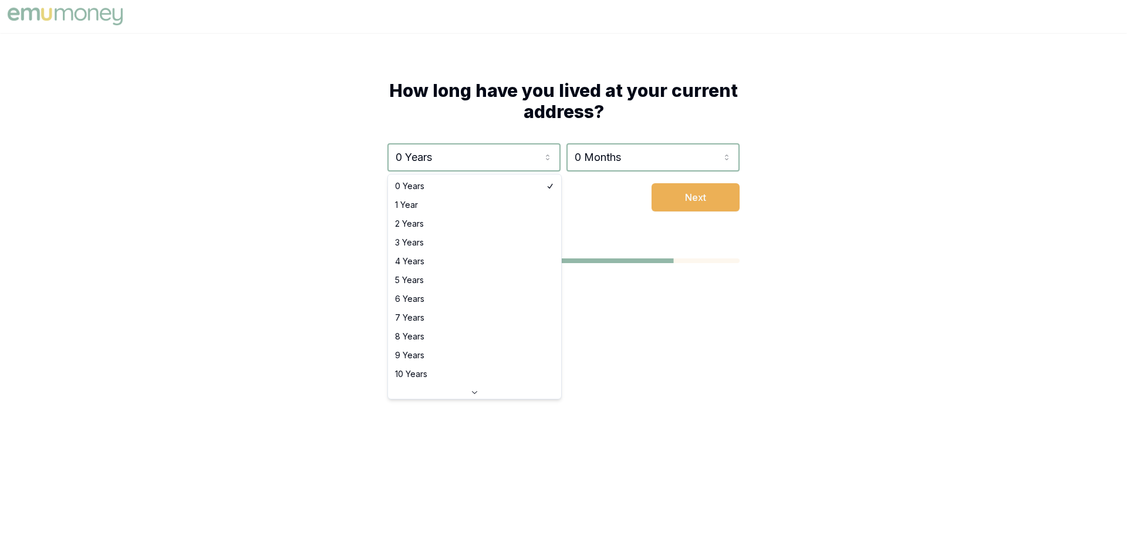
select select "4"
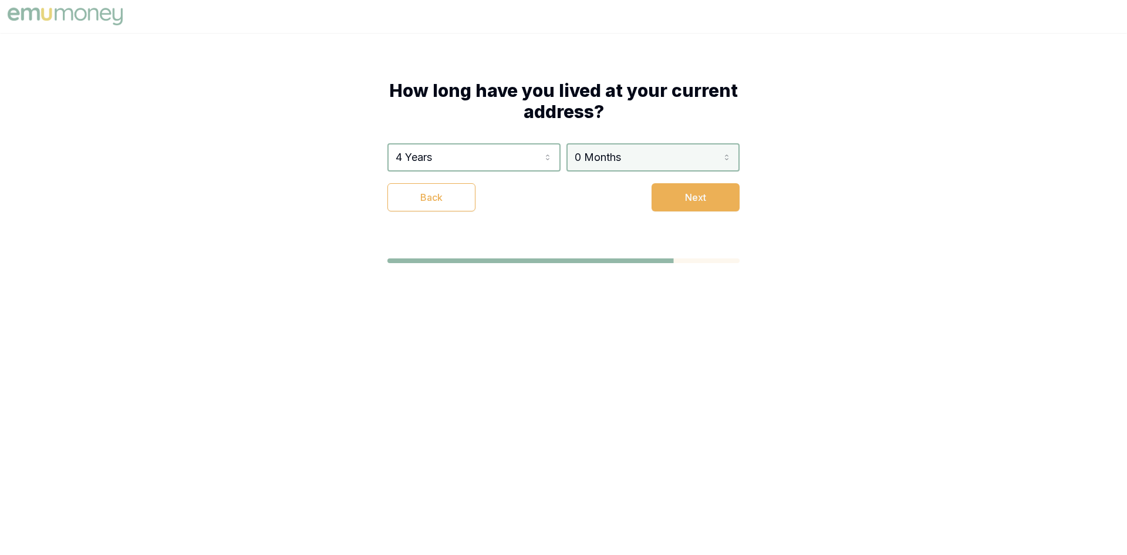
click at [620, 157] on html "How long have you lived at your current address? 4 Years 0 Years 1 Year 2 Years…" at bounding box center [563, 277] width 1127 height 555
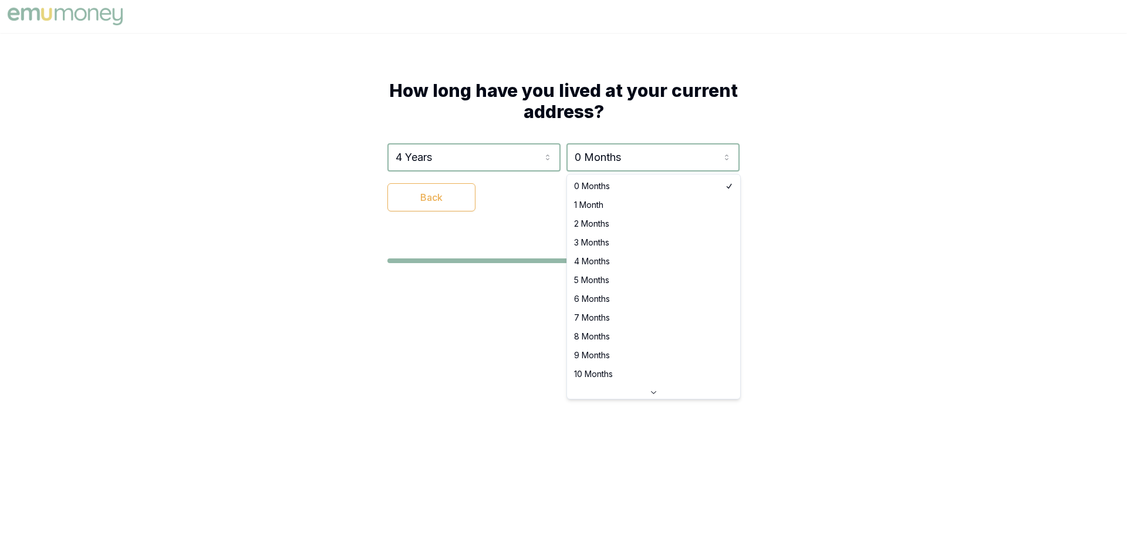
select select "3"
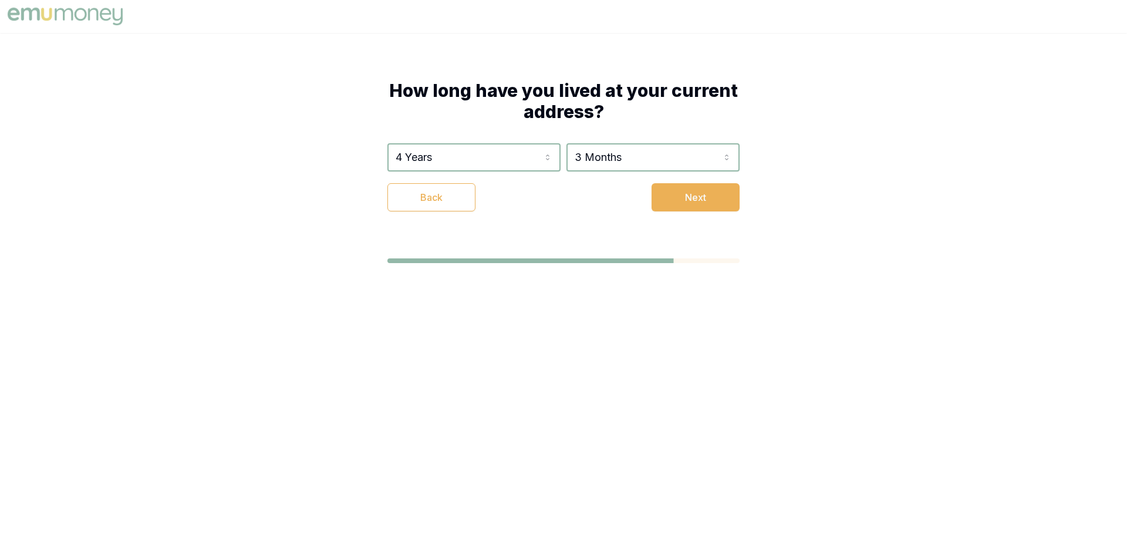
click at [515, 204] on div "Back Next" at bounding box center [563, 197] width 352 height 28
click at [686, 201] on button "Next" at bounding box center [696, 197] width 88 height 28
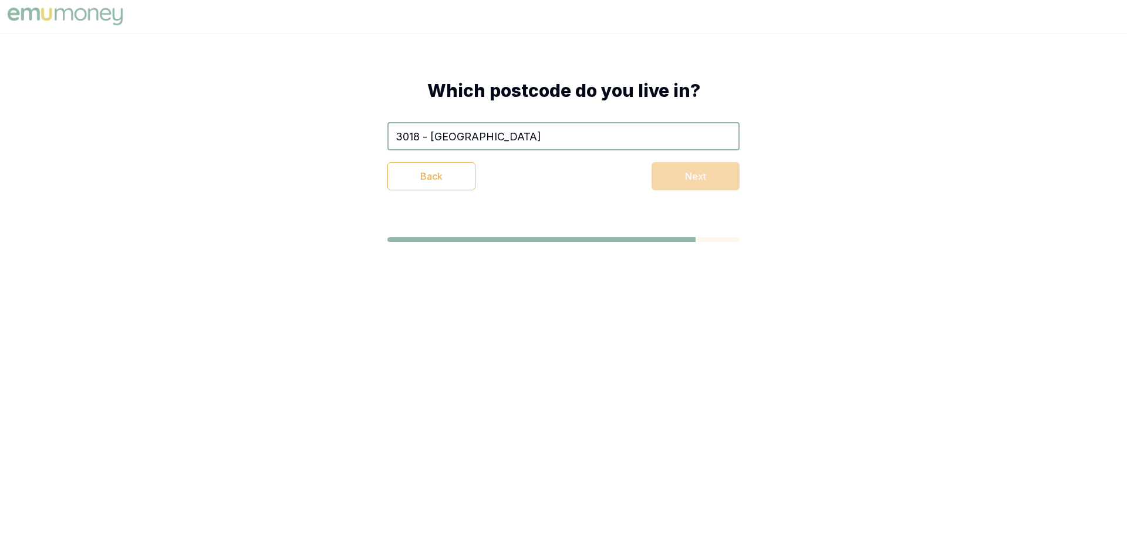
drag, startPoint x: 498, startPoint y: 133, endPoint x: 467, endPoint y: 156, distance: 39.5
click at [499, 133] on input "3018 - Seaholme" at bounding box center [563, 136] width 352 height 28
drag, startPoint x: 508, startPoint y: 138, endPoint x: 567, endPoint y: 138, distance: 59.3
click at [582, 138] on input "3018 - Seaholme" at bounding box center [563, 136] width 352 height 28
click at [567, 138] on input "3018 - Seaholme" at bounding box center [563, 136] width 352 height 28
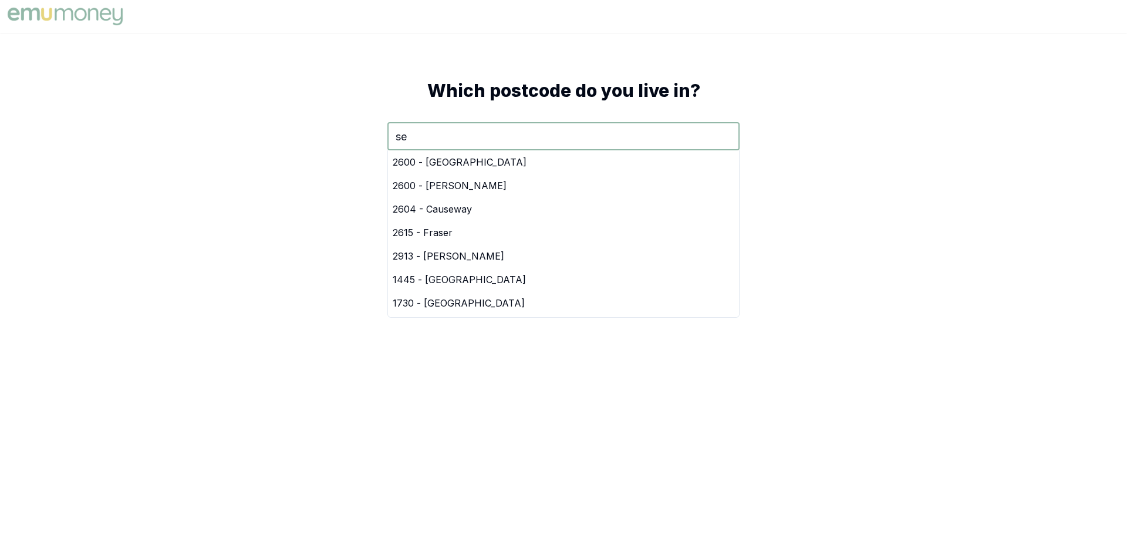
type input "sea"
click at [464, 161] on div "2092 - Seaforth" at bounding box center [563, 161] width 351 height 23
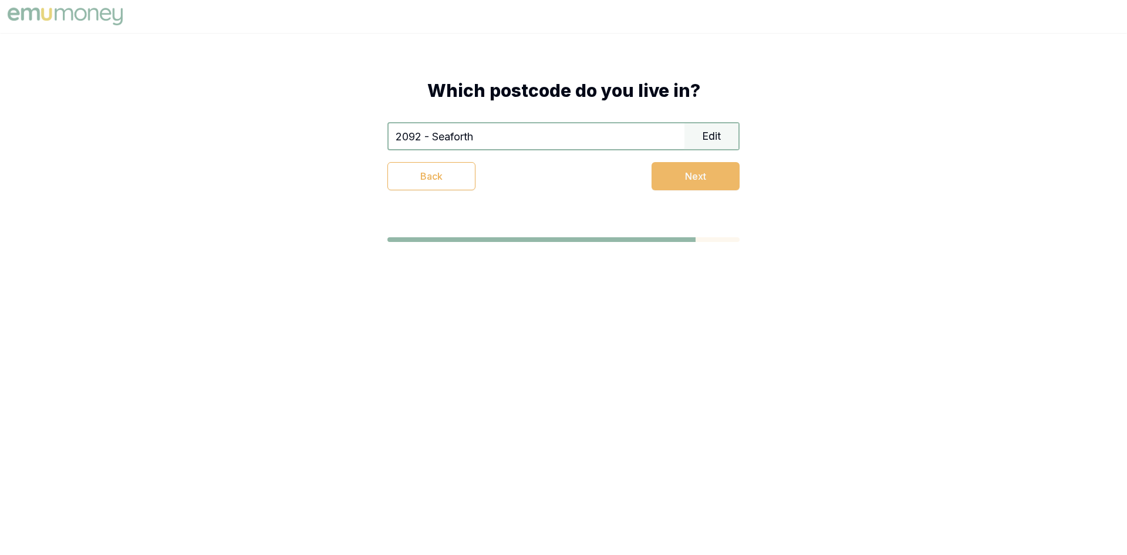
click at [710, 173] on button "Next" at bounding box center [696, 176] width 88 height 28
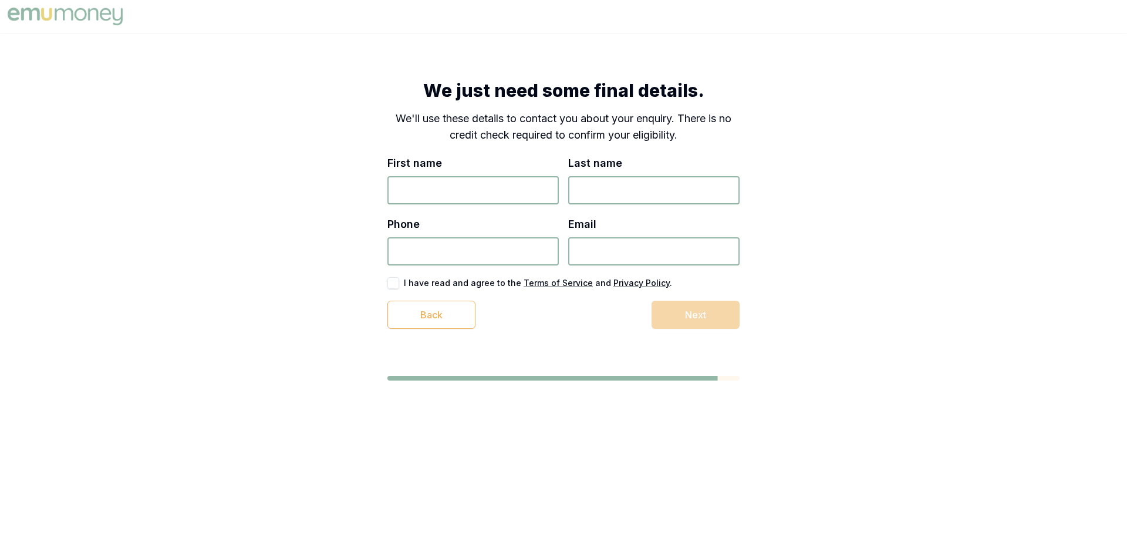
click at [463, 193] on input "First name" at bounding box center [472, 190] width 171 height 28
type input "Joe"
type input "Hopkins"
type input "0416 434 214"
drag, startPoint x: 350, startPoint y: 190, endPoint x: 366, endPoint y: 186, distance: 15.7
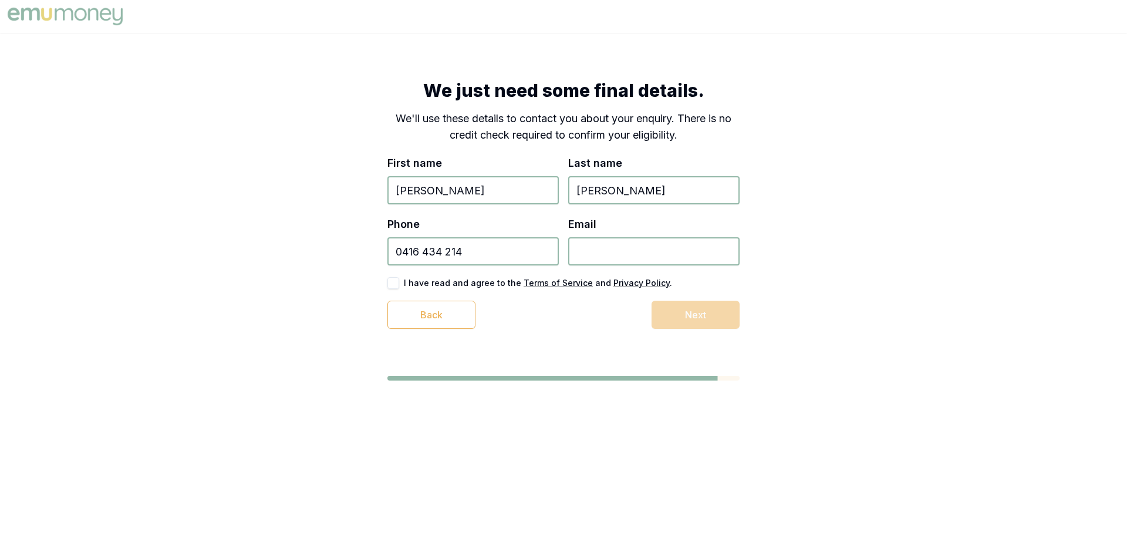
click at [345, 189] on div "We just need some final details. We'll use these details to contact you about y…" at bounding box center [564, 204] width 446 height 343
type input "Ethan"
type input "Klien"
click at [417, 225] on label "Phone" at bounding box center [403, 224] width 32 height 12
click at [487, 263] on input "0416 434 214" at bounding box center [472, 251] width 171 height 28
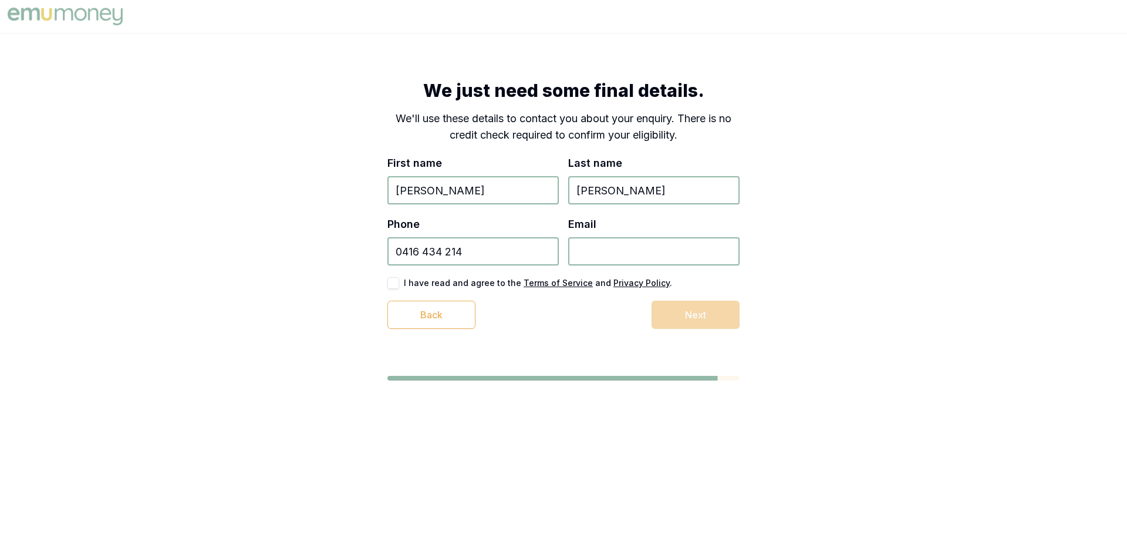
paste input "2 414 793"
type input "0412 414 793"
click at [604, 256] on input "Email" at bounding box center [653, 251] width 171 height 28
click at [639, 253] on input "Email" at bounding box center [653, 251] width 171 height 28
paste input "mdw71031@gmail.com"
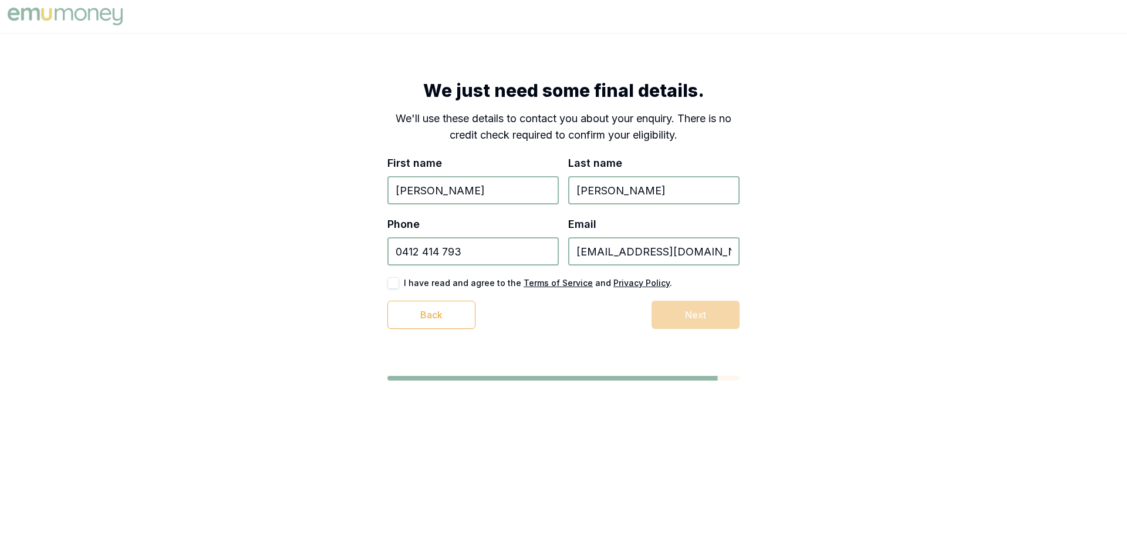
drag, startPoint x: 613, startPoint y: 257, endPoint x: 699, endPoint y: 252, distance: 85.8
click at [613, 257] on input "mdw71031@gmail.com" at bounding box center [653, 251] width 171 height 28
type input "mdw71031@gmail.com"
click at [846, 248] on div "We just need some final details. We'll use these details to contact you about y…" at bounding box center [563, 230] width 1127 height 395
click at [710, 417] on div at bounding box center [563, 402] width 352 height 52
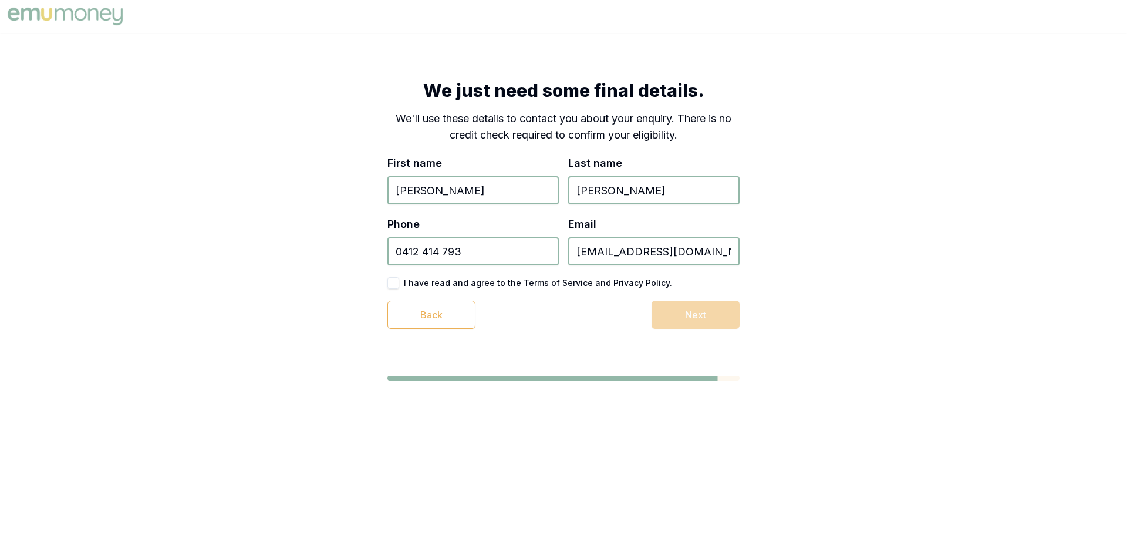
click at [692, 305] on div "Back Next" at bounding box center [563, 315] width 352 height 28
click at [659, 260] on input "mdw71031@gmail.com" at bounding box center [653, 251] width 171 height 28
click at [729, 250] on input "mdw71031@gmail.com" at bounding box center [653, 251] width 171 height 28
click at [856, 276] on div "We just need some final details. We'll use these details to contact you about y…" at bounding box center [563, 230] width 1127 height 395
click at [700, 325] on div "Back Next" at bounding box center [563, 315] width 352 height 28
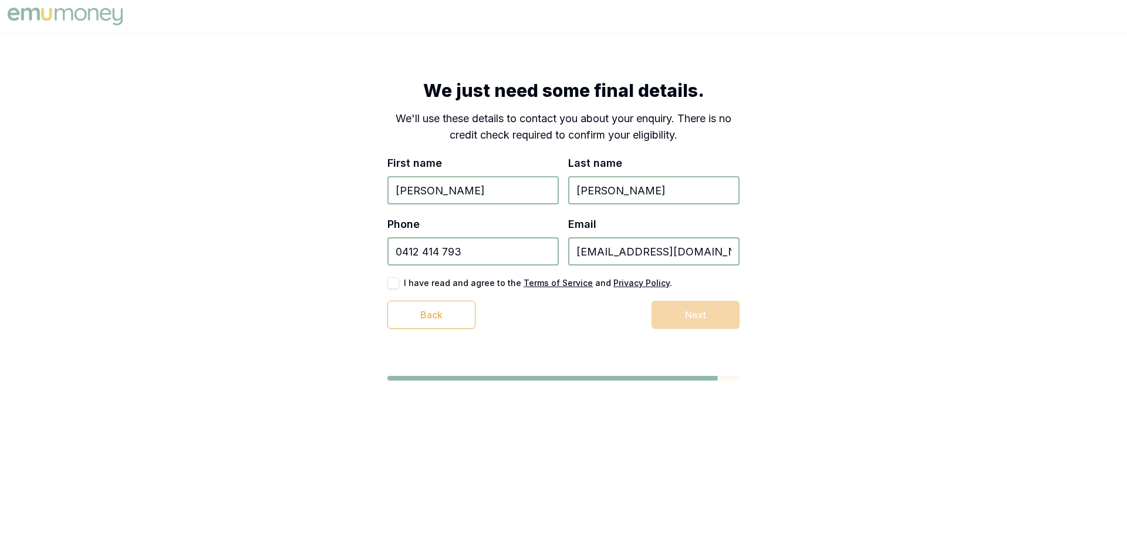
click at [530, 250] on input "0412 414 793" at bounding box center [472, 251] width 171 height 28
type input "0412 414 793"
click at [498, 194] on input "Ethan" at bounding box center [472, 190] width 171 height 28
type input "Ethan"
click at [623, 190] on input "Klien" at bounding box center [653, 190] width 171 height 28
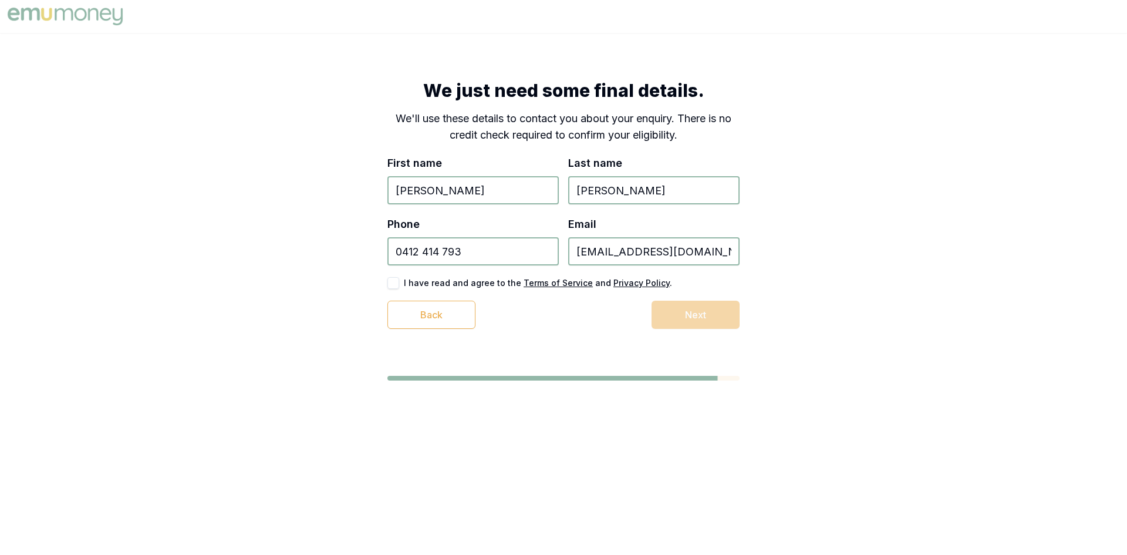
type input "Klien"
click at [698, 328] on div "Back Next" at bounding box center [563, 315] width 352 height 28
click at [592, 311] on div "Back Next" at bounding box center [563, 315] width 352 height 28
click at [661, 314] on div "Back Next" at bounding box center [563, 315] width 352 height 28
click at [559, 313] on div "Back Next" at bounding box center [563, 315] width 352 height 28
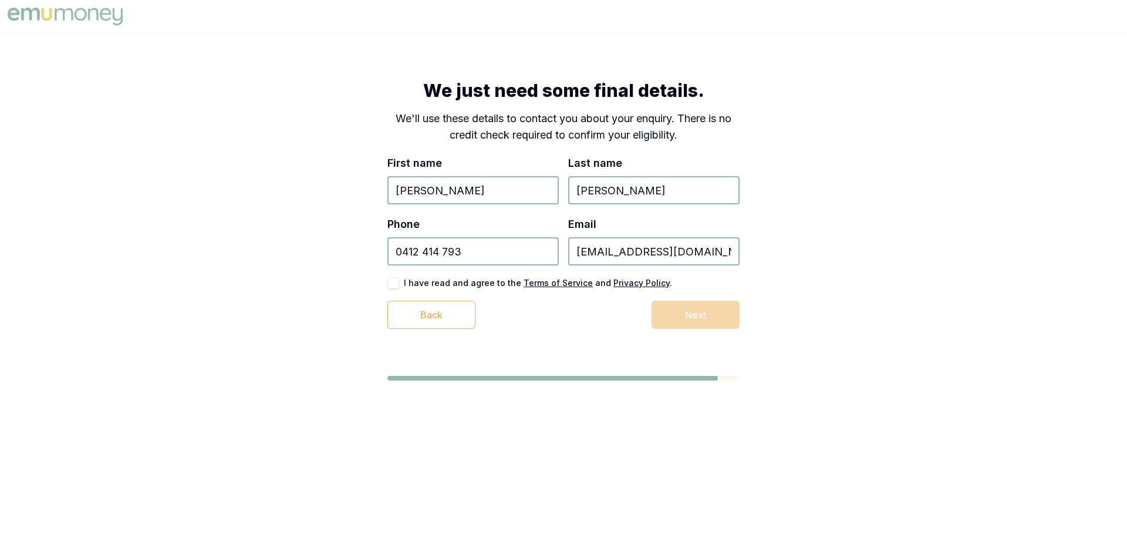
click at [673, 315] on div "Back Next" at bounding box center [563, 315] width 352 height 28
click at [498, 234] on div "Phone 0412 414 793" at bounding box center [472, 240] width 171 height 49
drag, startPoint x: 473, startPoint y: 248, endPoint x: 466, endPoint y: 253, distance: 9.3
click at [468, 251] on input "0412 414 793" at bounding box center [472, 251] width 171 height 28
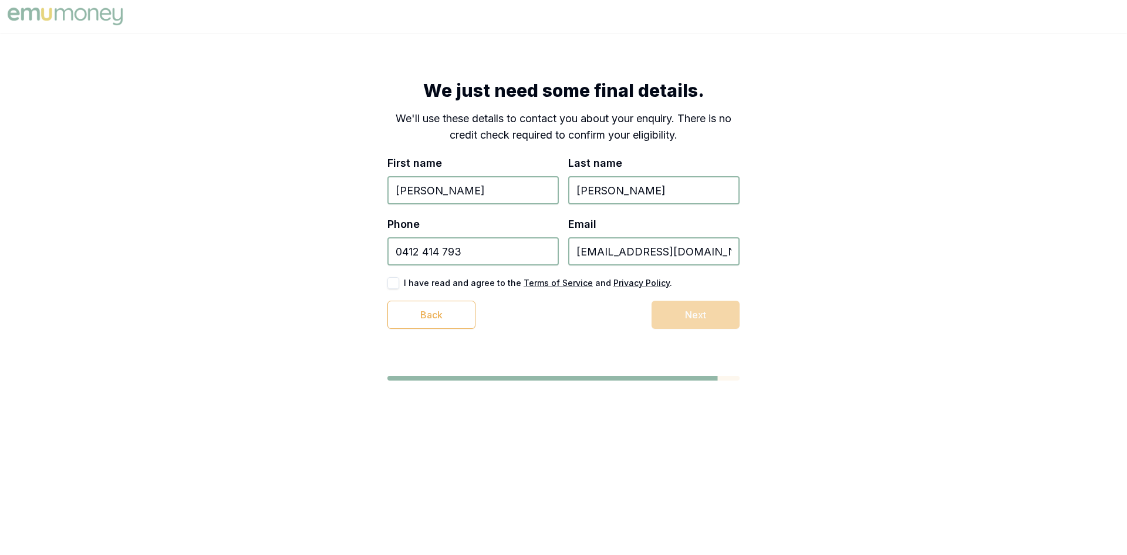
drag, startPoint x: 461, startPoint y: 255, endPoint x: 474, endPoint y: 252, distance: 12.6
click at [470, 253] on input "0412 414 793" at bounding box center [472, 251] width 171 height 28
drag, startPoint x: 437, startPoint y: 252, endPoint x: 346, endPoint y: 254, distance: 91.0
click at [341, 253] on div "We just need some final details. We'll use these details to contact you about y…" at bounding box center [564, 204] width 446 height 343
click at [440, 250] on input "Phone" at bounding box center [472, 251] width 171 height 28
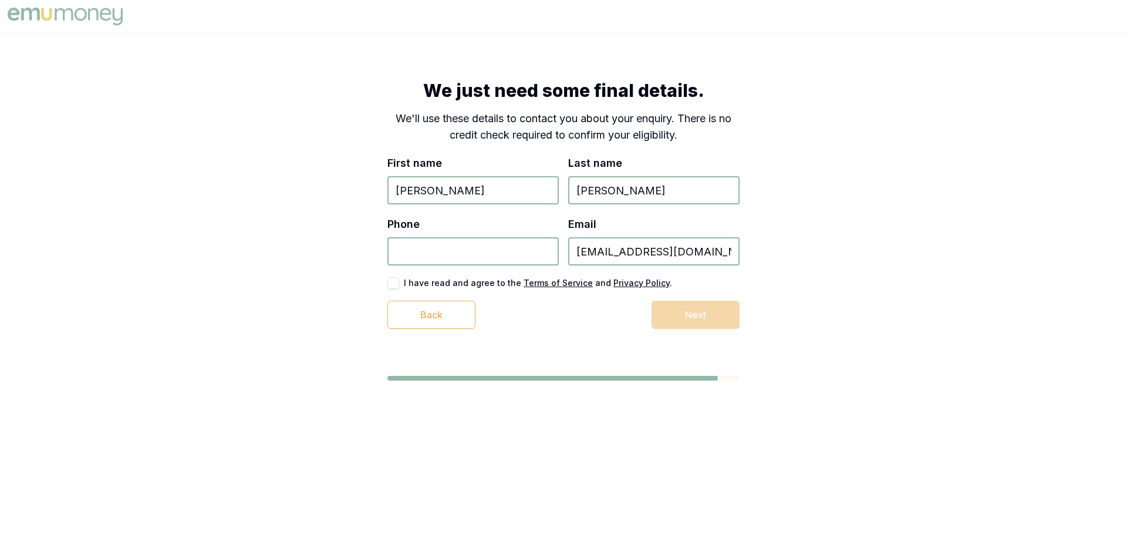
click at [403, 261] on input "Phone" at bounding box center [472, 251] width 171 height 28
type input "0412 414 793"
drag, startPoint x: 652, startPoint y: 251, endPoint x: 656, endPoint y: 265, distance: 15.1
click at [652, 251] on input "mdw71031@gmail.com" at bounding box center [653, 251] width 171 height 28
click at [696, 255] on input "mdw71031@gmail.com" at bounding box center [653, 251] width 171 height 28
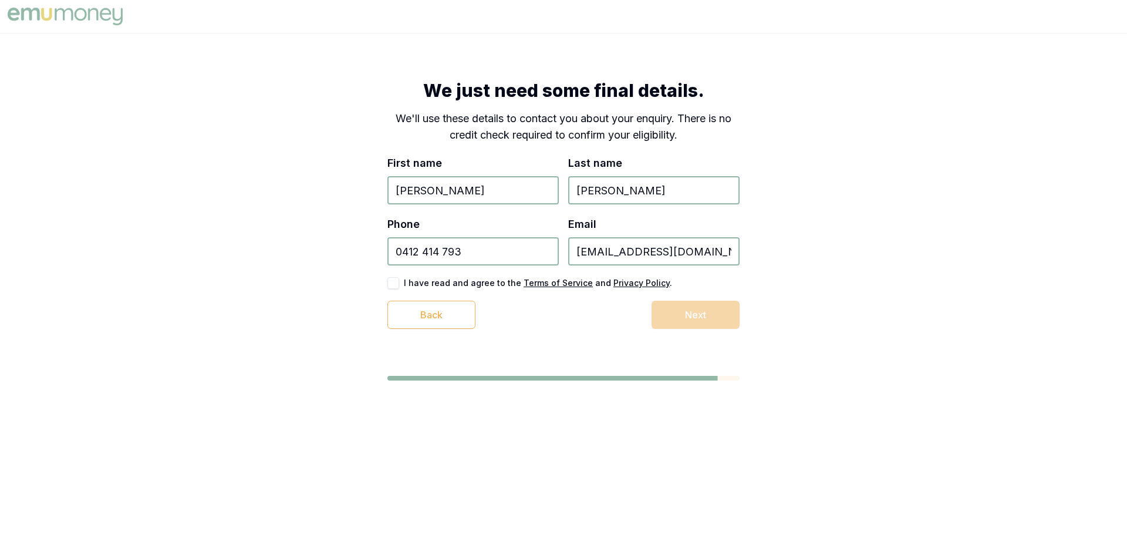
click at [878, 319] on div "We just need some final details. We'll use these details to contact you about y…" at bounding box center [563, 230] width 1127 height 395
click at [692, 319] on div "Back Next" at bounding box center [563, 315] width 352 height 28
drag, startPoint x: 516, startPoint y: 340, endPoint x: 608, endPoint y: 278, distance: 110.4
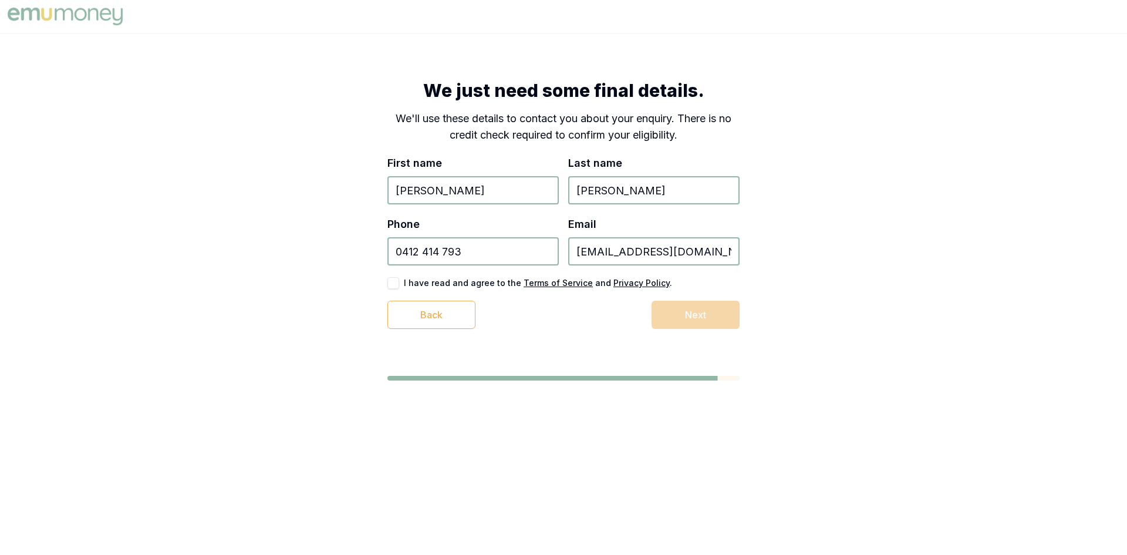
click at [523, 336] on div "We just need some final details. We'll use these details to contact you about y…" at bounding box center [564, 204] width 446 height 343
click at [649, 241] on input "mdw71031@gmail.com" at bounding box center [653, 251] width 171 height 28
click at [626, 254] on input "mdw71031@gmail.com" at bounding box center [653, 251] width 171 height 28
click at [666, 252] on input "mdw71031+1@gmail.com" at bounding box center [653, 251] width 171 height 28
type input "mdw71031+1@gmail.com"
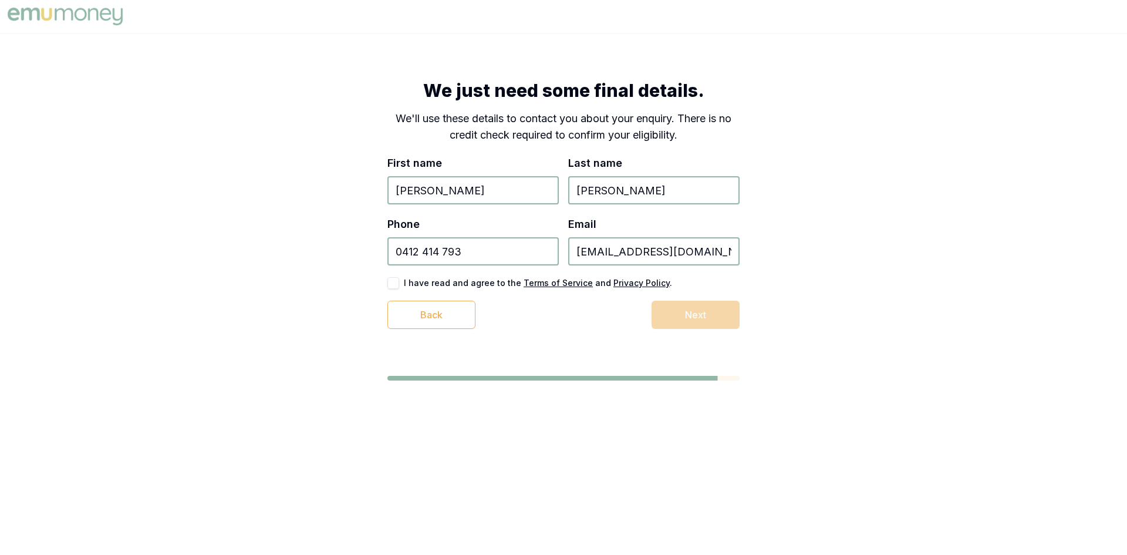
click at [869, 282] on div "We just need some final details. We'll use these details to contact you about y…" at bounding box center [563, 230] width 1127 height 395
click at [722, 319] on div "Back Next" at bounding box center [563, 315] width 352 height 28
click at [531, 308] on div "Back Next" at bounding box center [563, 315] width 352 height 28
click at [471, 281] on label "I have read and agree to the Terms of Service and Privacy Policy ." at bounding box center [538, 283] width 268 height 8
click at [570, 320] on div "Back Next" at bounding box center [563, 315] width 352 height 28
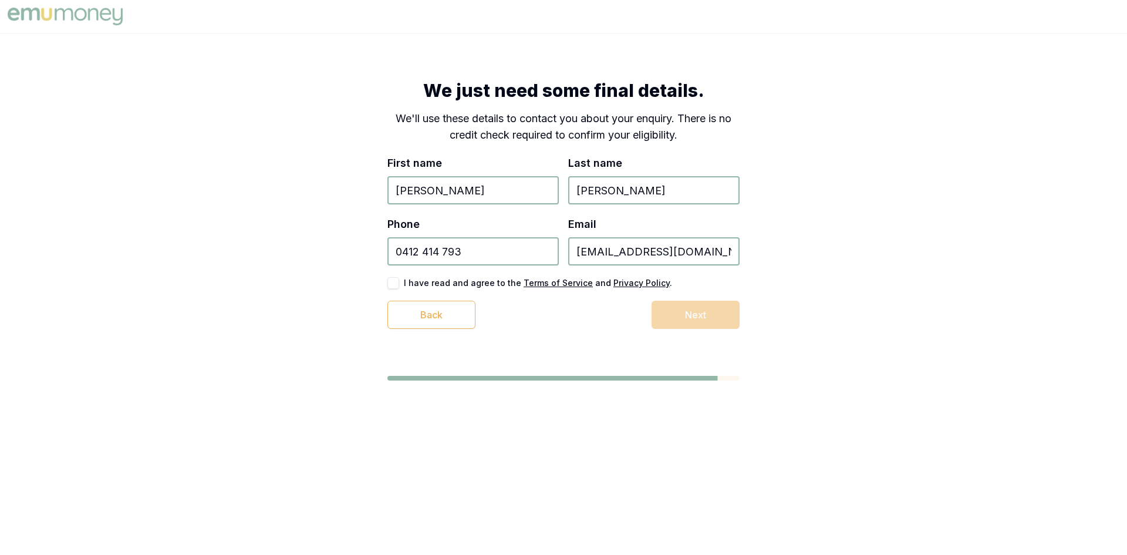
click at [455, 181] on input "Ethan" at bounding box center [472, 190] width 171 height 28
click at [648, 183] on input "Klien" at bounding box center [653, 190] width 171 height 28
click at [481, 193] on input "Ethan" at bounding box center [472, 190] width 171 height 28
type input "Ethan"
click at [664, 194] on input "Klien" at bounding box center [653, 190] width 171 height 28
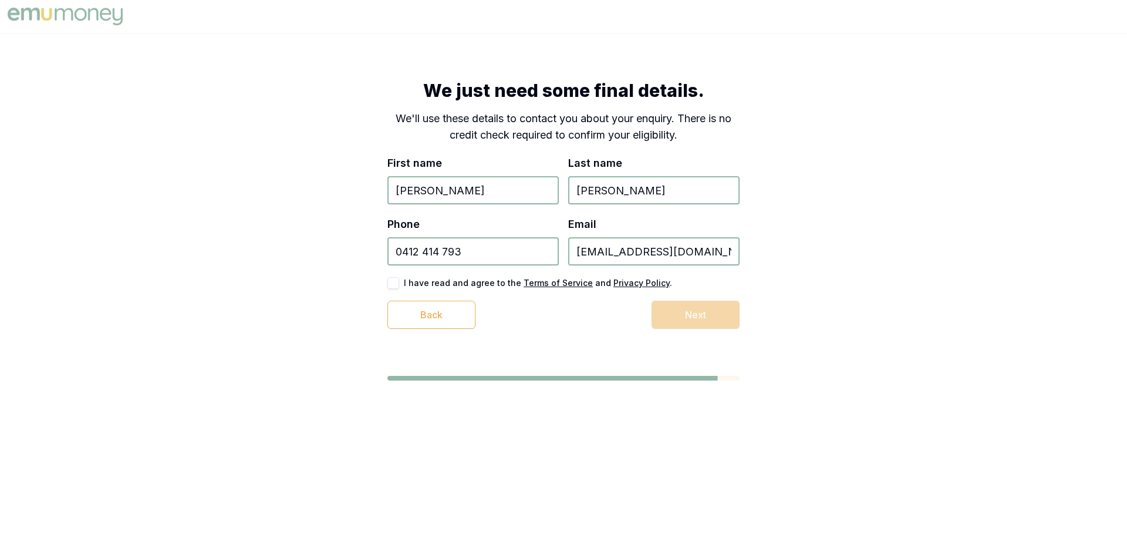
type input "Klien"
click at [639, 251] on input "mdw71031+1@gmail.com" at bounding box center [653, 251] width 171 height 28
click at [696, 247] on input "mdw71031@gmail.com" at bounding box center [653, 251] width 171 height 28
type input "mdw71031@gmail.com"
click at [599, 359] on div "We just need some final details. We'll use these details to contact you about y…" at bounding box center [564, 204] width 446 height 343
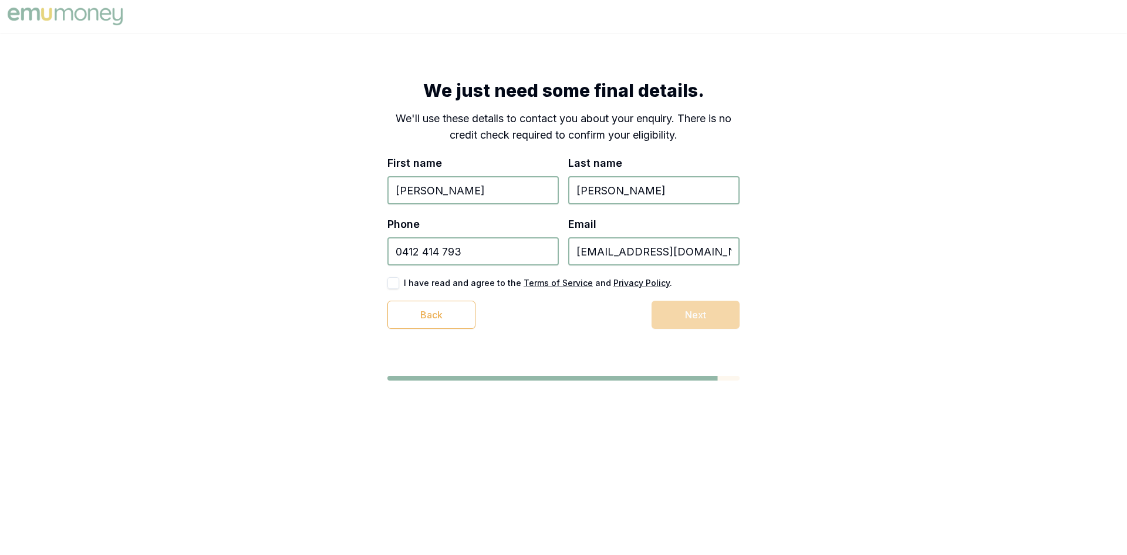
click at [696, 311] on div "Back Next" at bounding box center [563, 315] width 352 height 28
click at [591, 333] on div "We just need some final details. We'll use these details to contact you about y…" at bounding box center [564, 204] width 446 height 343
click at [453, 282] on label "I have read and agree to the Terms of Service and Privacy Policy ." at bounding box center [538, 283] width 268 height 8
drag, startPoint x: 428, startPoint y: 282, endPoint x: 569, endPoint y: 305, distance: 142.8
click at [570, 284] on div "We just need some final details. We'll use these details to contact you about y…" at bounding box center [564, 204] width 446 height 343
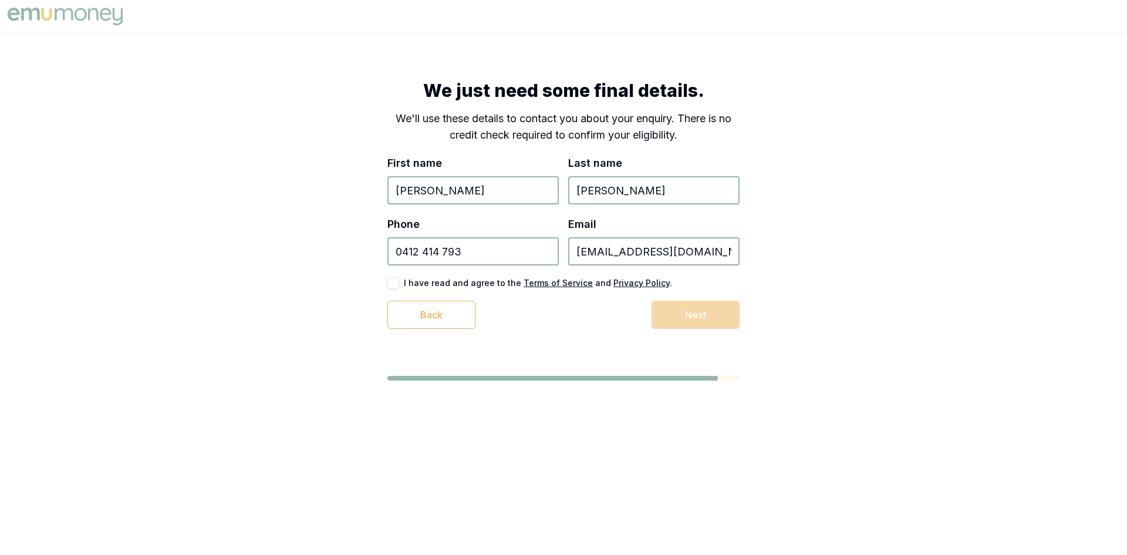
click at [565, 323] on div "Back Next" at bounding box center [563, 315] width 352 height 28
click at [552, 280] on u "Terms of Service" at bounding box center [558, 283] width 69 height 10
click at [633, 283] on u "Privacy Policy" at bounding box center [641, 283] width 56 height 10
click at [688, 331] on div "We just need some final details. We'll use these details to contact you about y…" at bounding box center [564, 204] width 446 height 343
click at [699, 316] on div "Back Next" at bounding box center [563, 315] width 352 height 28
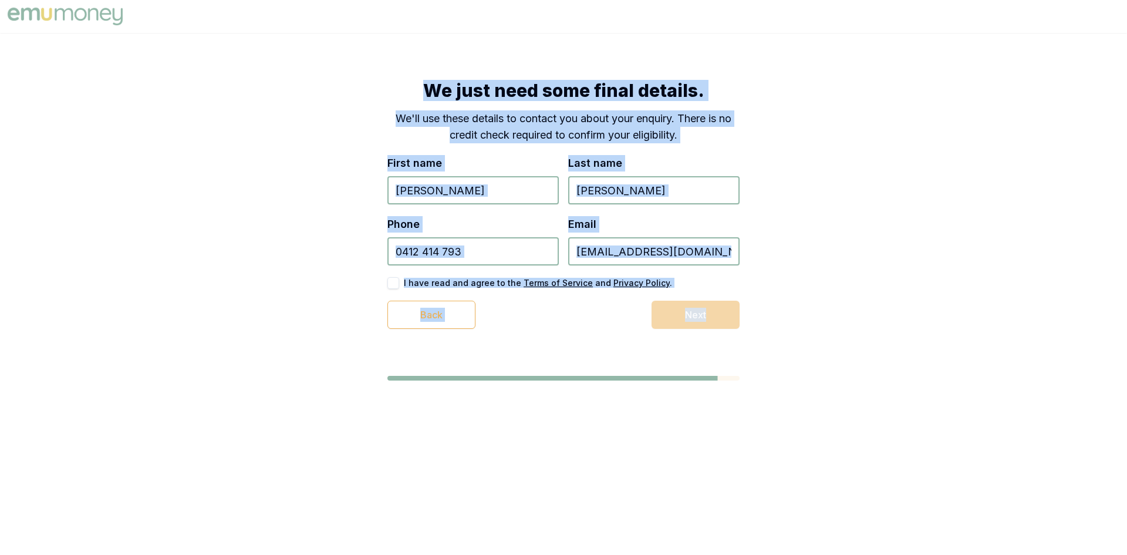
drag, startPoint x: 305, startPoint y: 36, endPoint x: 877, endPoint y: 478, distance: 723.1
click at [891, 493] on body "We just need some final details. We'll use these details to contact you about y…" at bounding box center [563, 277] width 1127 height 555
click at [1004, 306] on div "We just need some final details. We'll use these details to contact you about y…" at bounding box center [563, 230] width 1127 height 395
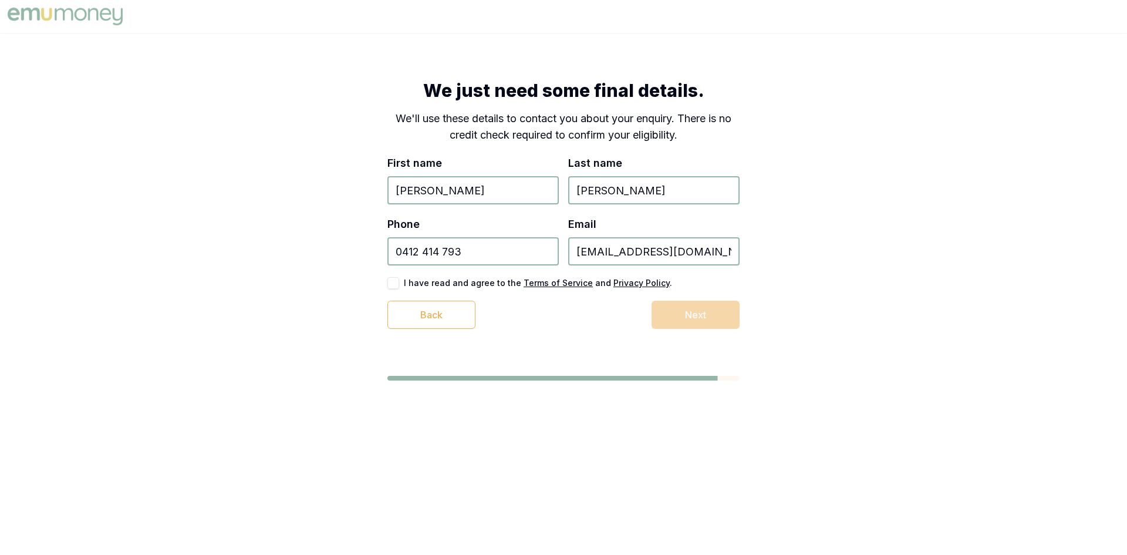
click at [872, 373] on div "We just need some final details. We'll use these details to contact you about y…" at bounding box center [563, 230] width 1127 height 395
click at [202, 245] on div "We just need some final details. We'll use these details to contact you about y…" at bounding box center [563, 230] width 1127 height 395
